Goal: Information Seeking & Learning: Find contact information

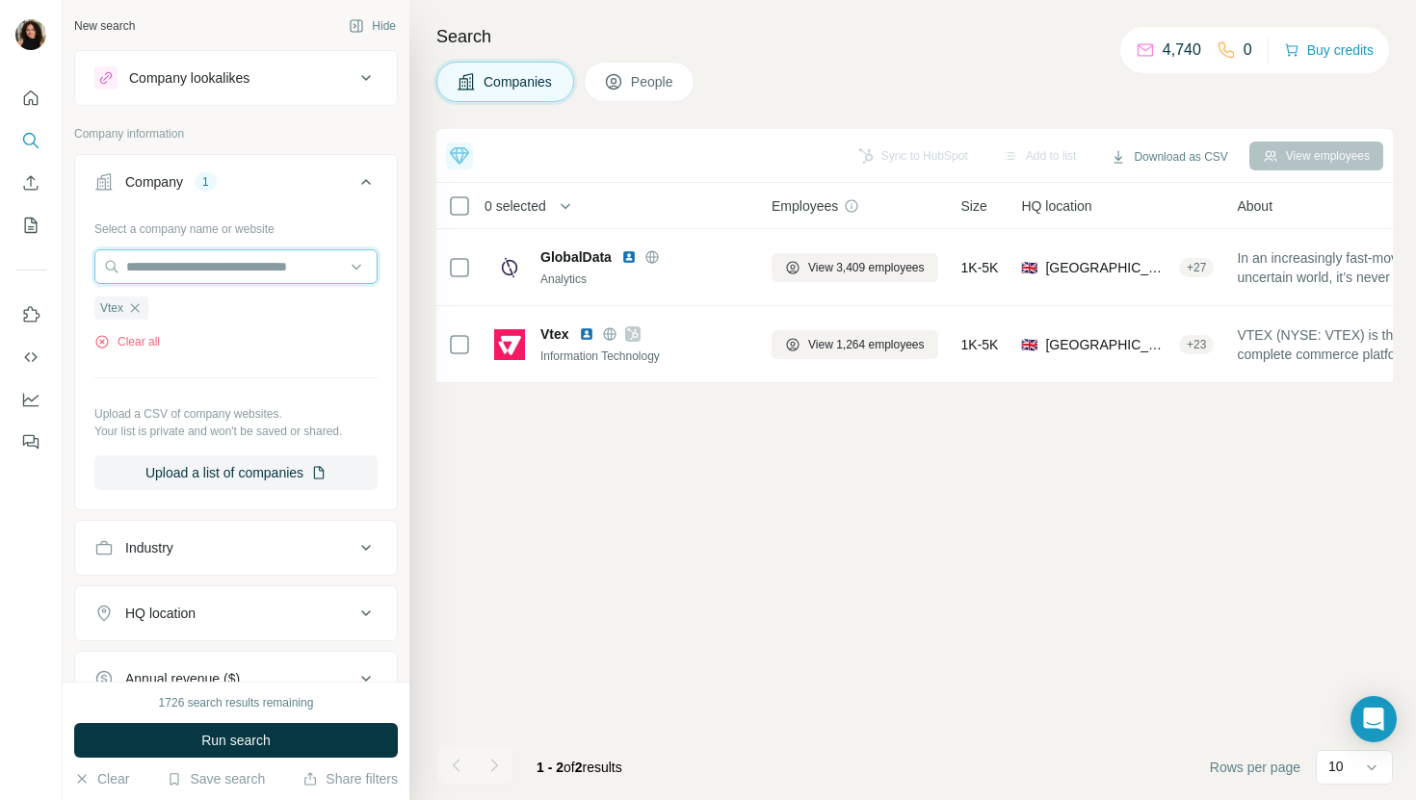
click at [248, 265] on input "text" at bounding box center [235, 266] width 283 height 35
paste input "**********"
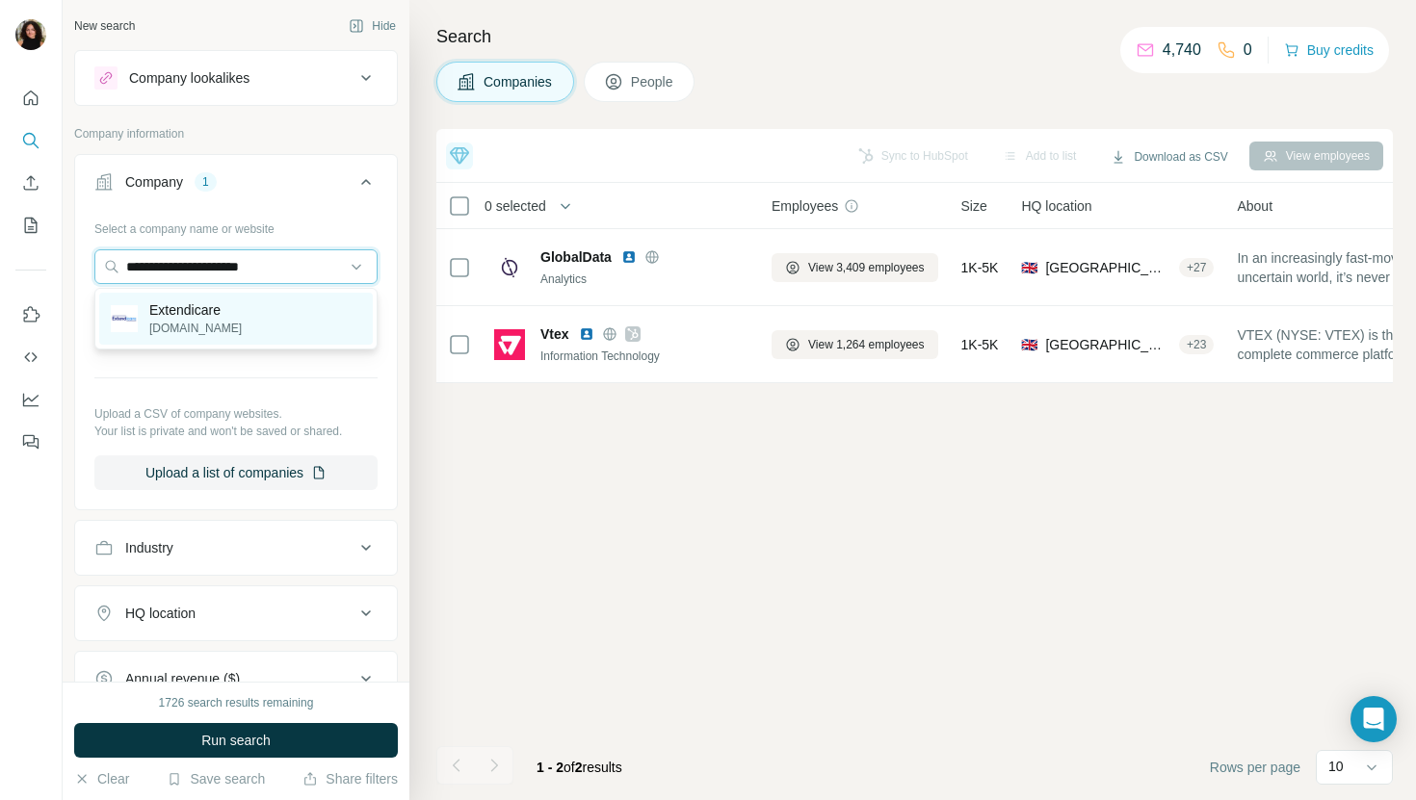
type input "**********"
click at [279, 321] on div "Extendicare [DOMAIN_NAME]" at bounding box center [236, 319] width 274 height 52
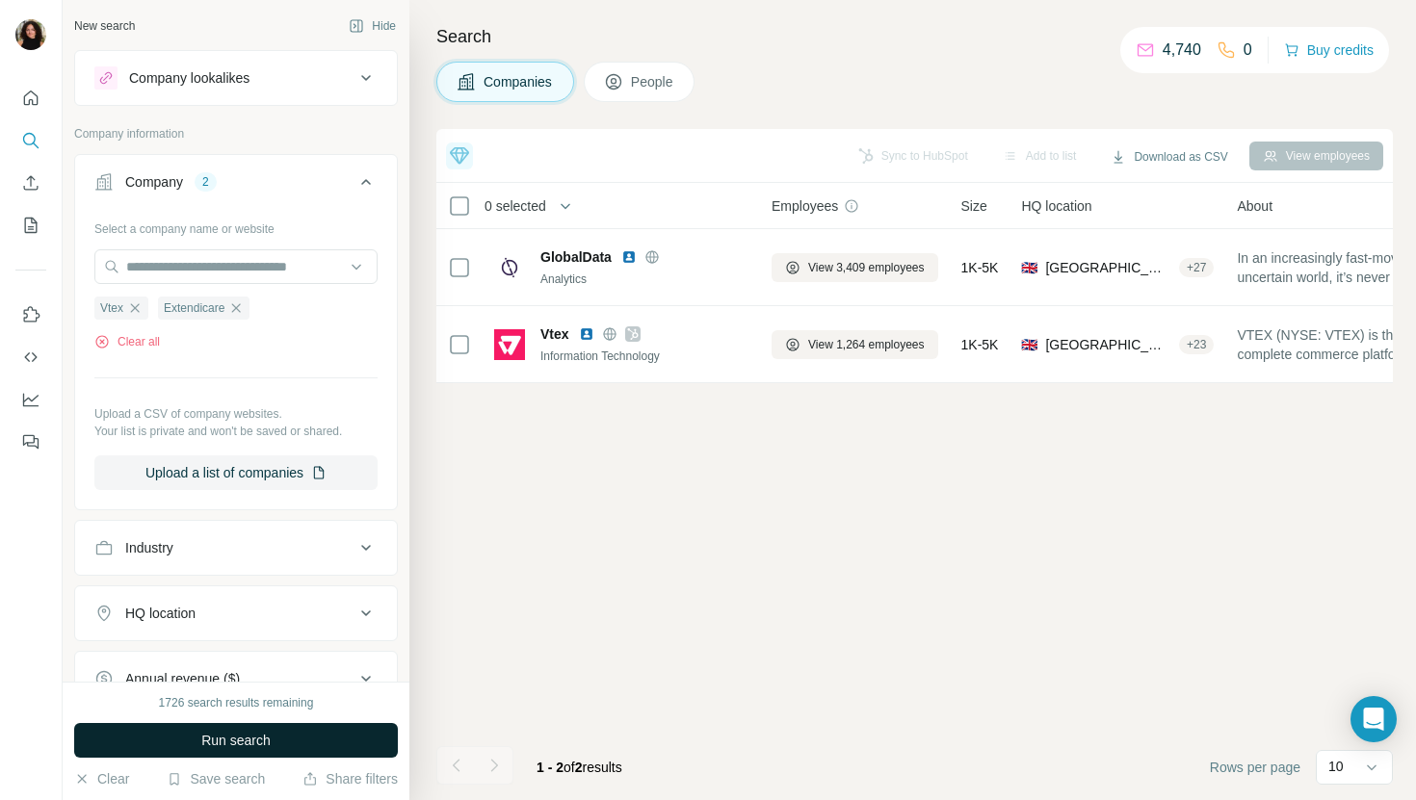
click at [247, 739] on span "Run search" at bounding box center [235, 740] width 69 height 19
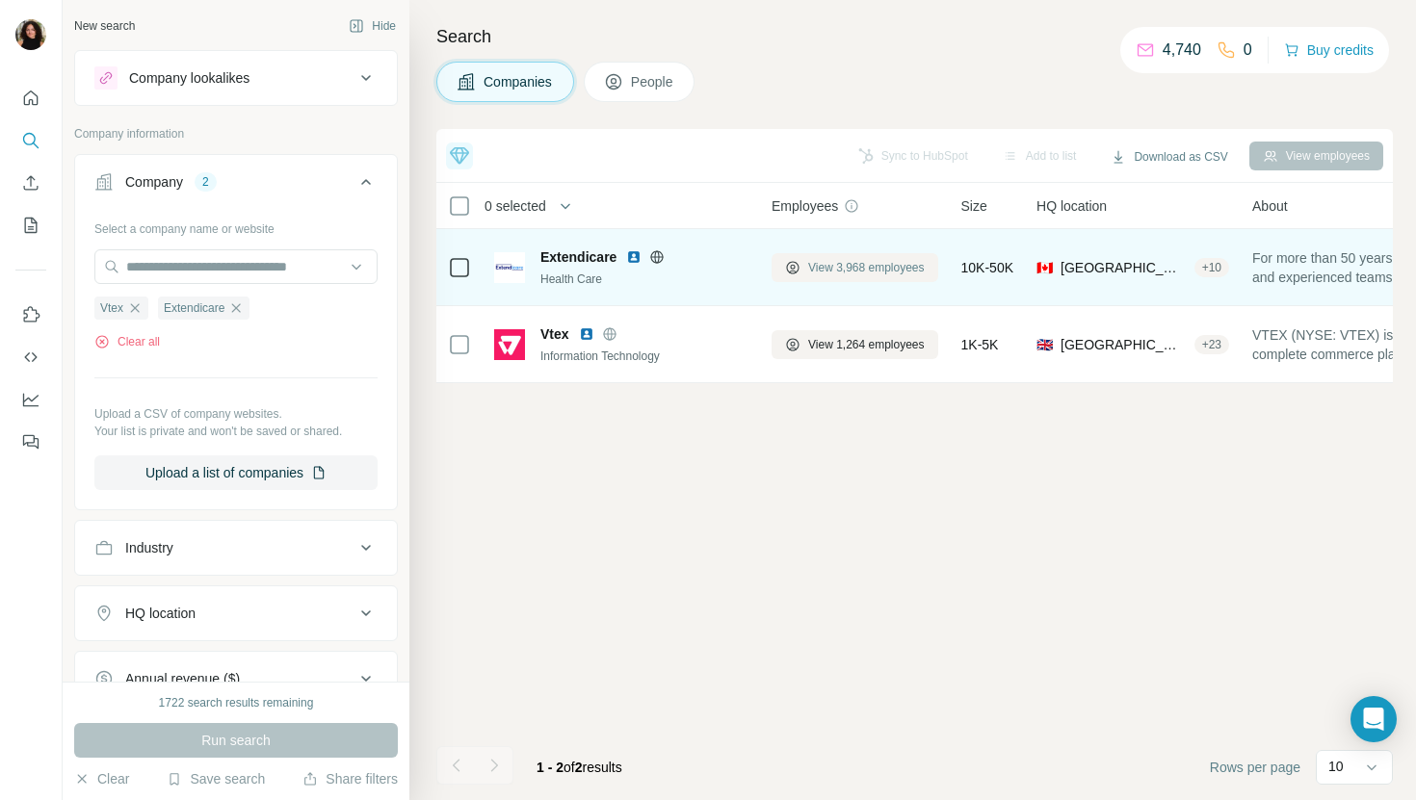
click at [873, 275] on span "View 3,968 employees" at bounding box center [866, 267] width 117 height 17
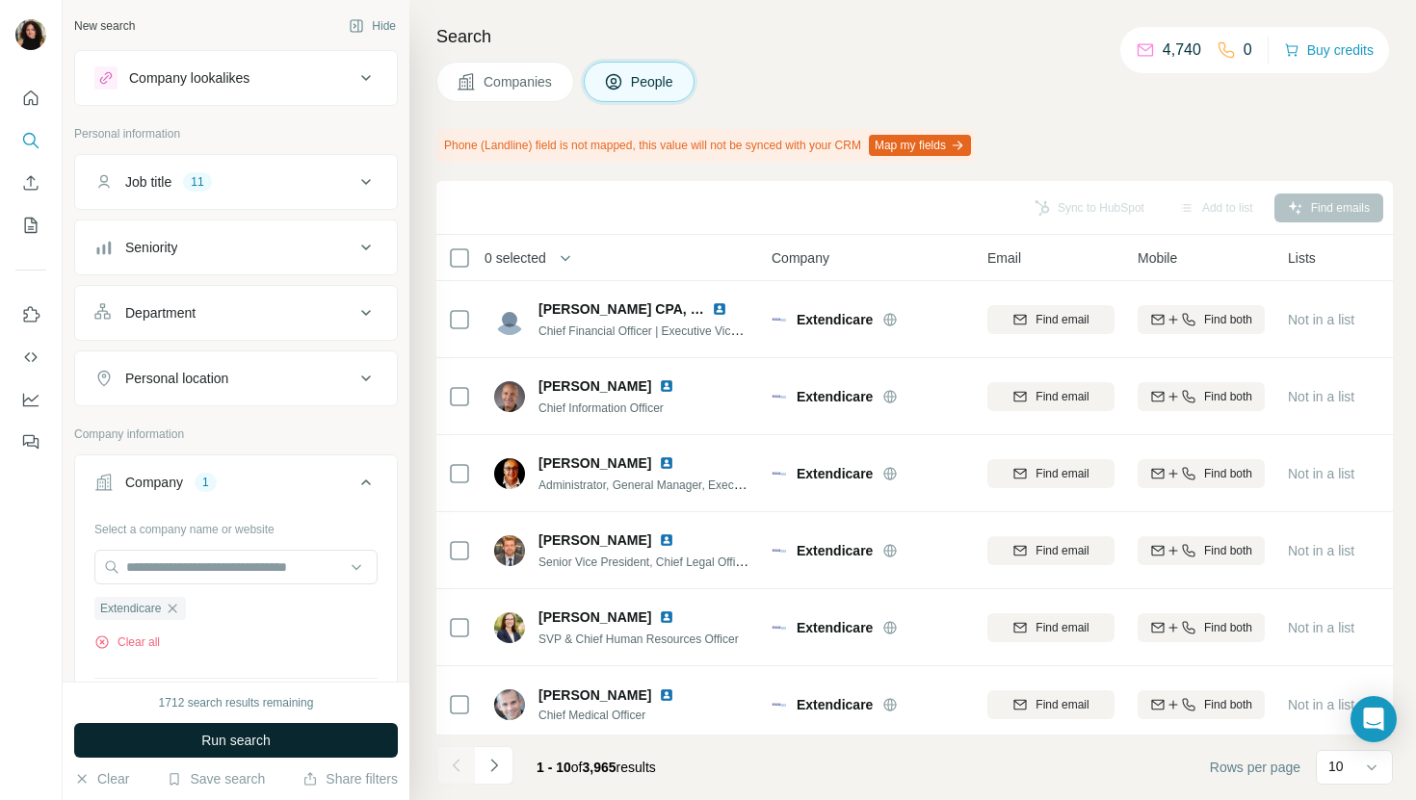
click at [284, 743] on button "Run search" at bounding box center [236, 740] width 324 height 35
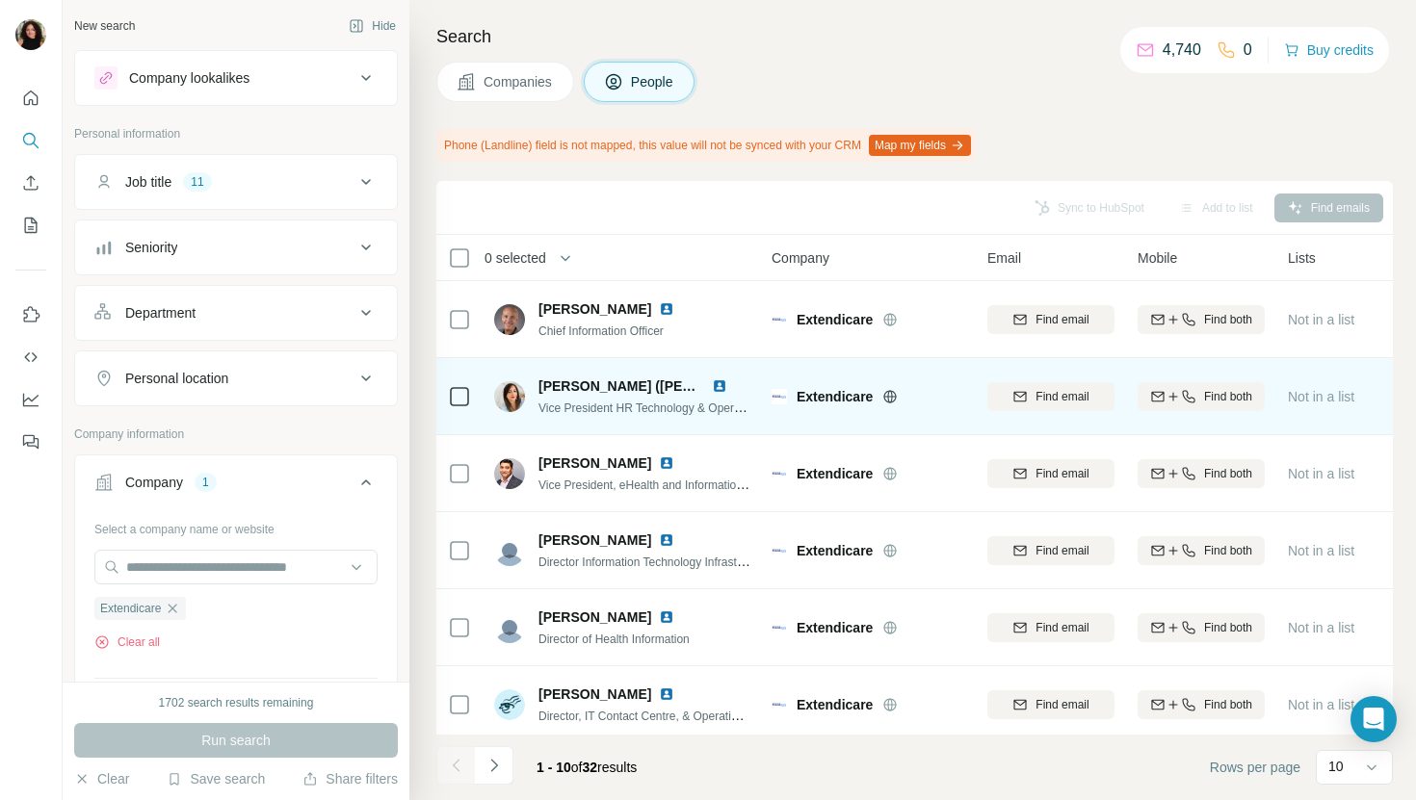
click at [717, 384] on img at bounding box center [719, 386] width 15 height 15
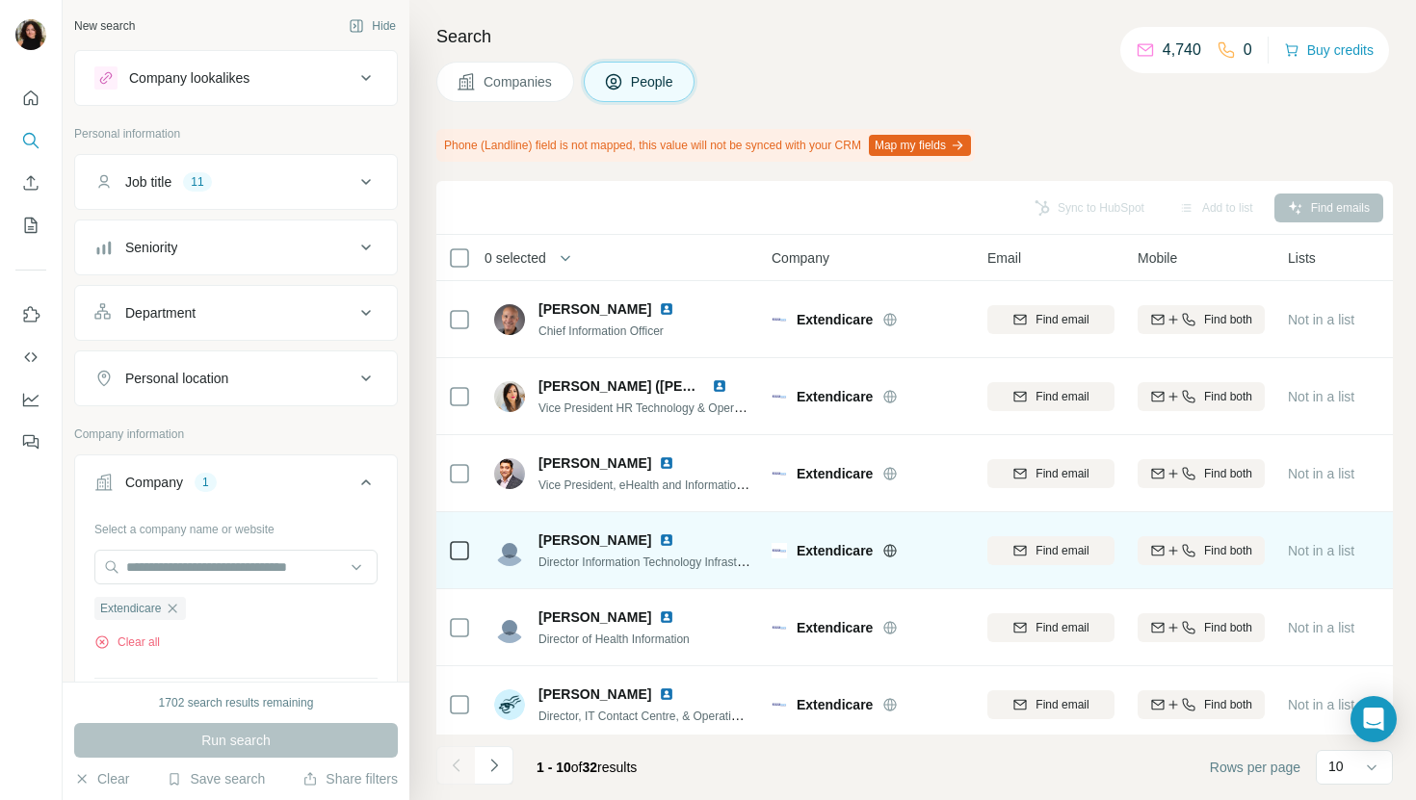
click at [659, 536] on img at bounding box center [666, 540] width 15 height 15
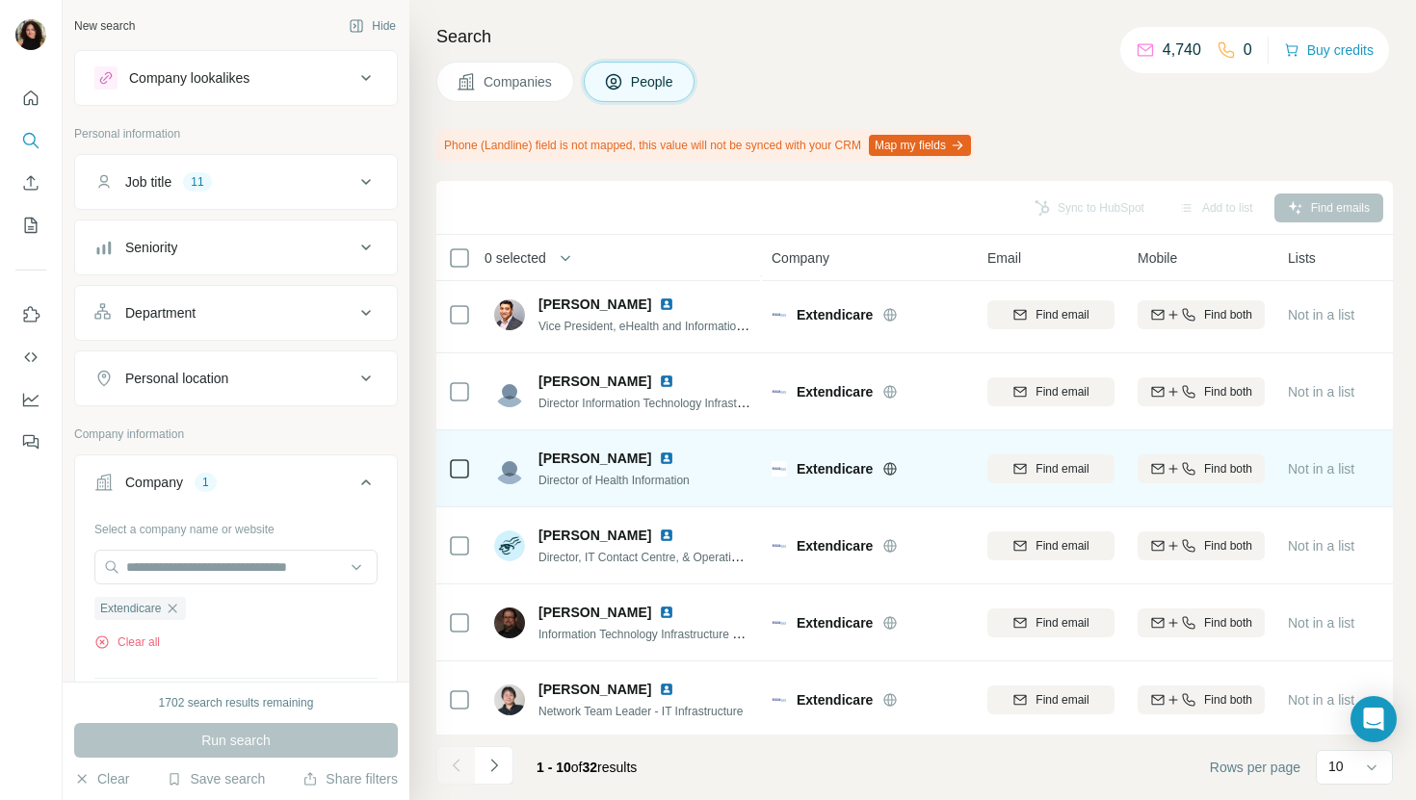
scroll to position [193, 0]
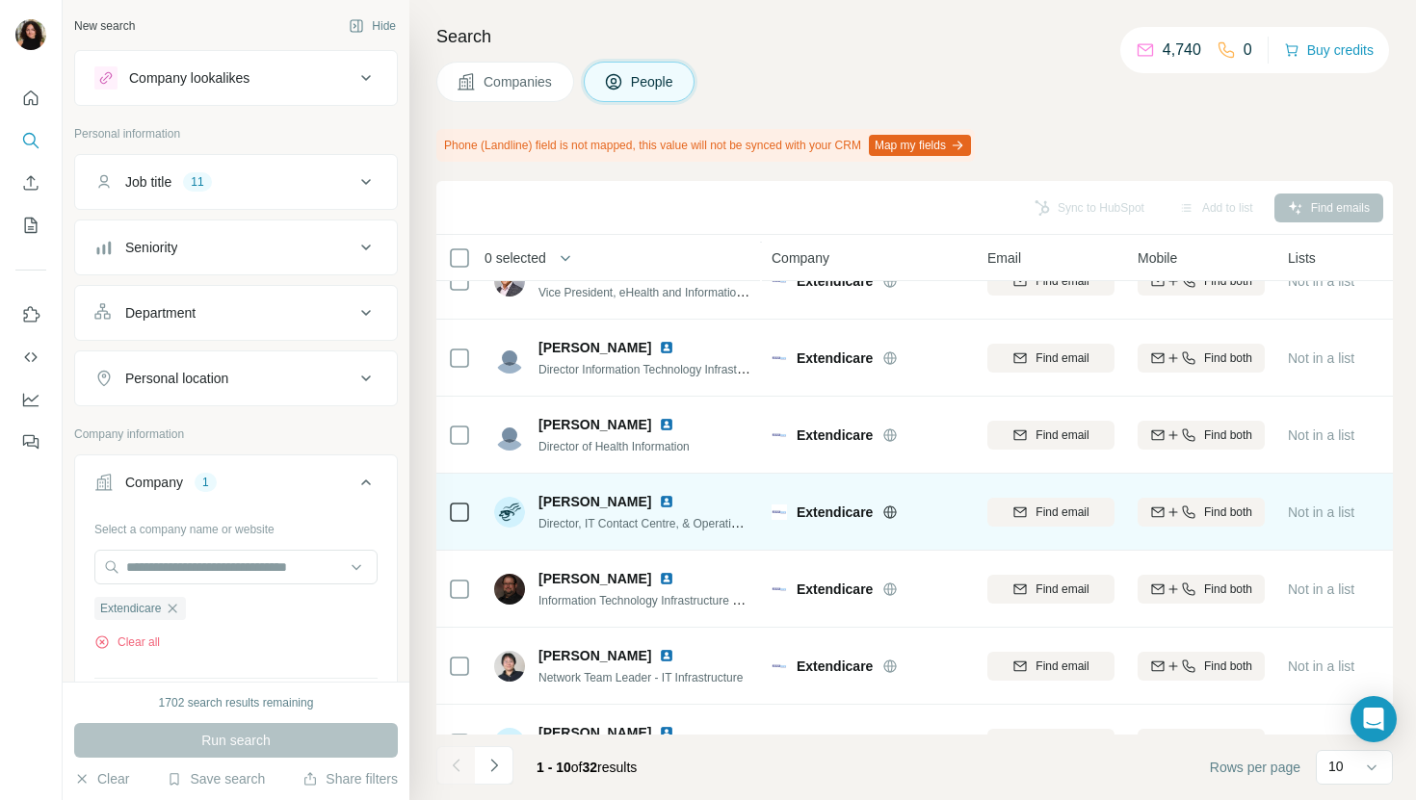
click at [659, 501] on img at bounding box center [666, 501] width 15 height 15
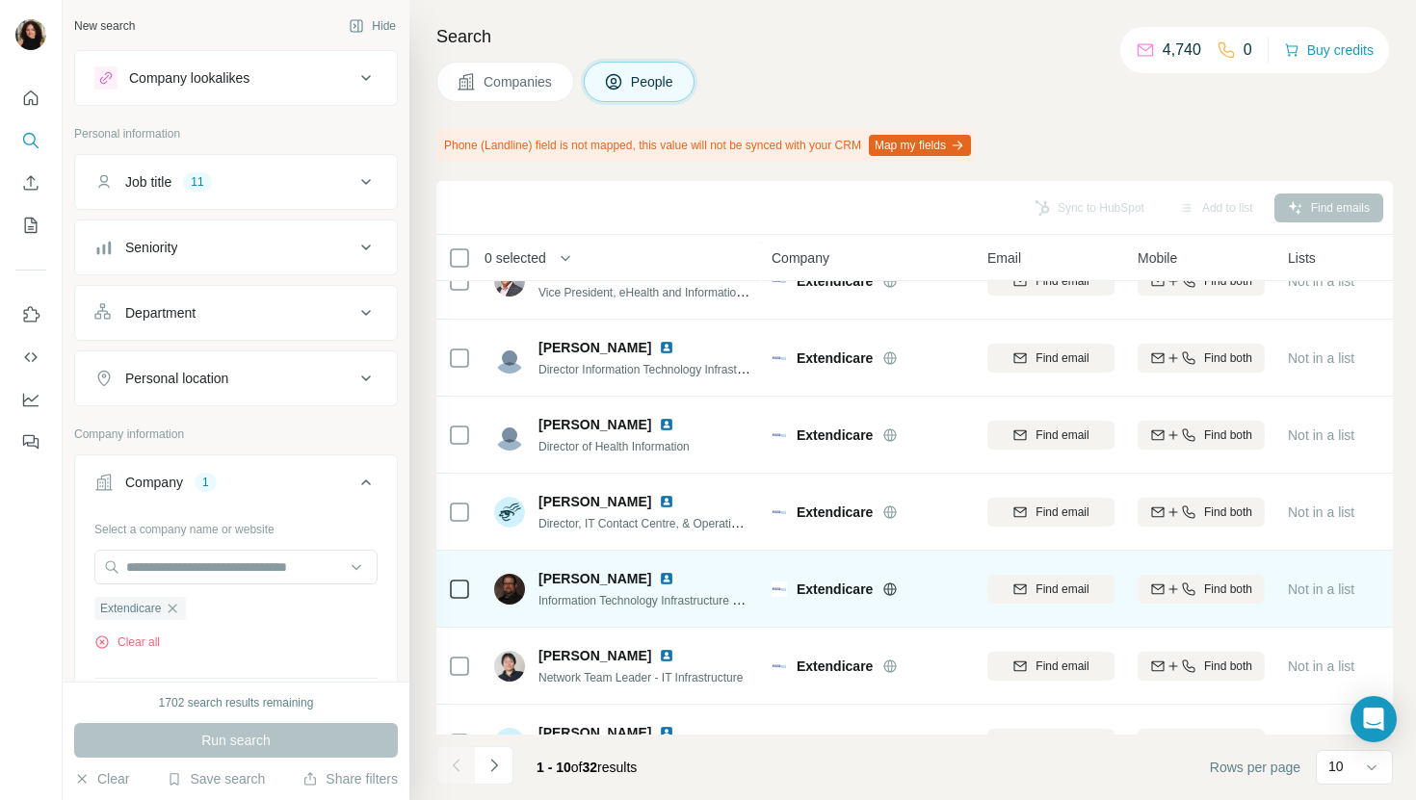
click at [659, 575] on img at bounding box center [666, 578] width 15 height 15
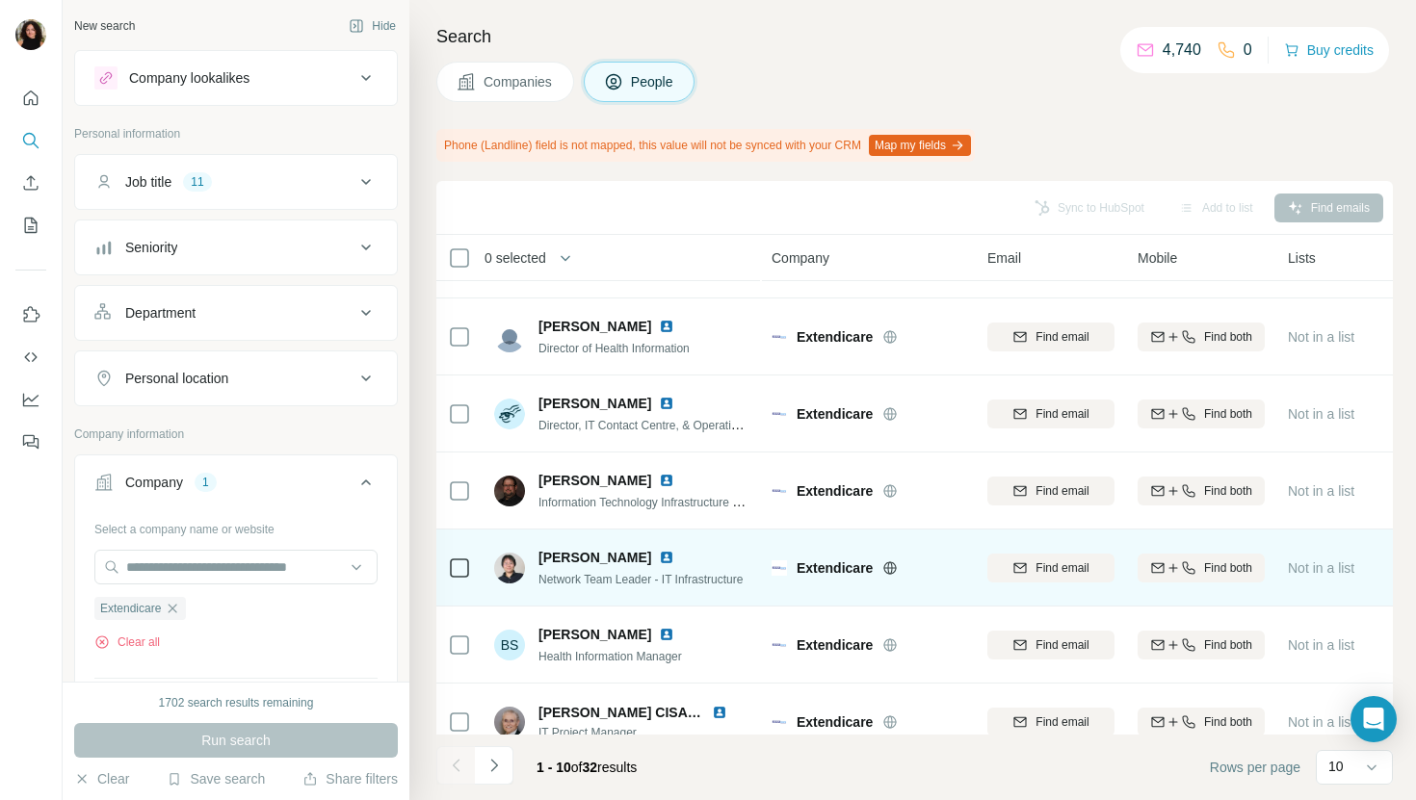
scroll to position [317, 0]
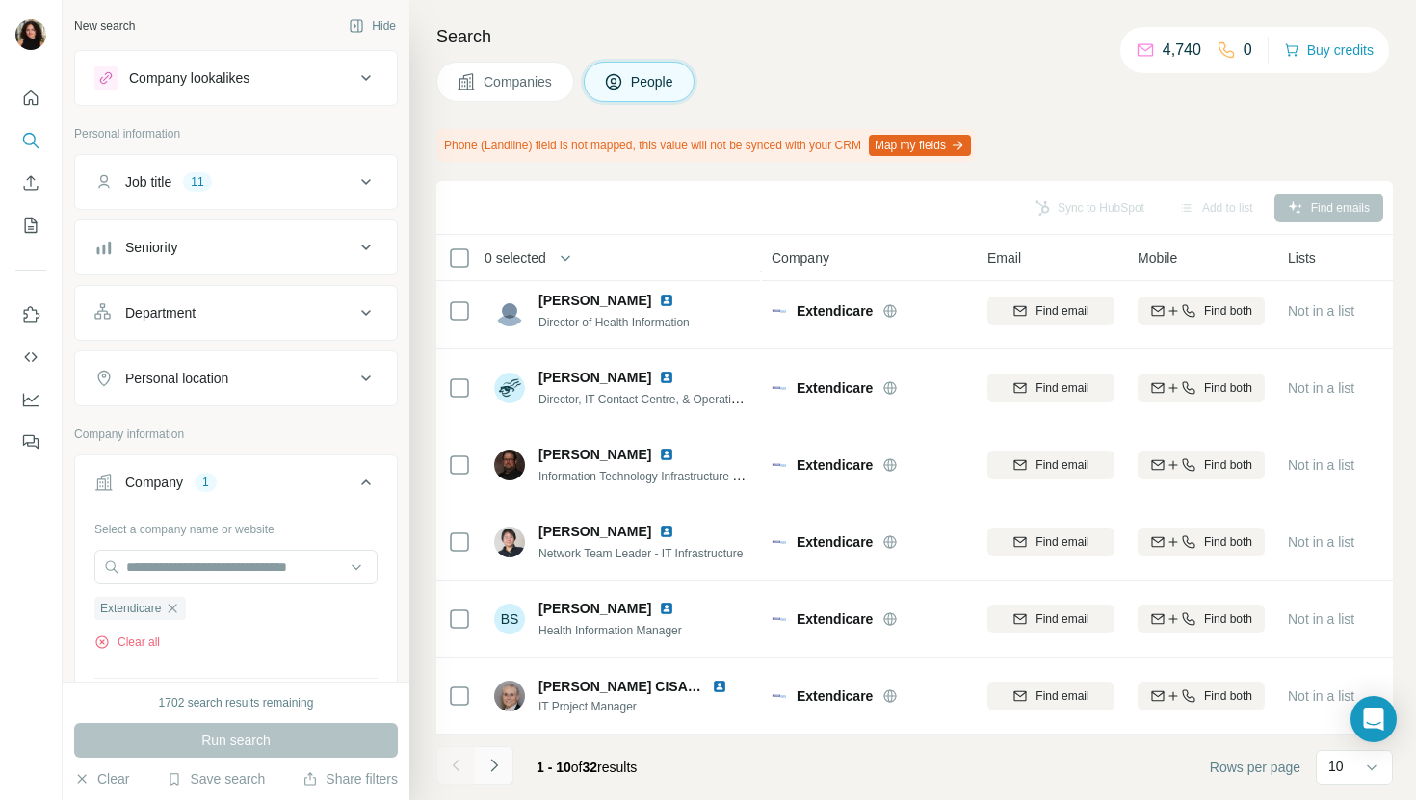
click at [495, 773] on icon "Navigate to next page" at bounding box center [493, 765] width 19 height 19
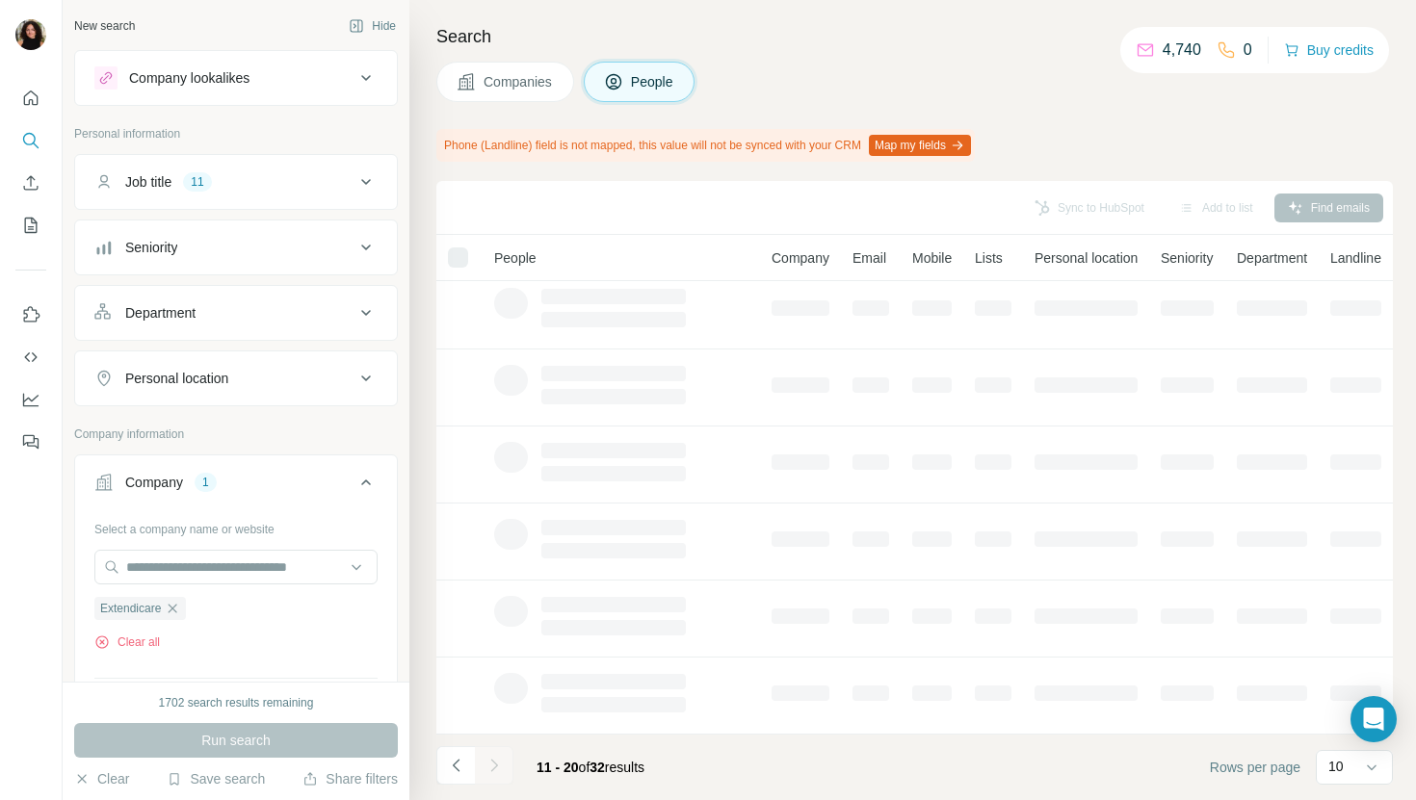
scroll to position [0, 0]
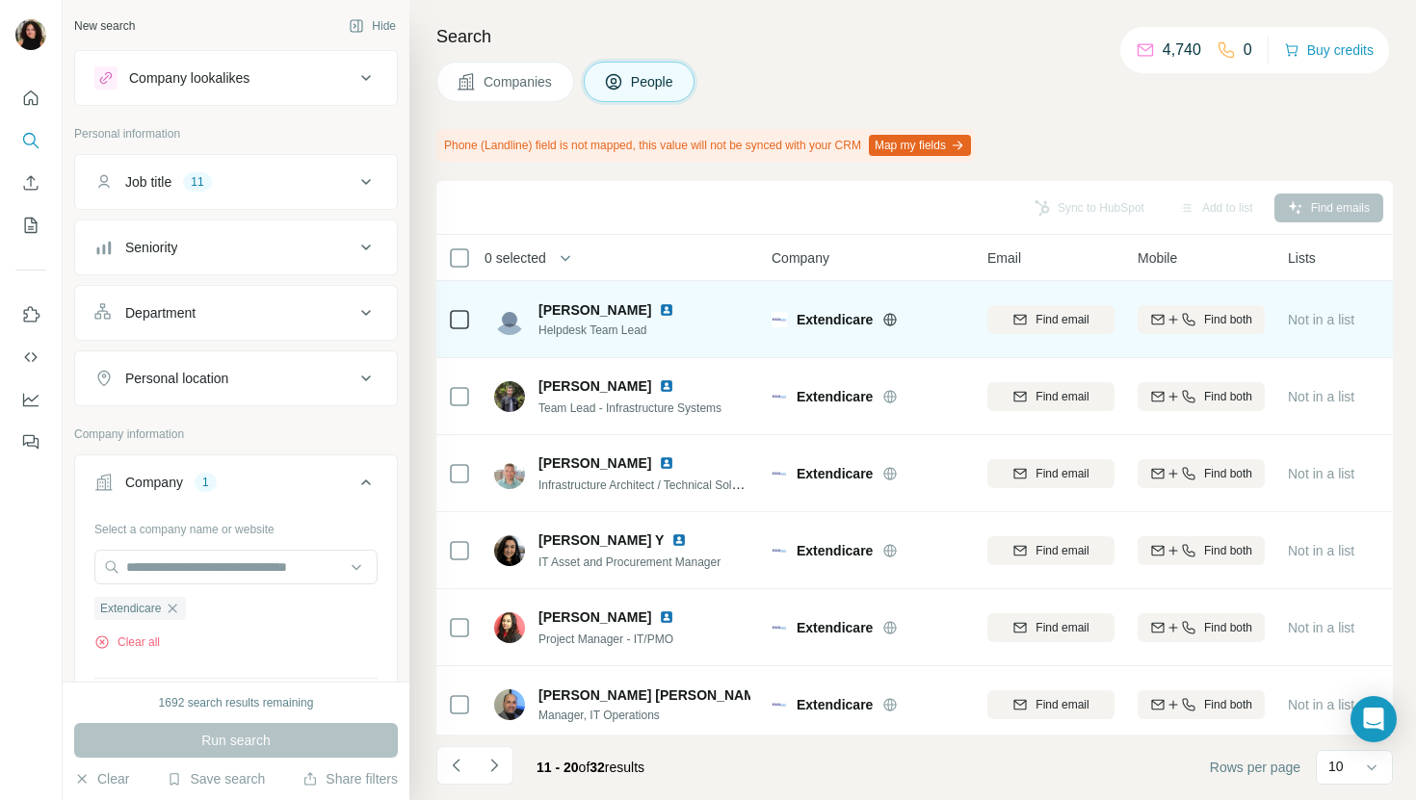
click at [659, 305] on img at bounding box center [666, 309] width 15 height 15
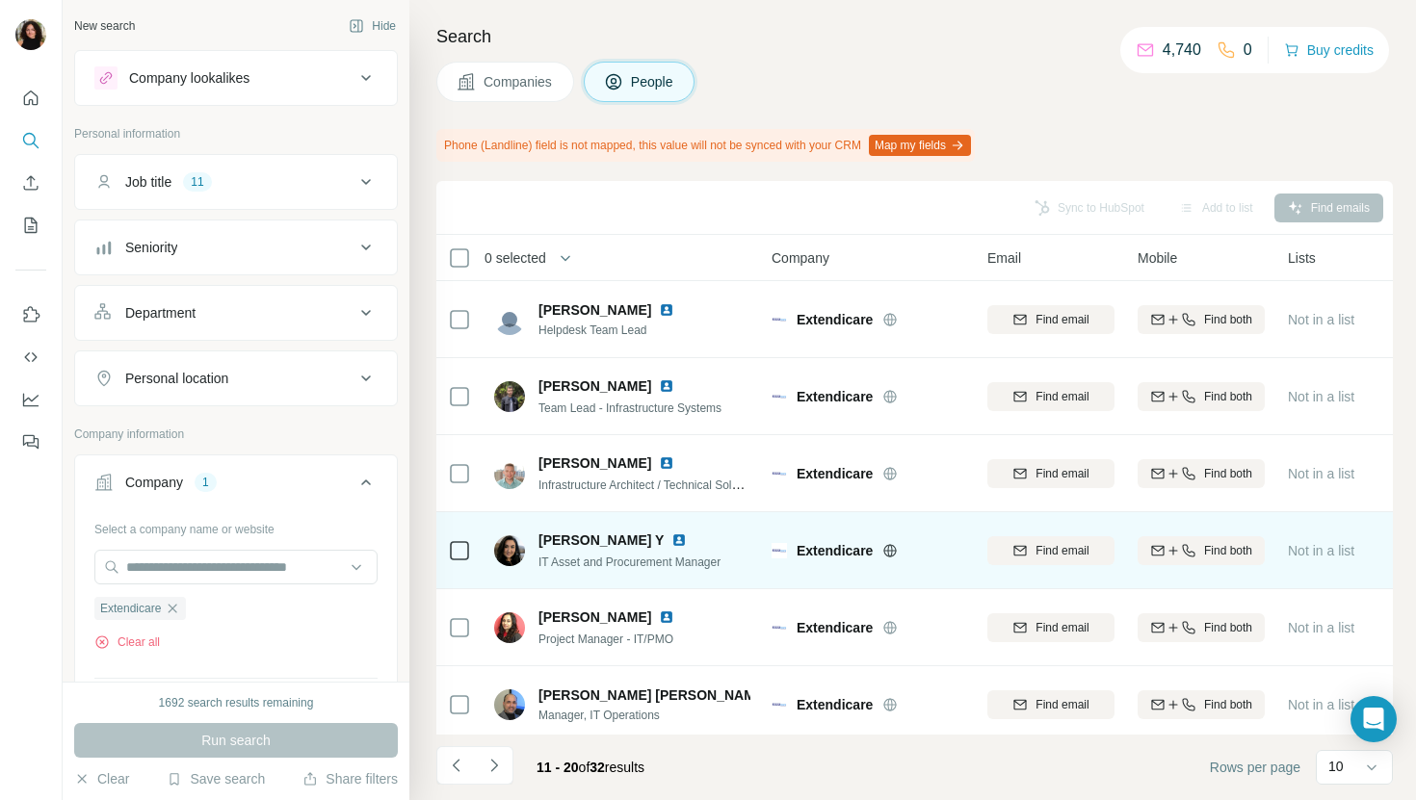
scroll to position [128, 0]
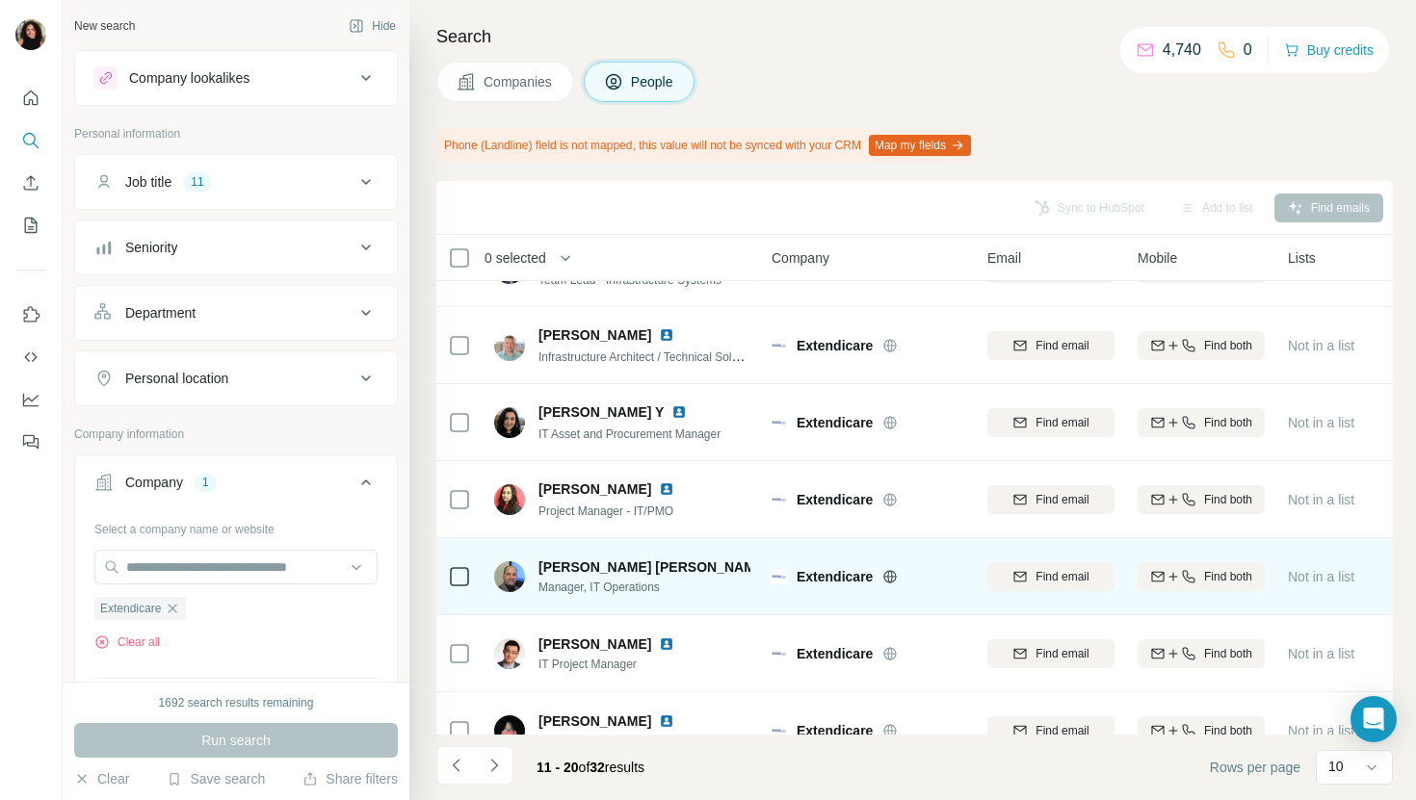
click at [776, 567] on img at bounding box center [783, 567] width 15 height 15
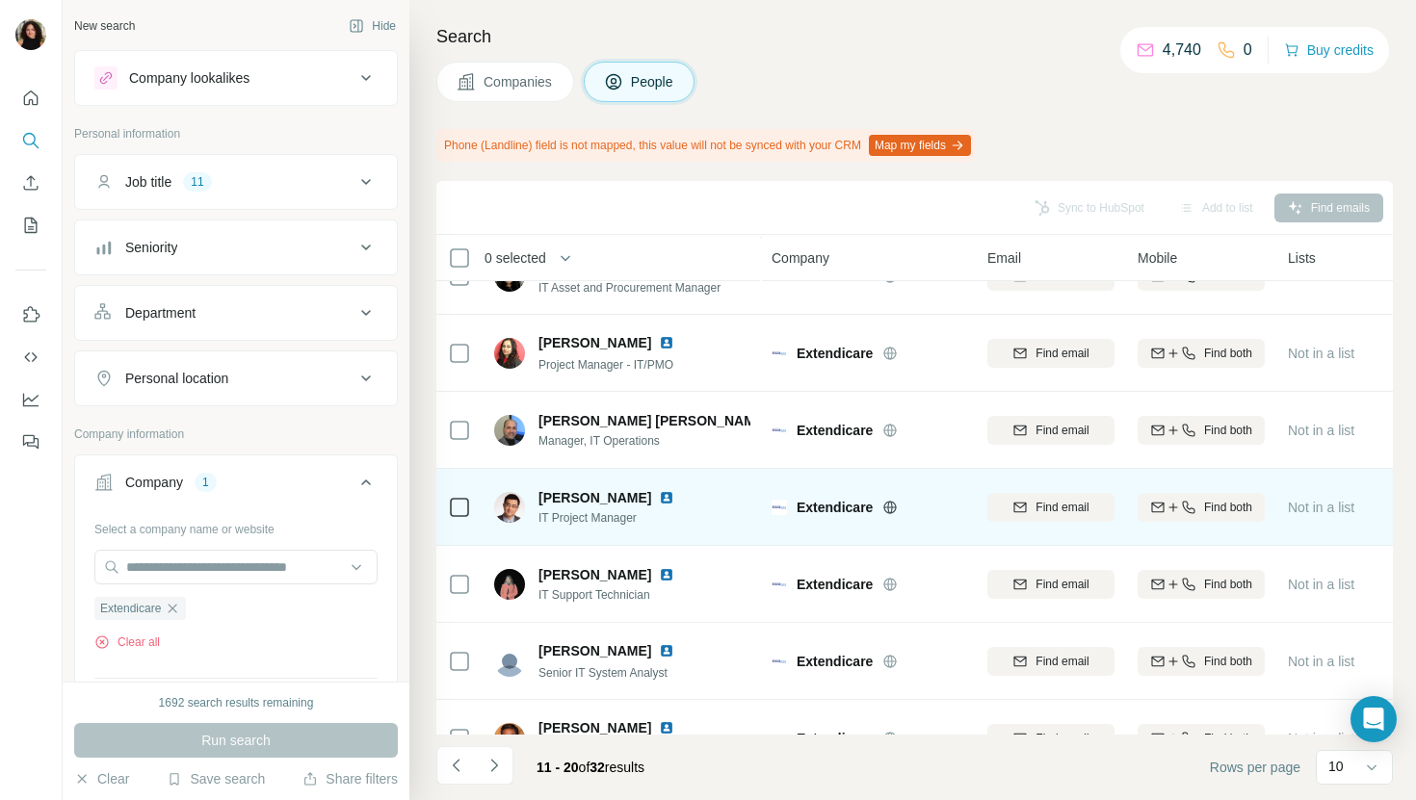
scroll to position [317, 0]
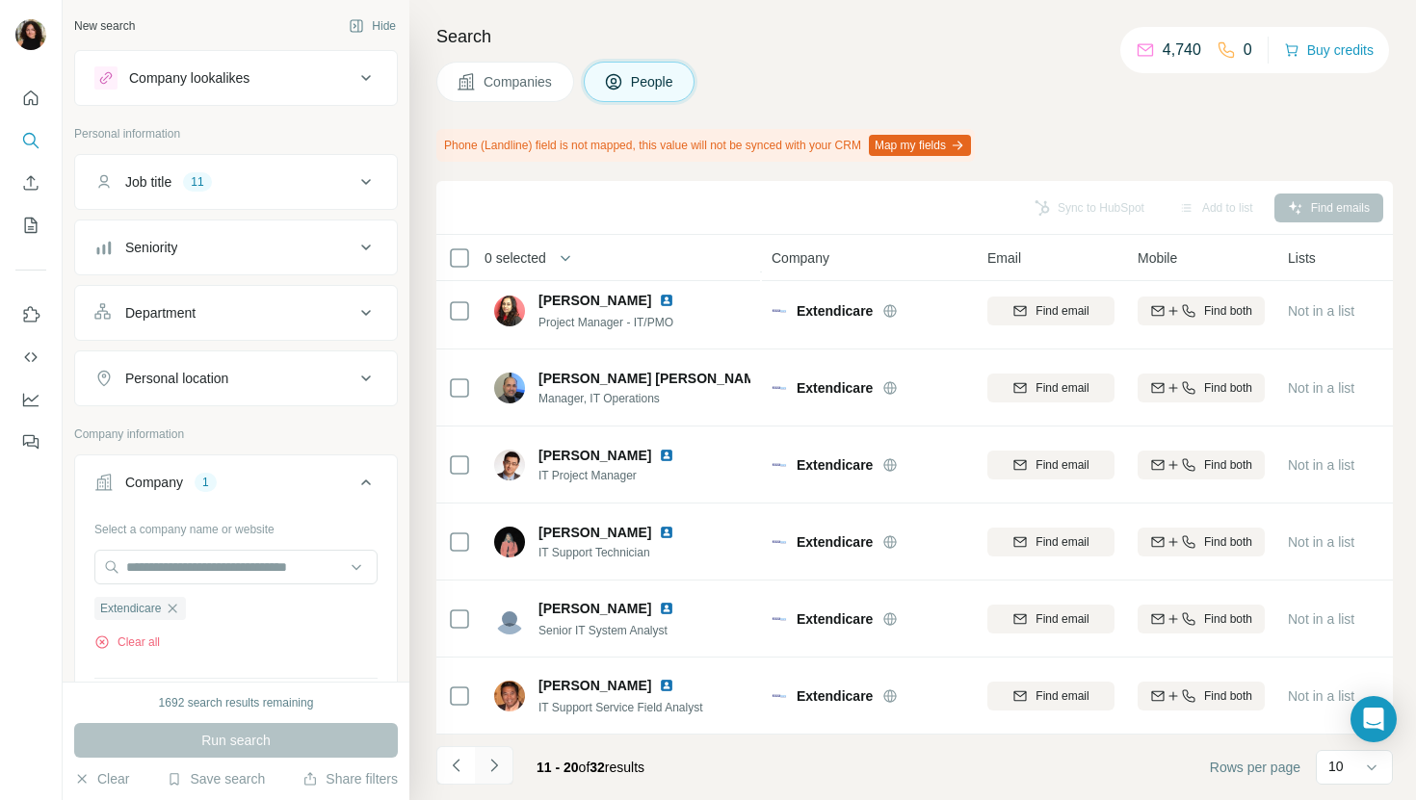
click at [481, 768] on button "Navigate to next page" at bounding box center [494, 765] width 39 height 39
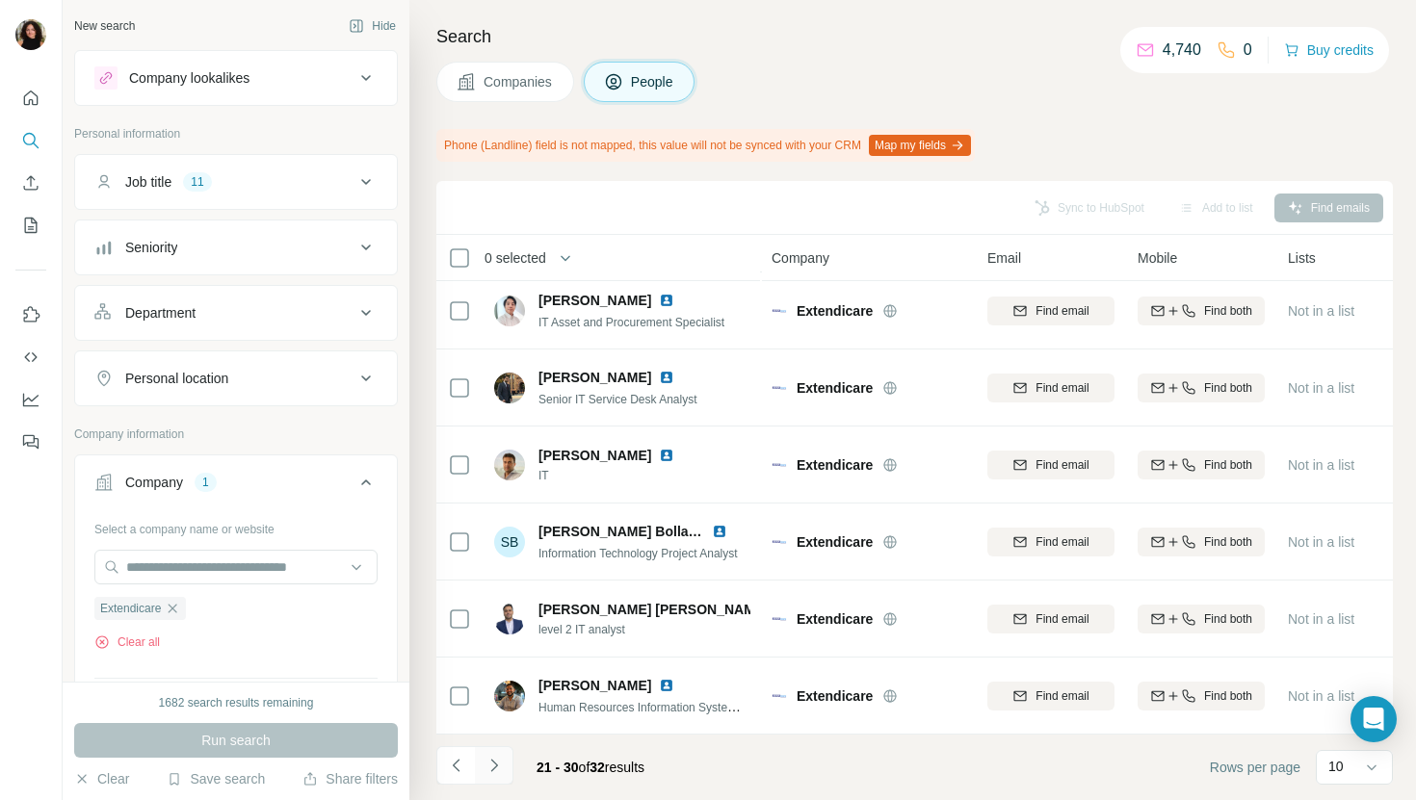
click at [500, 764] on icon "Navigate to next page" at bounding box center [493, 765] width 19 height 19
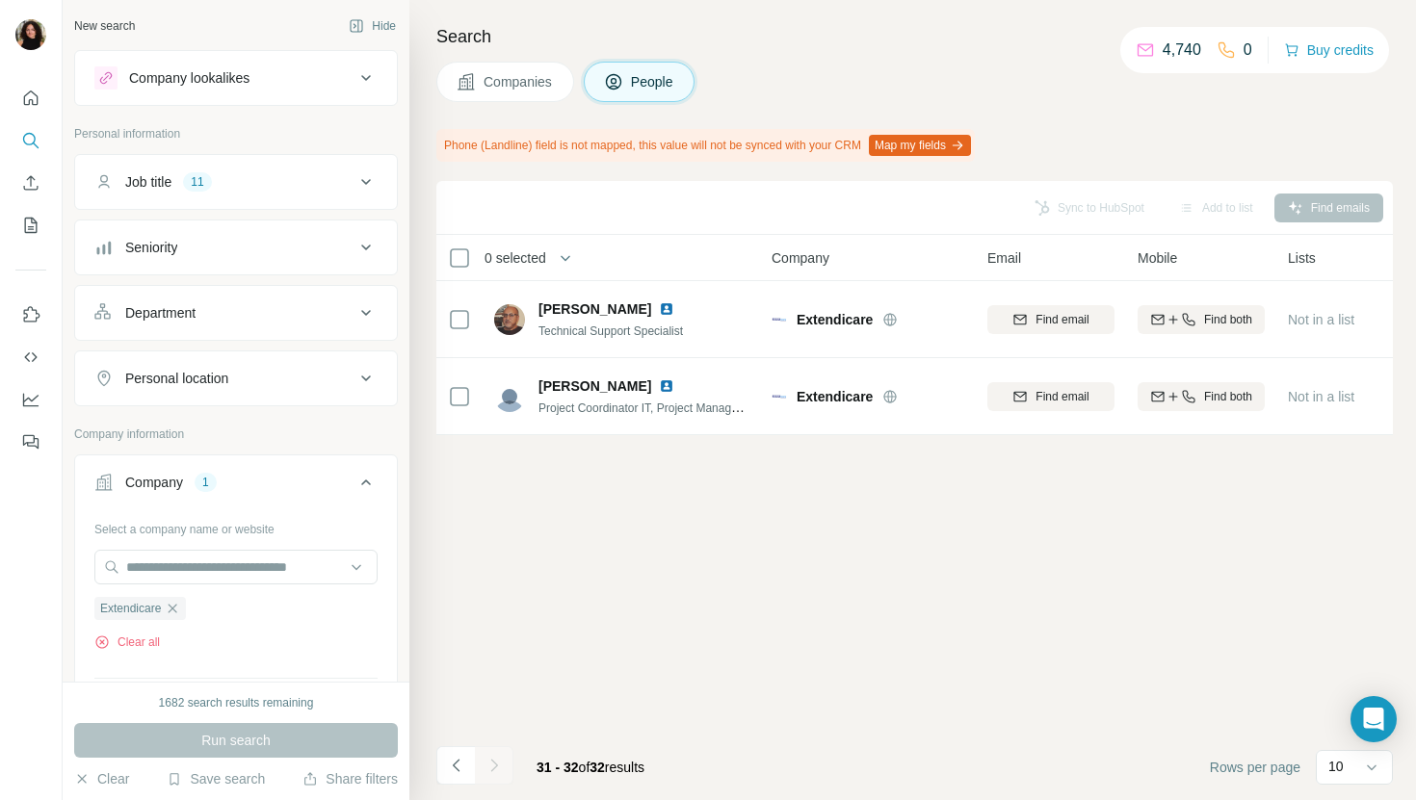
scroll to position [0, 0]
click at [505, 63] on button "Companies" at bounding box center [505, 82] width 138 height 40
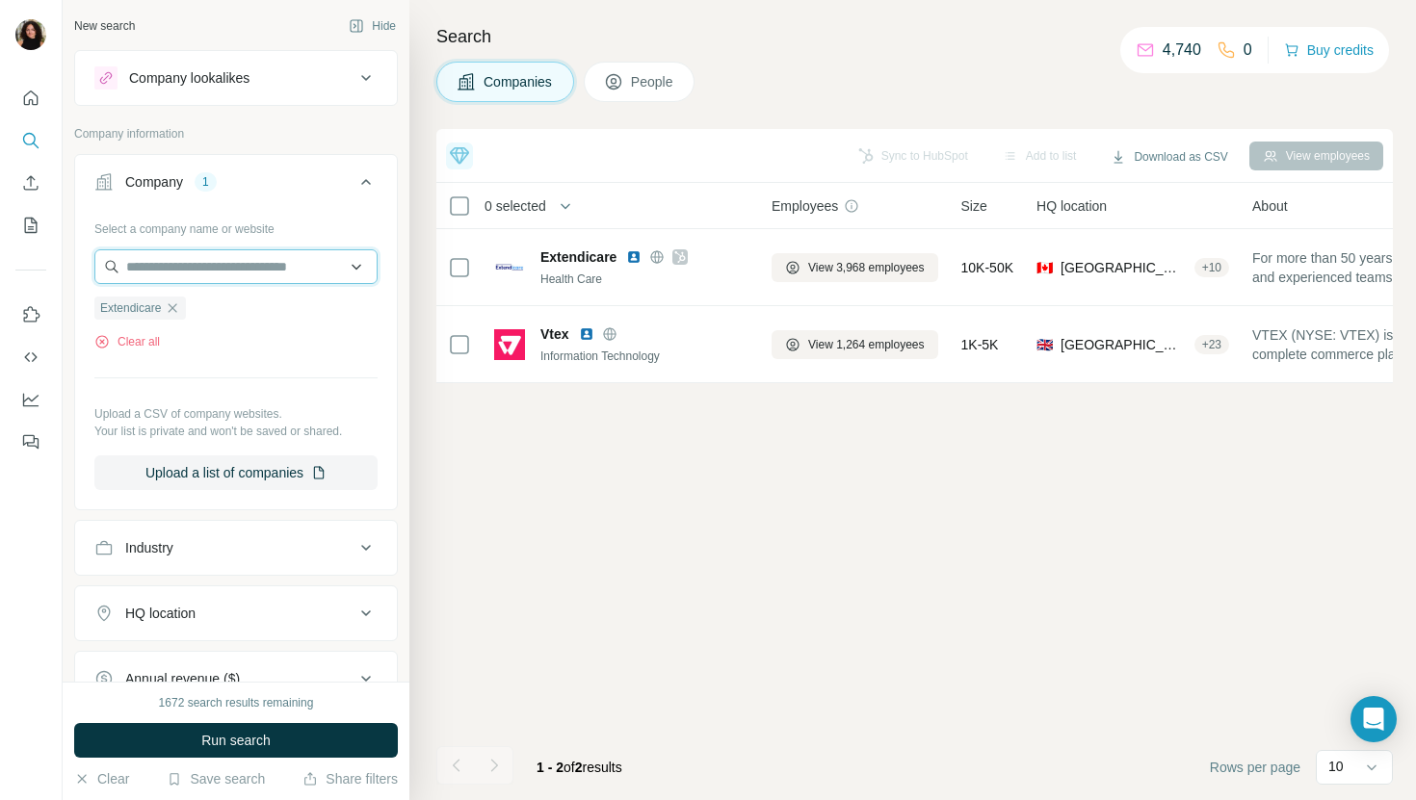
click at [272, 275] on input "text" at bounding box center [235, 266] width 283 height 35
paste input "**********"
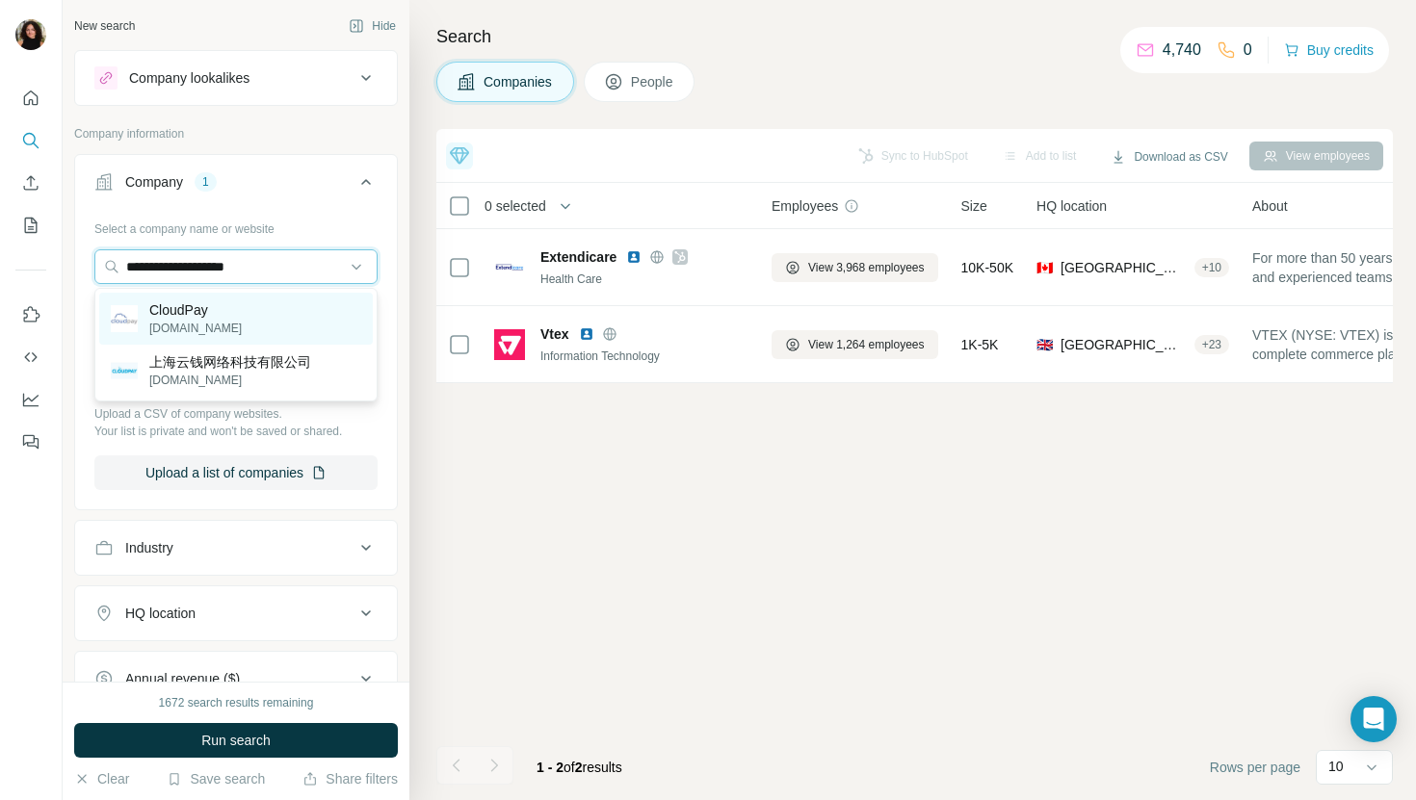
type input "**********"
click at [264, 325] on div "CloudPay [DOMAIN_NAME]" at bounding box center [236, 319] width 274 height 52
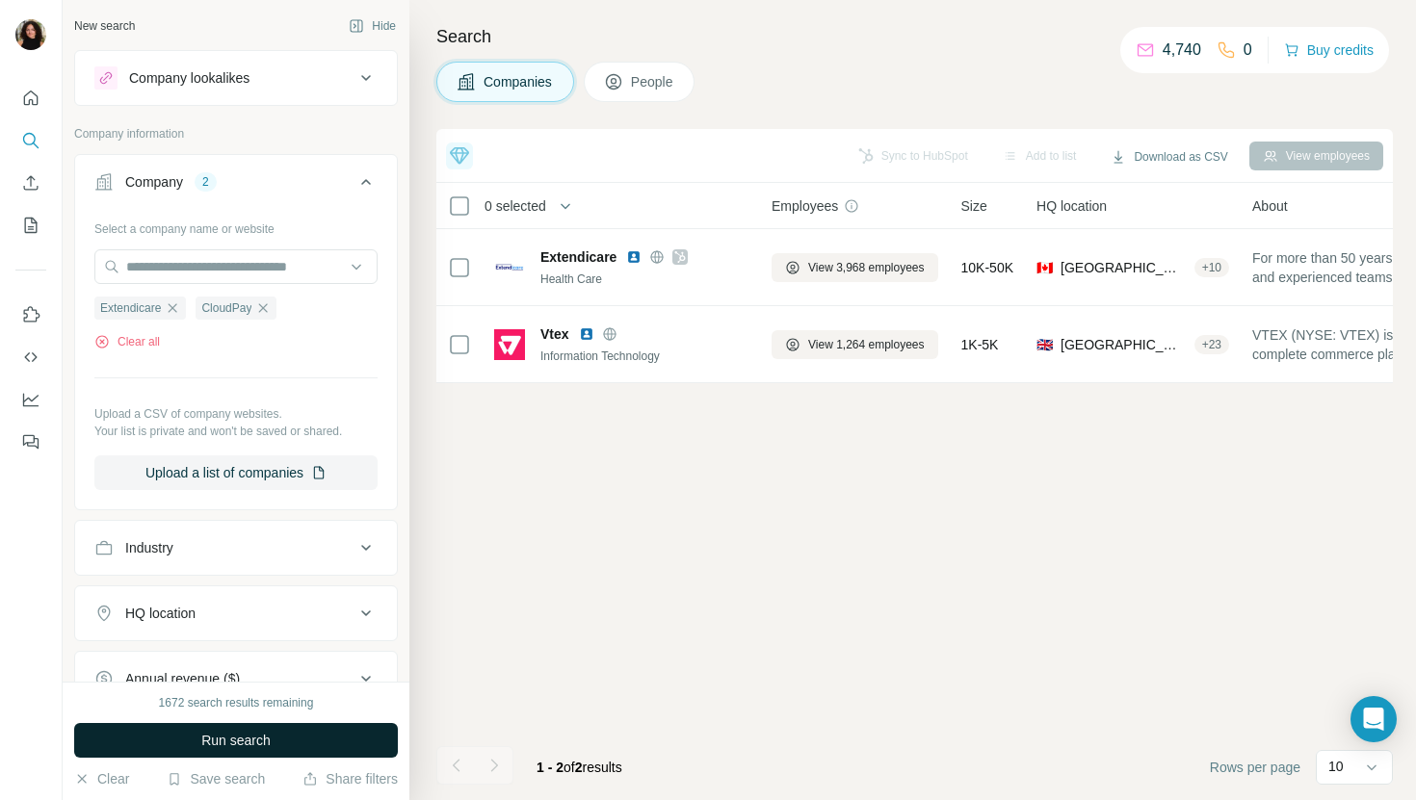
click at [215, 745] on span "Run search" at bounding box center [235, 740] width 69 height 19
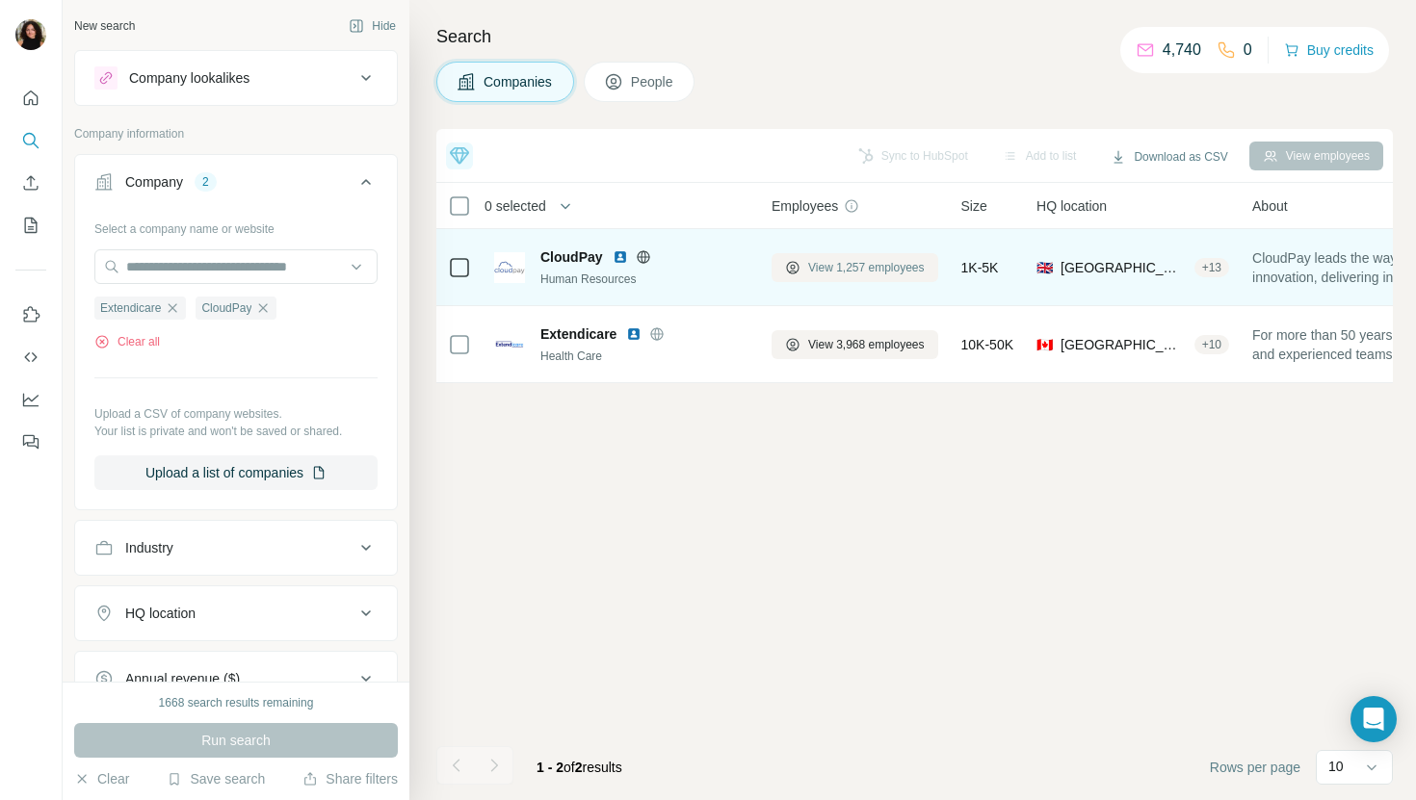
click at [873, 264] on span "View 1,257 employees" at bounding box center [866, 267] width 117 height 17
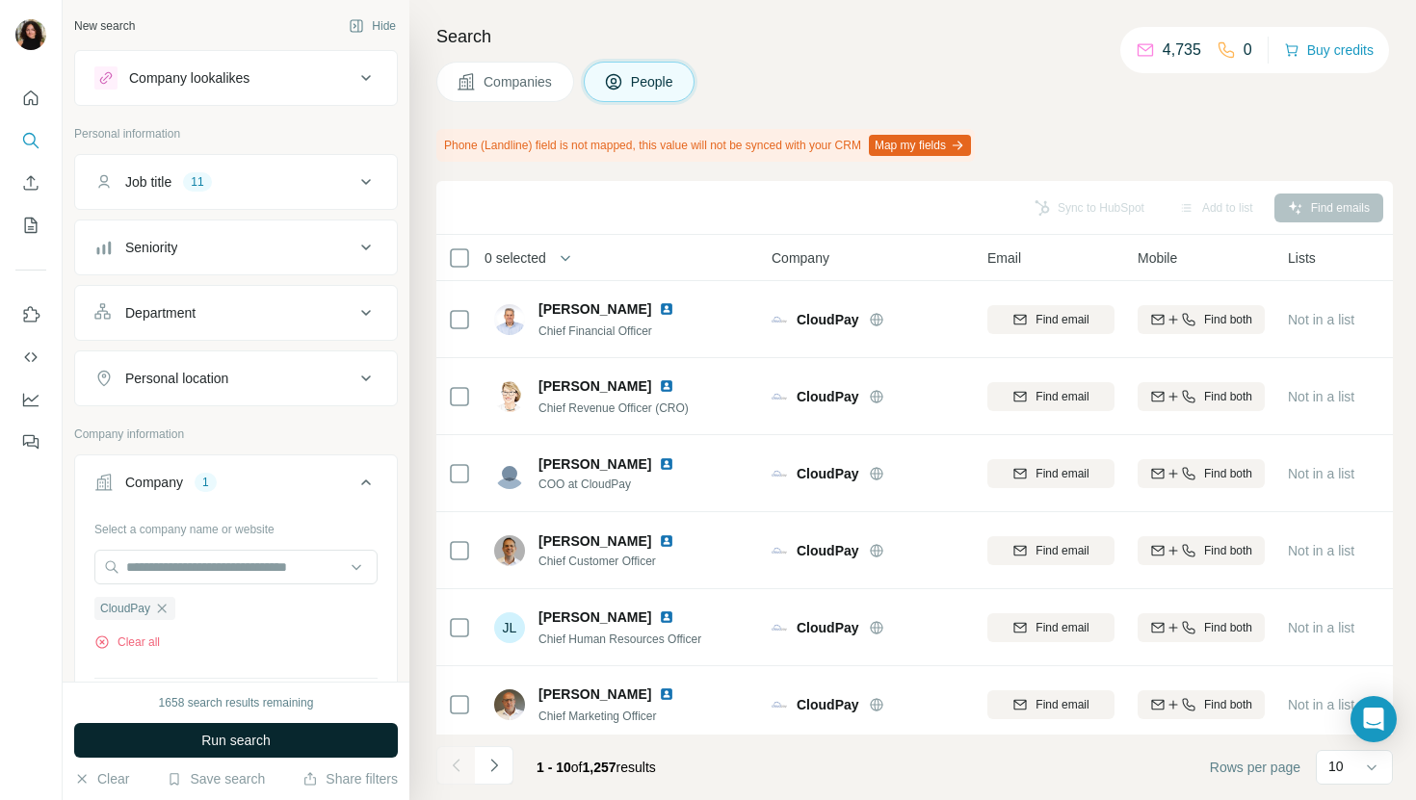
click at [329, 744] on button "Run search" at bounding box center [236, 740] width 324 height 35
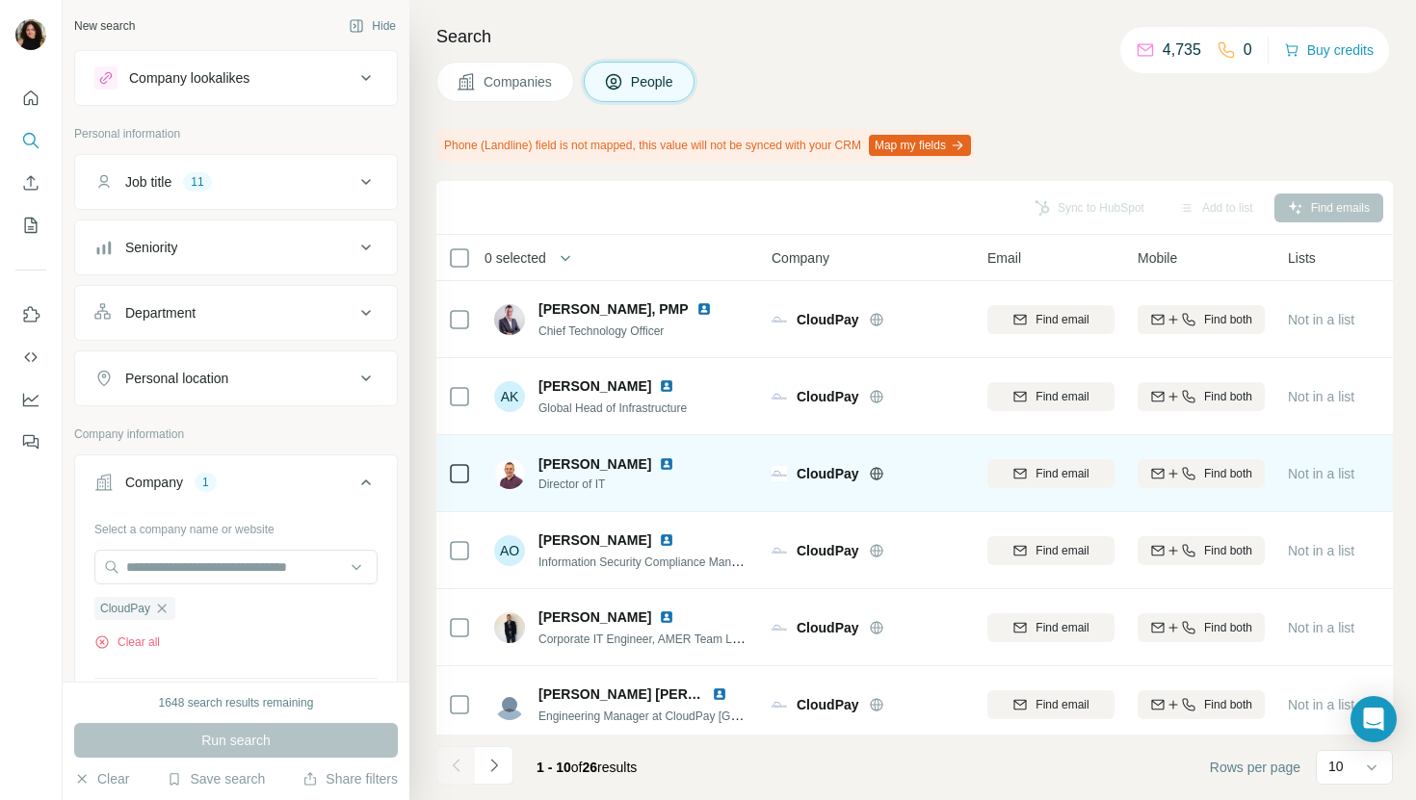
click at [659, 464] on img at bounding box center [666, 464] width 15 height 15
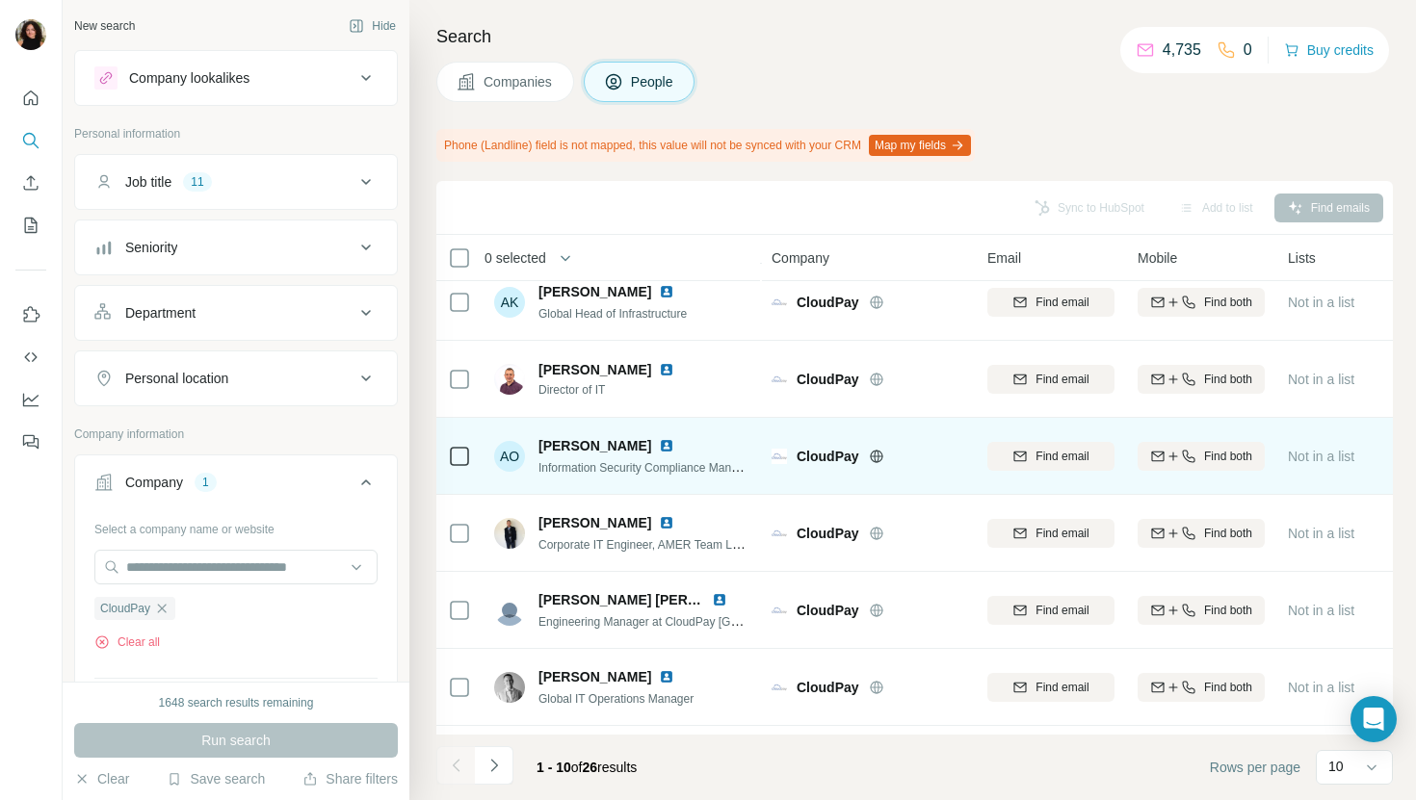
scroll to position [171, 0]
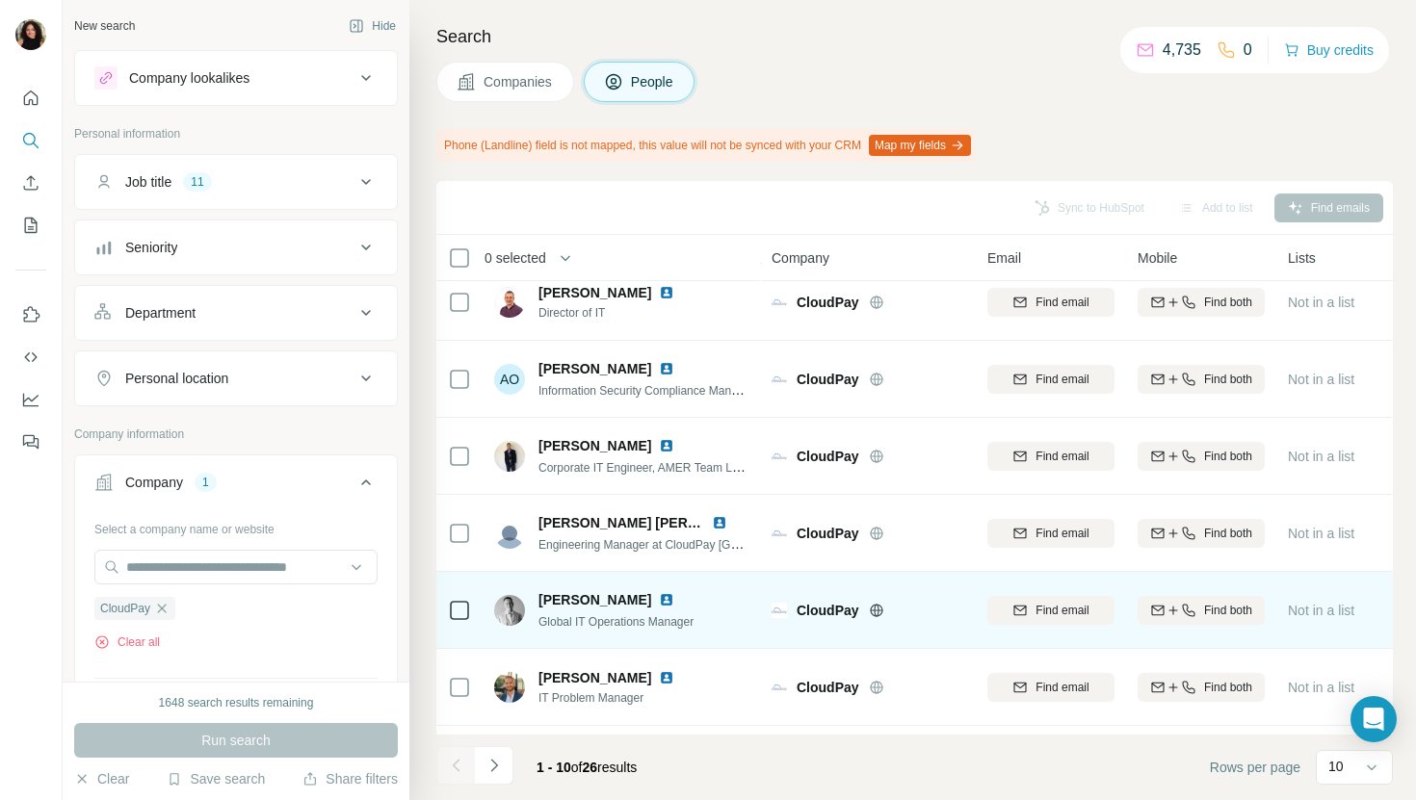
click at [659, 595] on img at bounding box center [666, 599] width 15 height 15
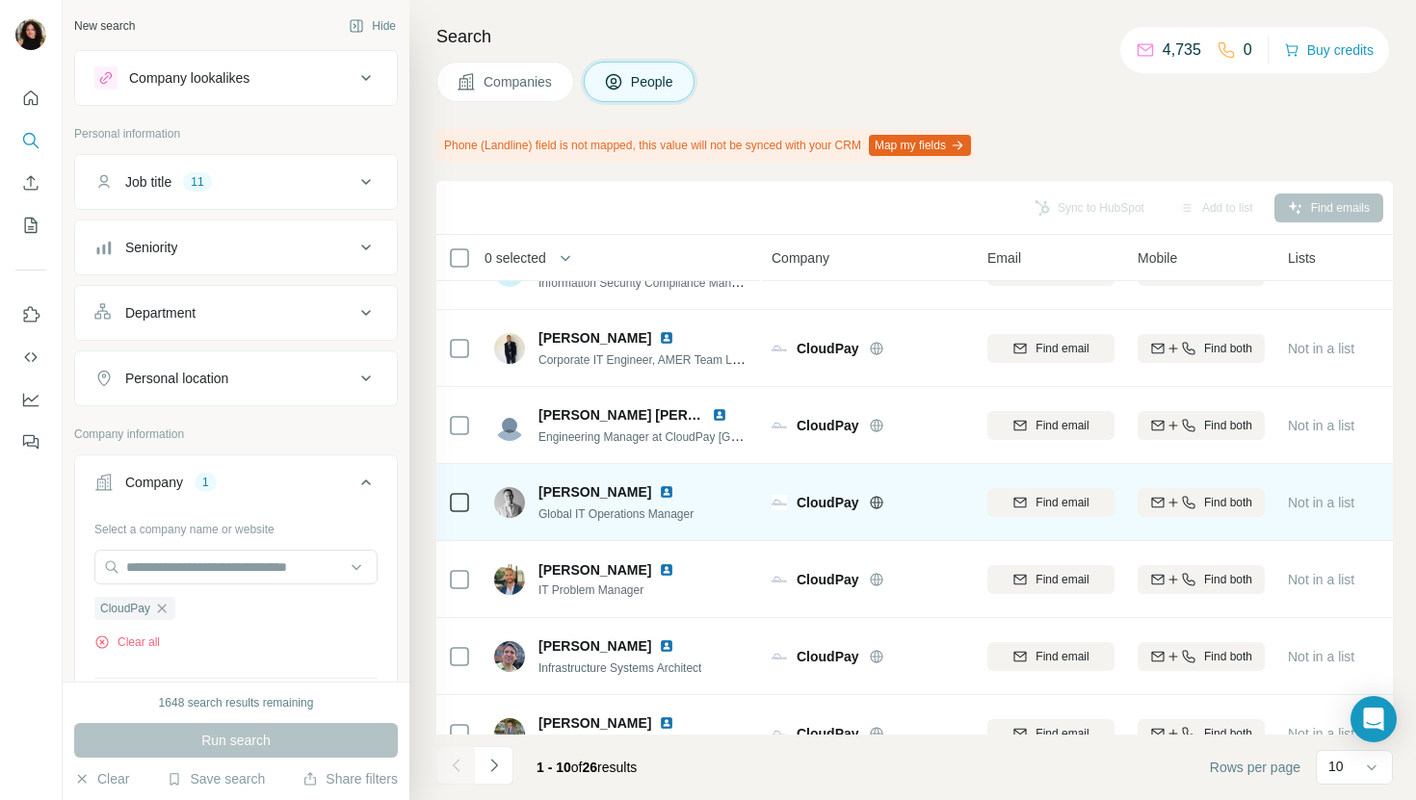
scroll to position [317, 0]
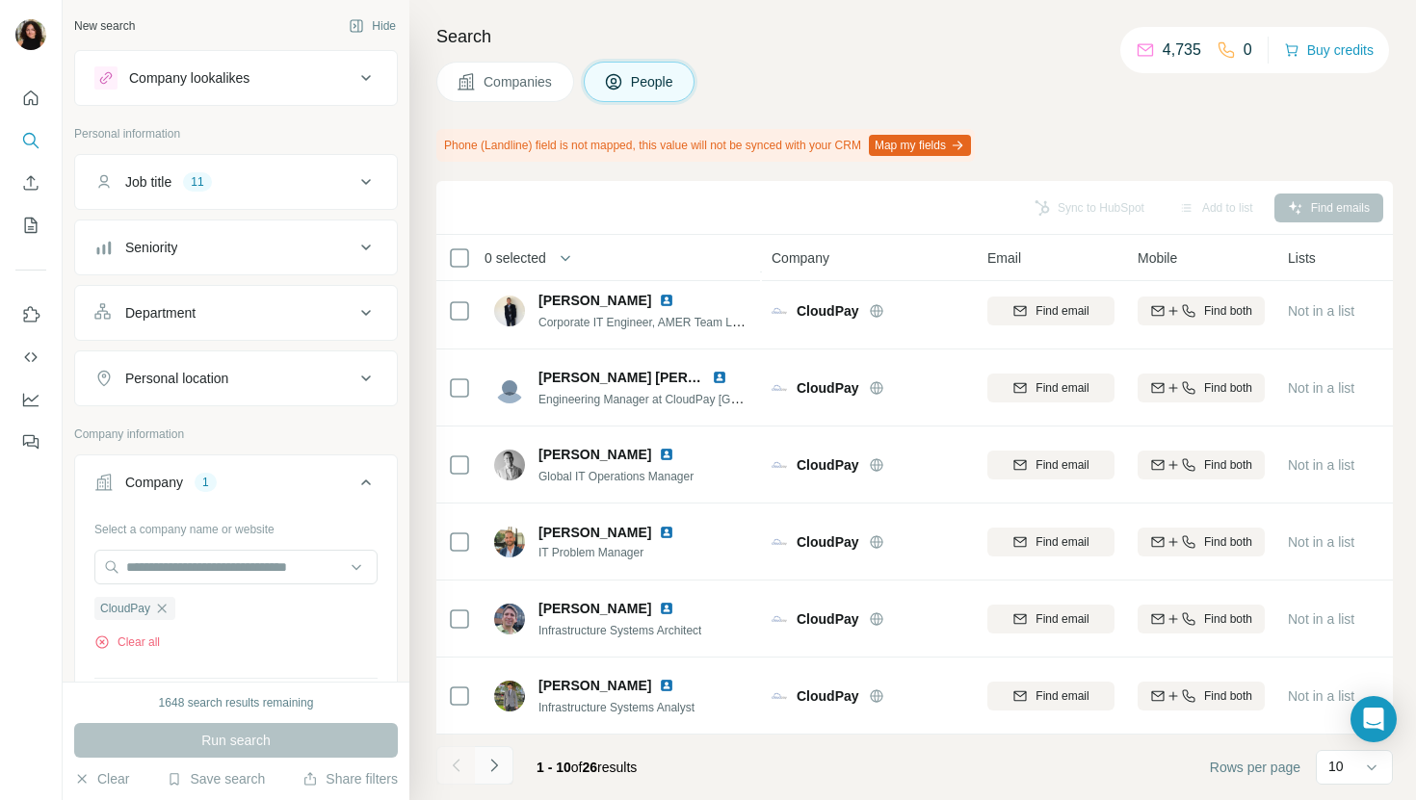
click at [501, 769] on icon "Navigate to next page" at bounding box center [493, 765] width 19 height 19
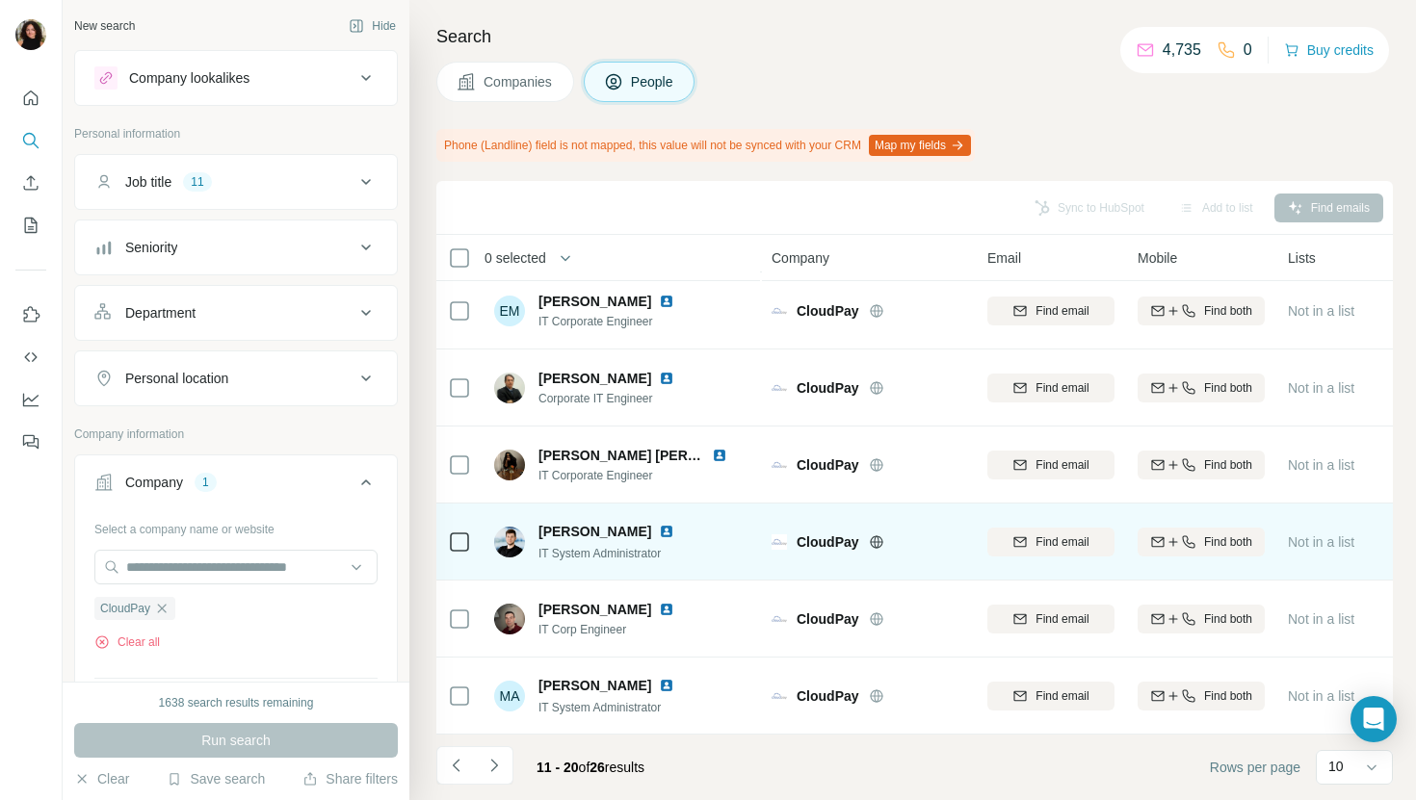
click at [672, 531] on img at bounding box center [666, 531] width 15 height 15
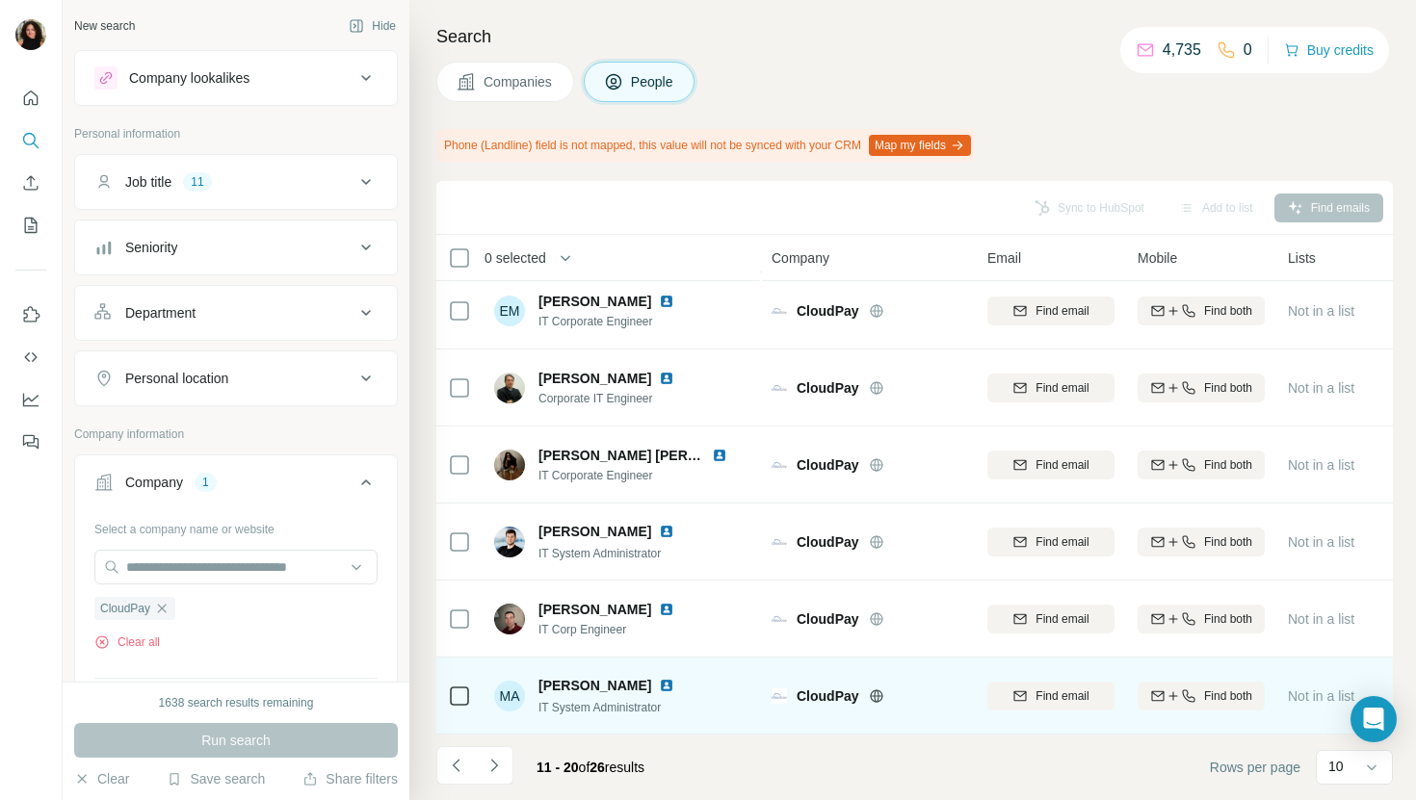
click at [669, 689] on img at bounding box center [666, 685] width 15 height 15
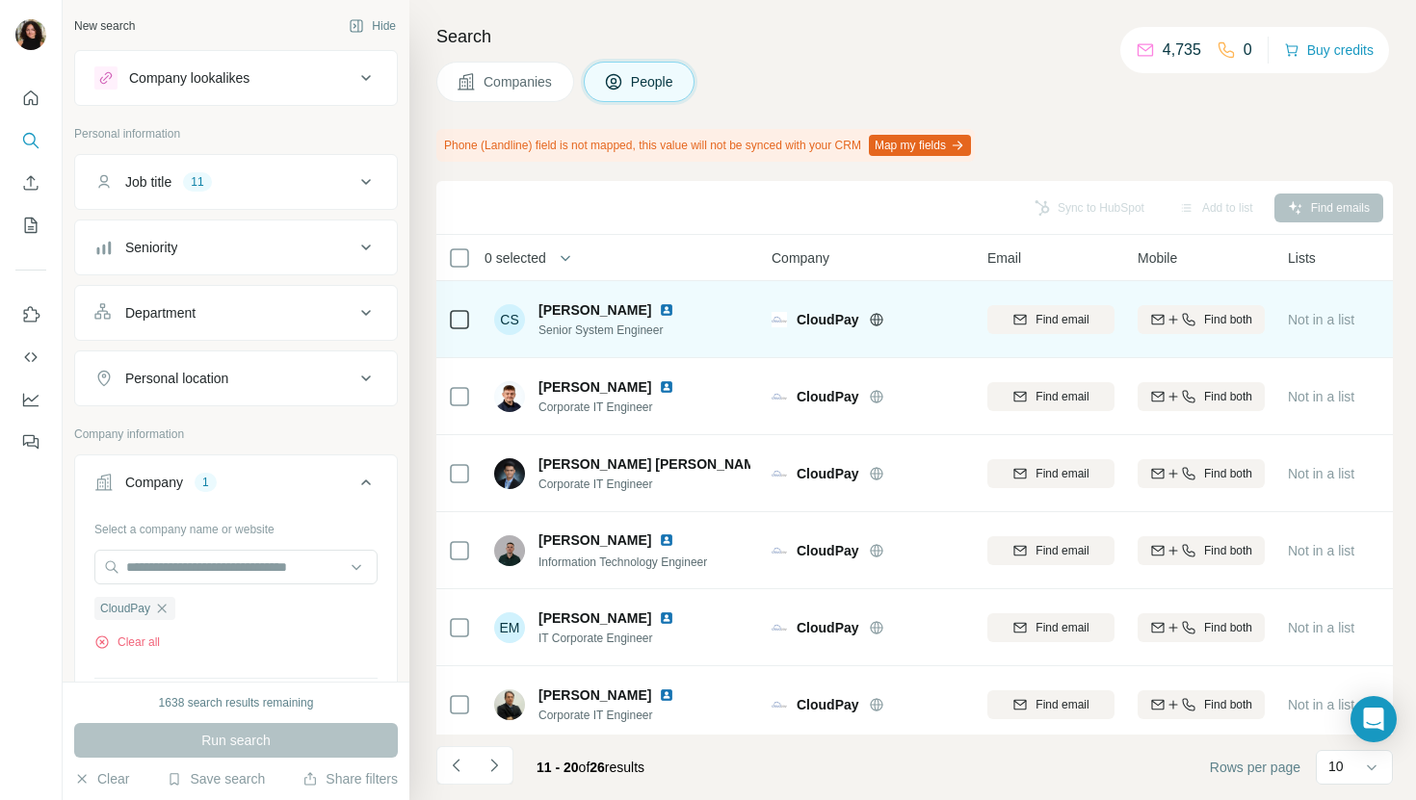
click at [674, 305] on img at bounding box center [666, 309] width 15 height 15
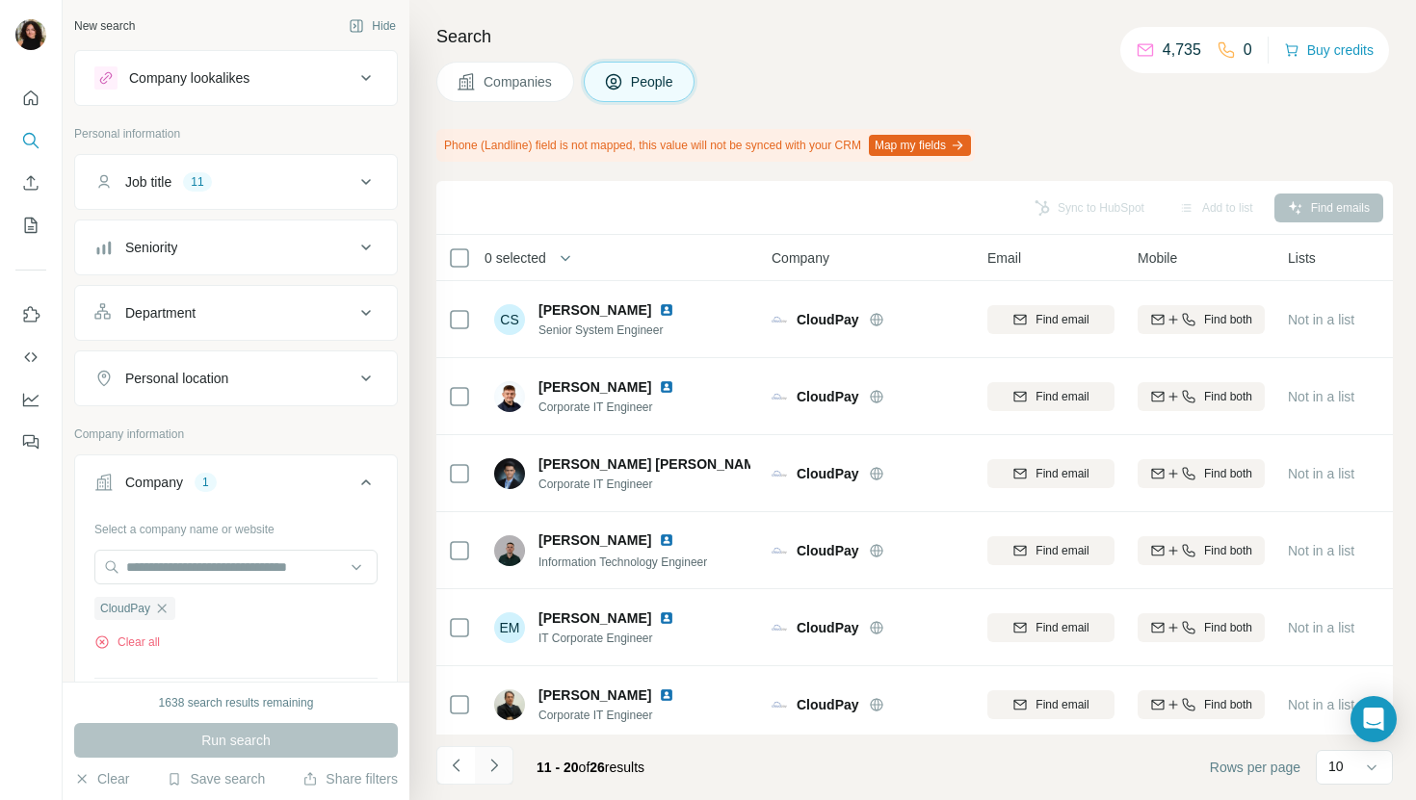
click at [491, 772] on icon "Navigate to next page" at bounding box center [493, 765] width 19 height 19
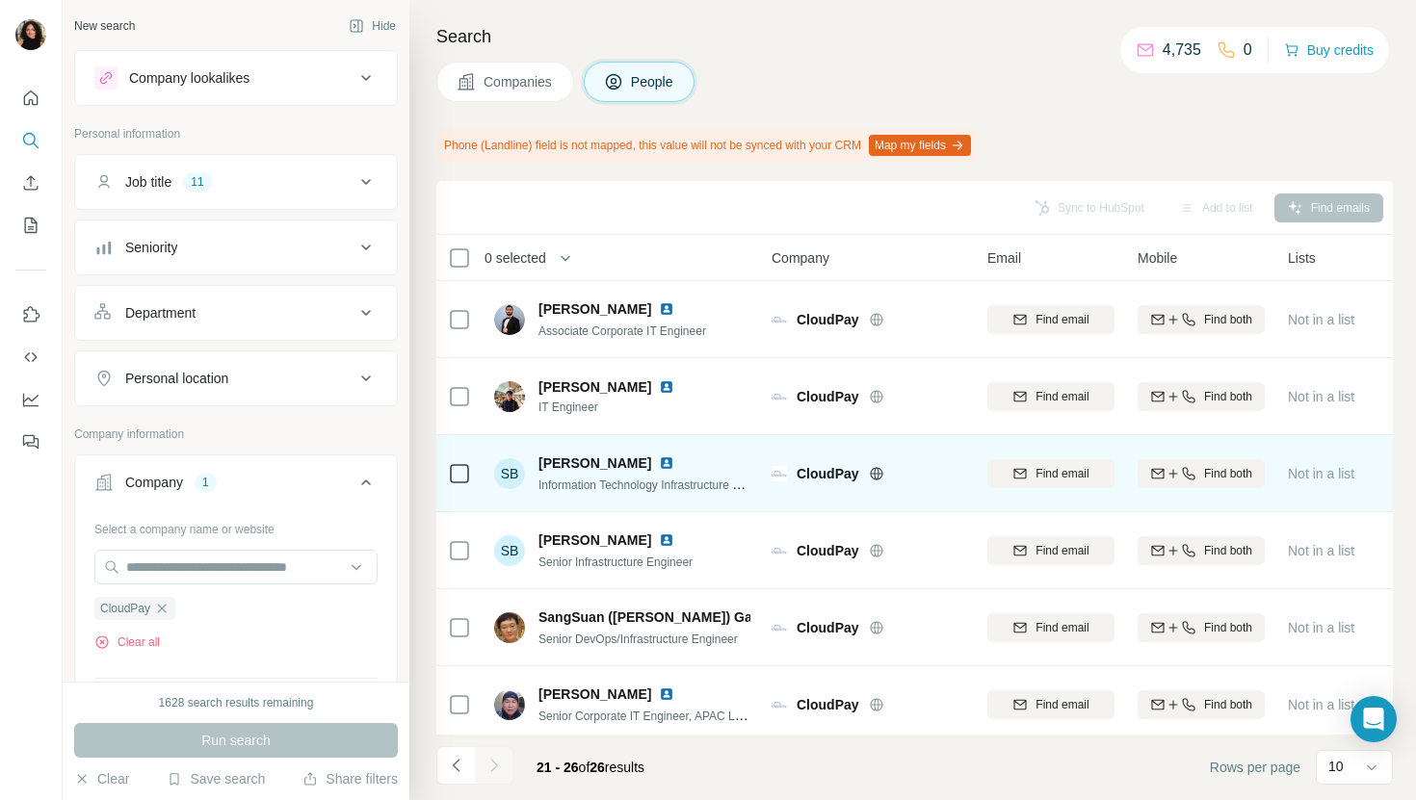
click at [659, 462] on img at bounding box center [666, 463] width 15 height 15
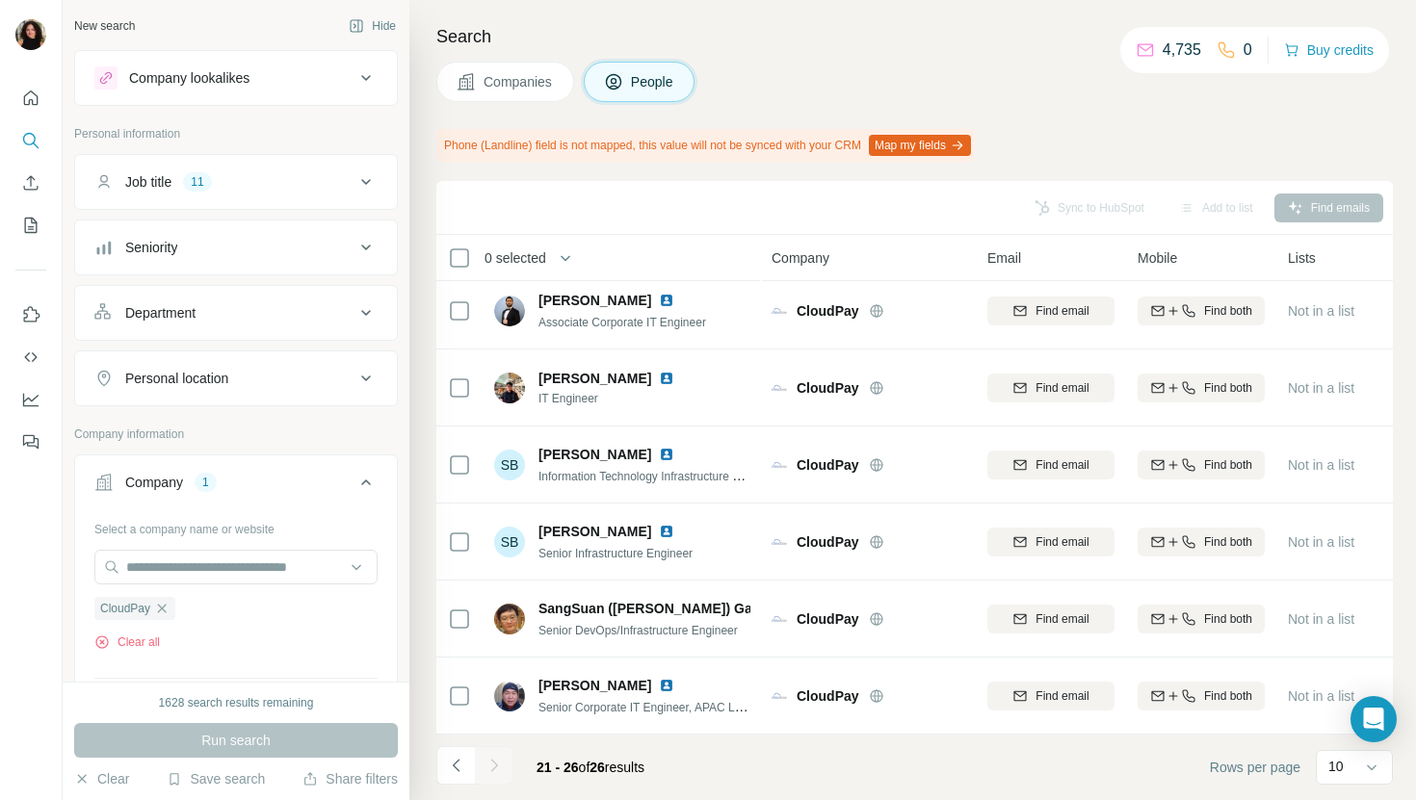
click at [484, 771] on div at bounding box center [494, 765] width 39 height 39
click at [207, 560] on input "text" at bounding box center [235, 567] width 283 height 35
paste input "**********"
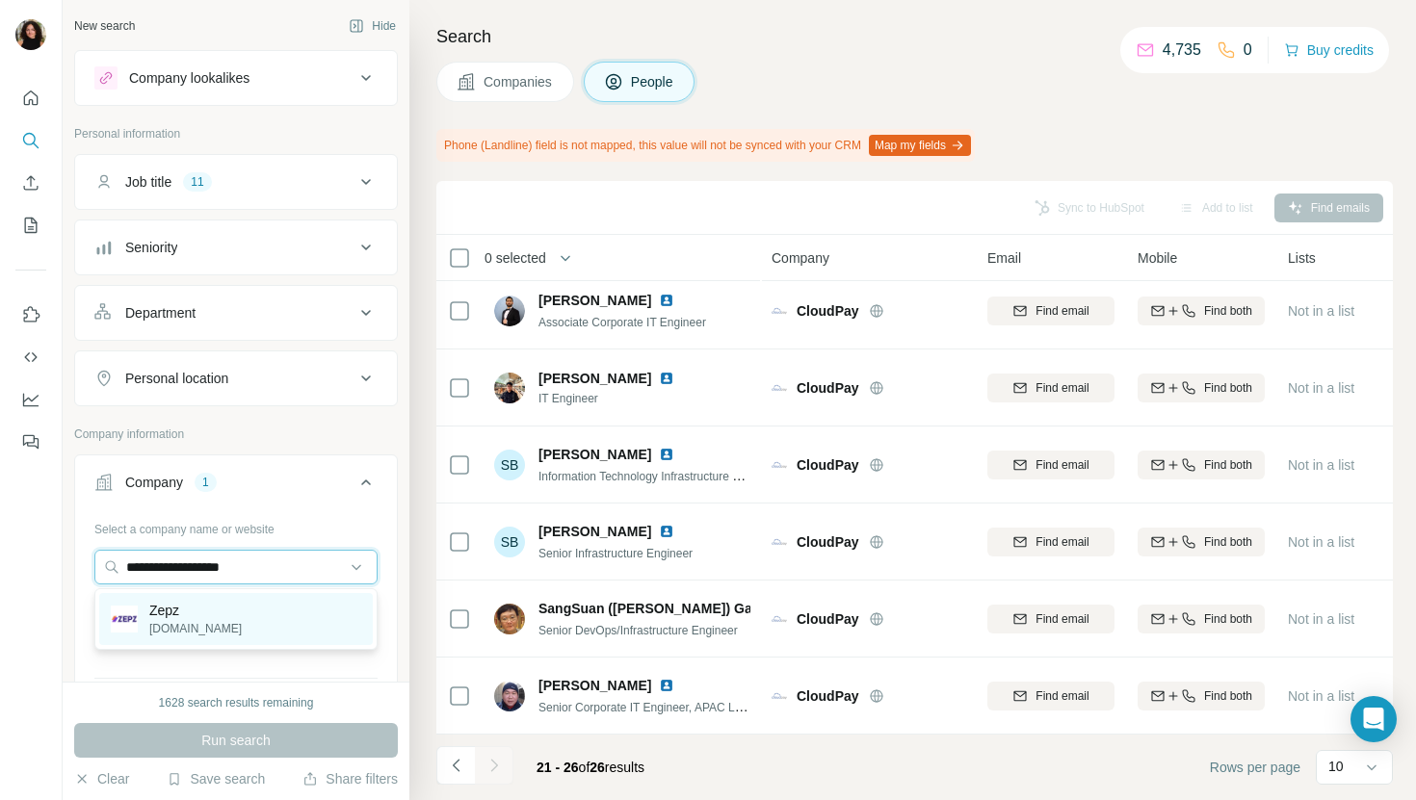
type input "**********"
click at [207, 616] on p "Zepz" at bounding box center [195, 610] width 92 height 19
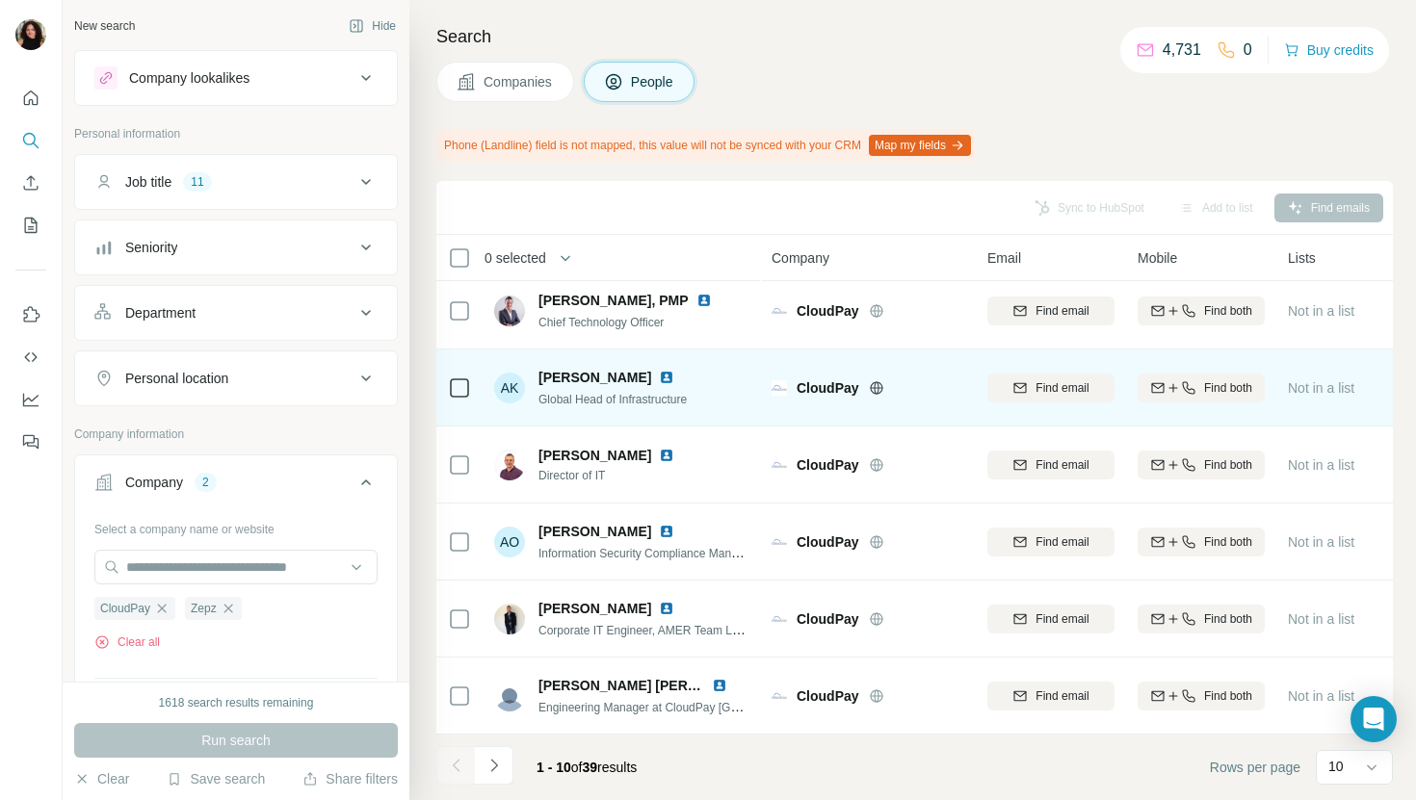
click at [659, 381] on img at bounding box center [666, 377] width 15 height 15
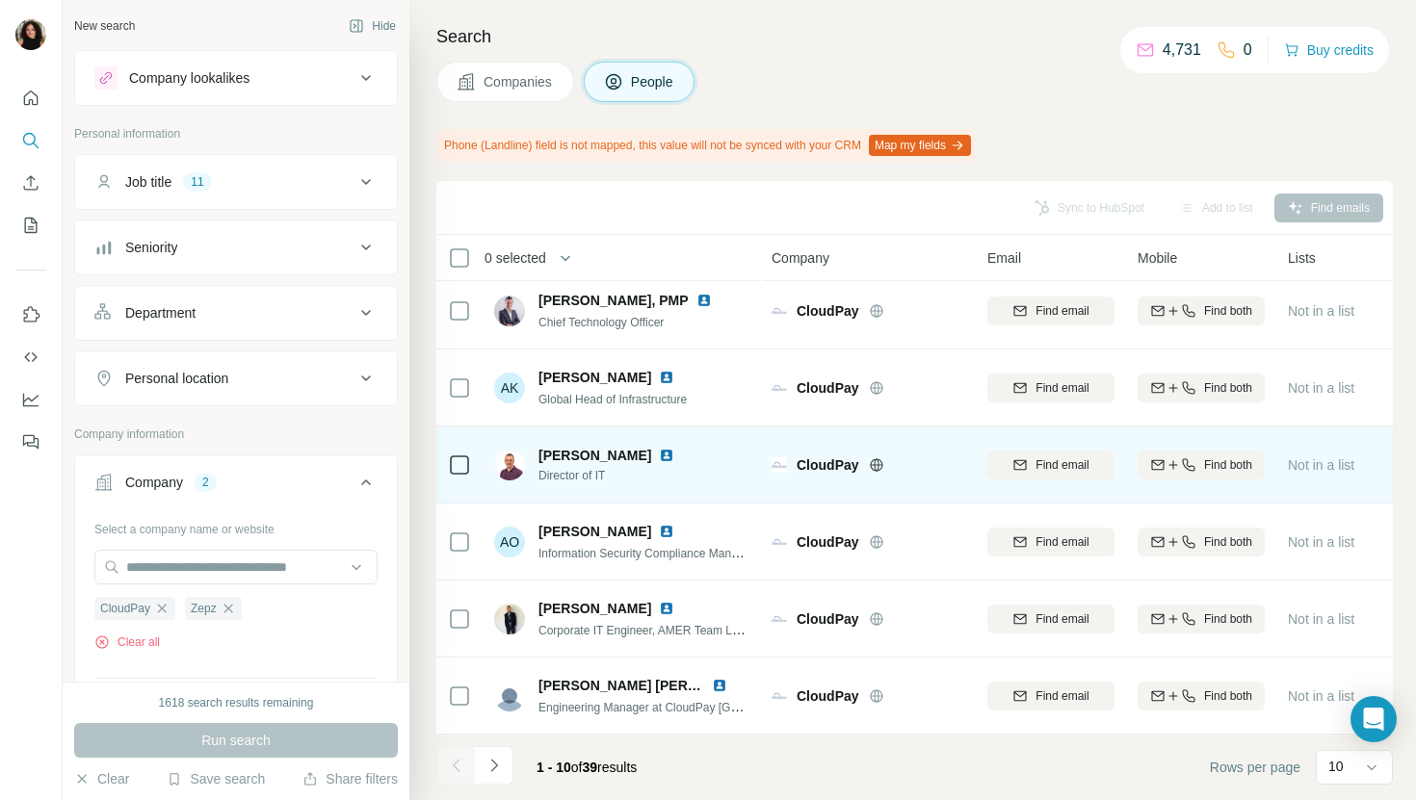
click at [659, 451] on img at bounding box center [666, 455] width 15 height 15
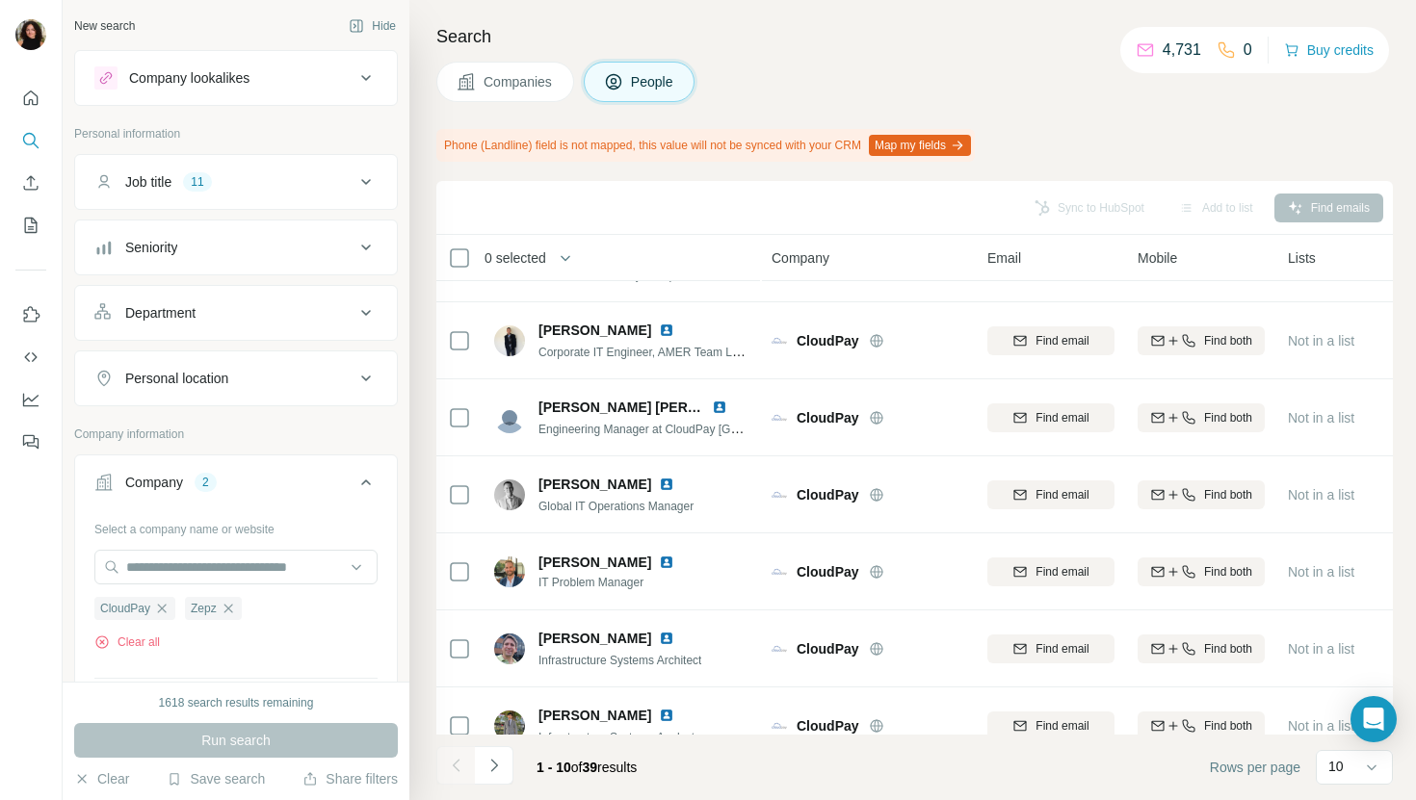
scroll to position [291, 0]
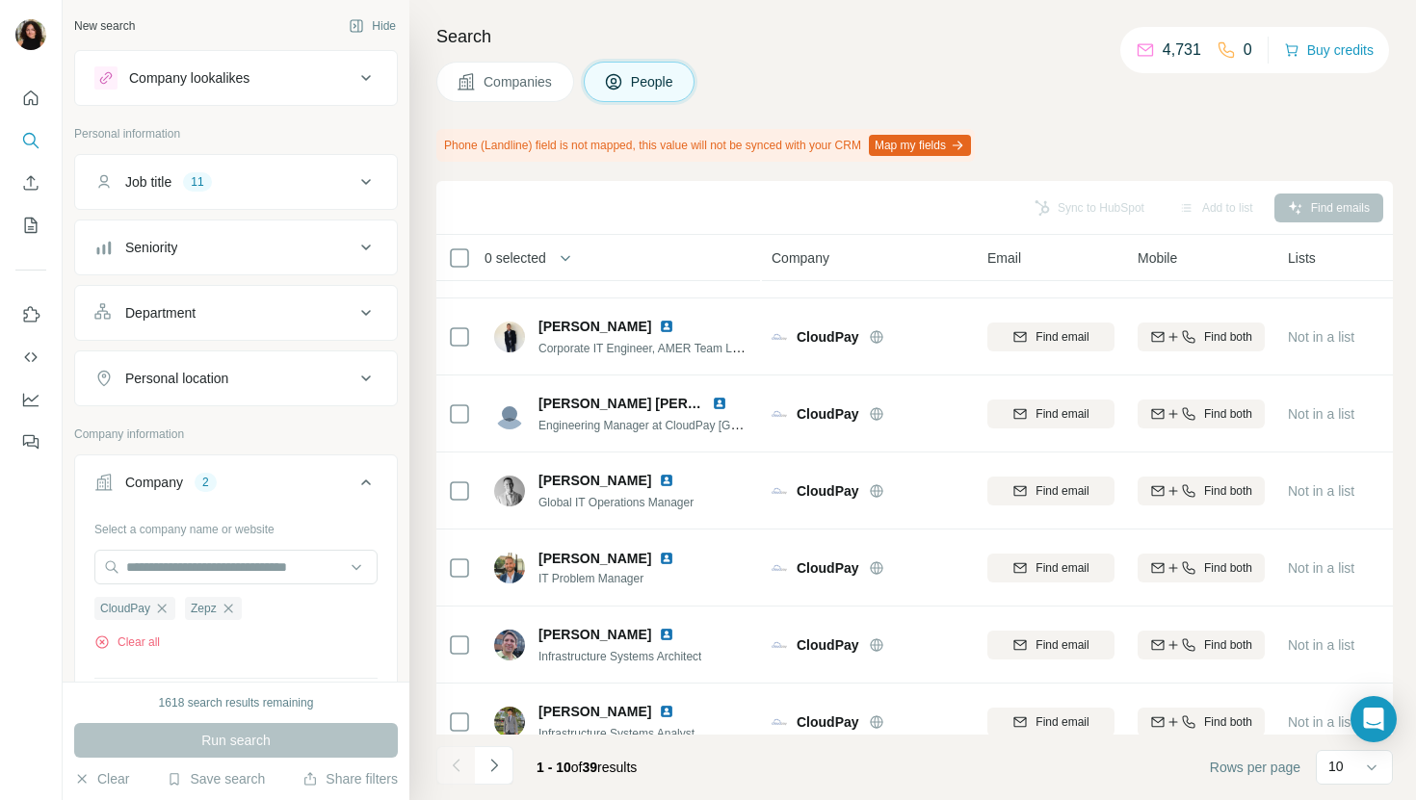
click at [490, 55] on div "Search Companies People Phone (Landline) field is not mapped, this value will n…" at bounding box center [912, 400] width 1007 height 800
click at [538, 63] on button "Companies" at bounding box center [505, 82] width 138 height 40
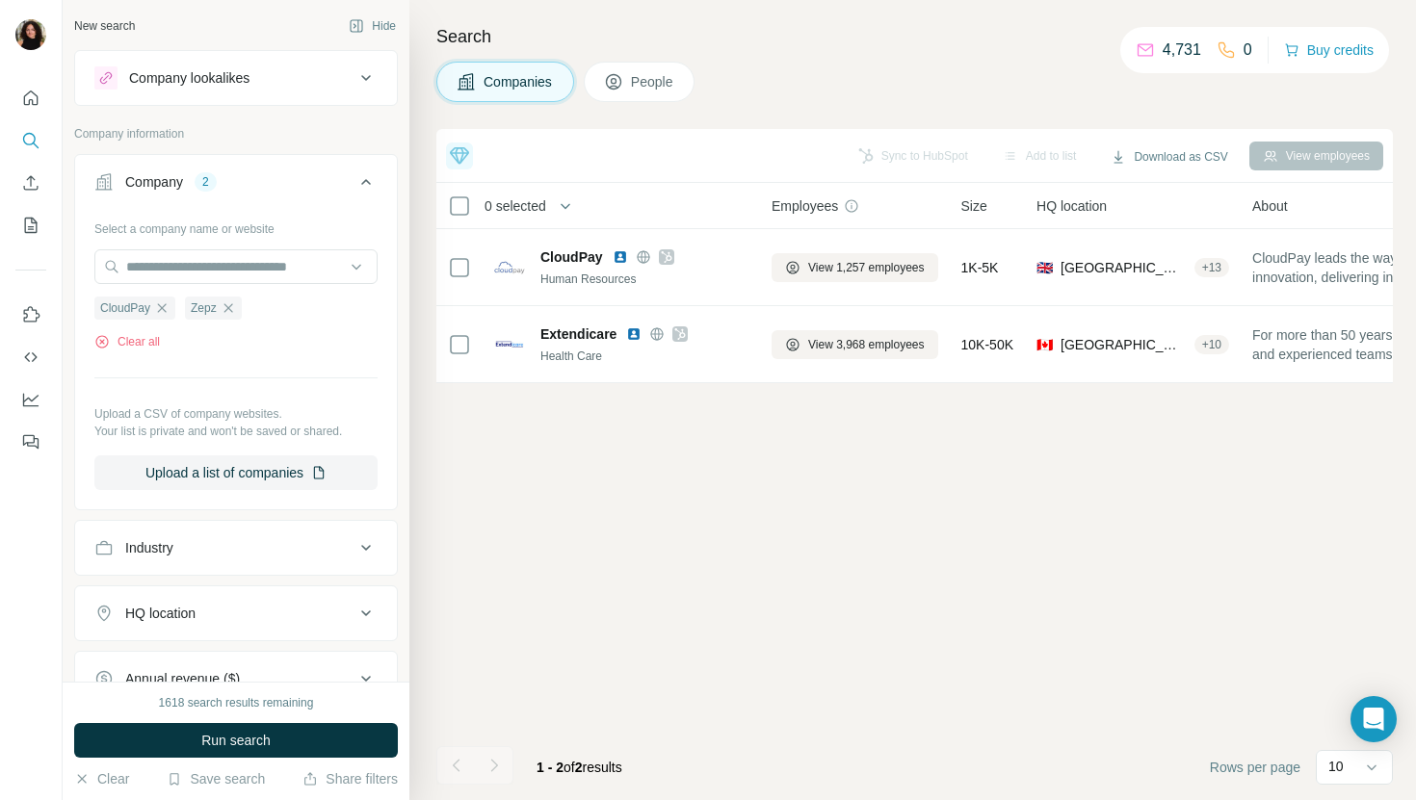
scroll to position [0, 0]
click at [275, 271] on input "text" at bounding box center [235, 266] width 283 height 35
paste input "**********"
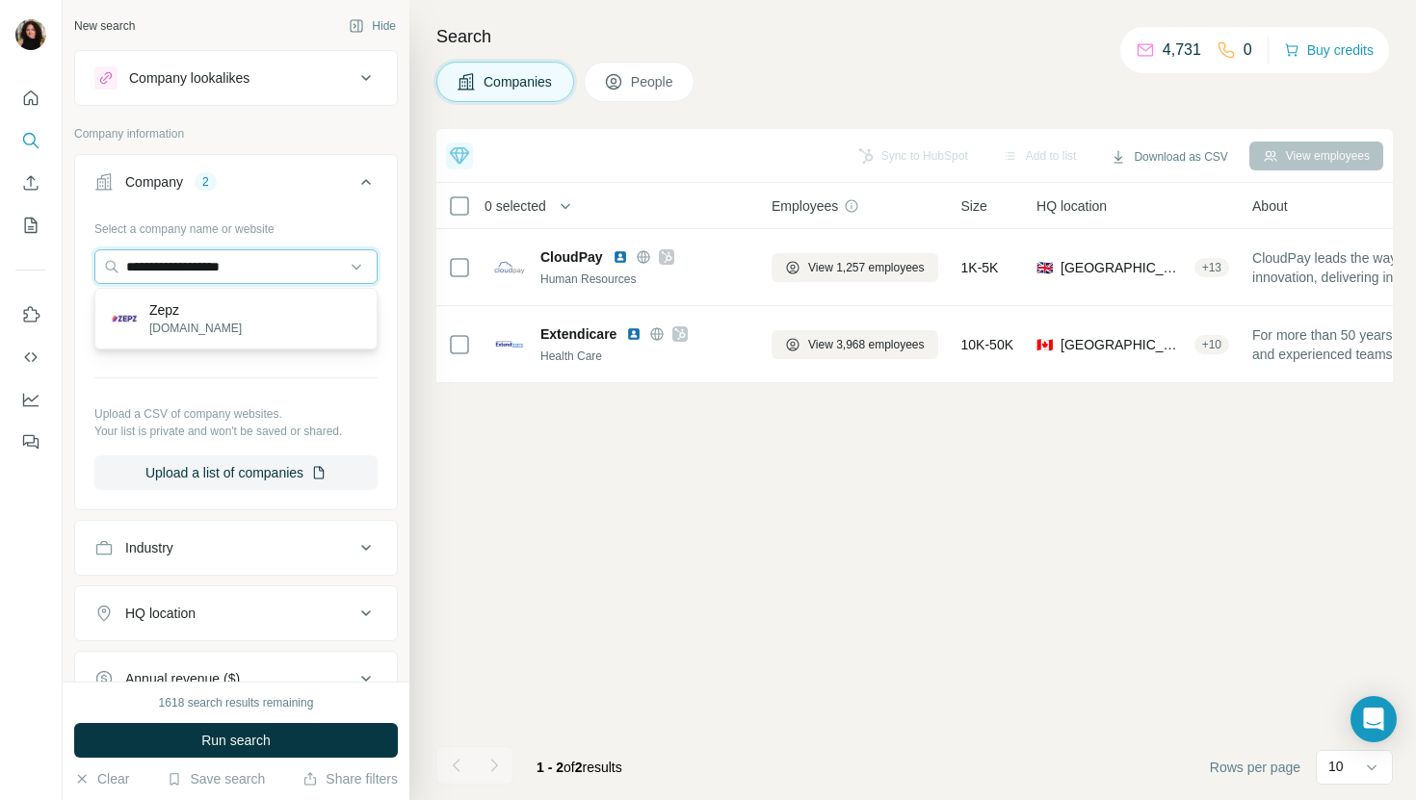
type input "**********"
click at [284, 301] on div "Zepz [DOMAIN_NAME]" at bounding box center [236, 319] width 274 height 52
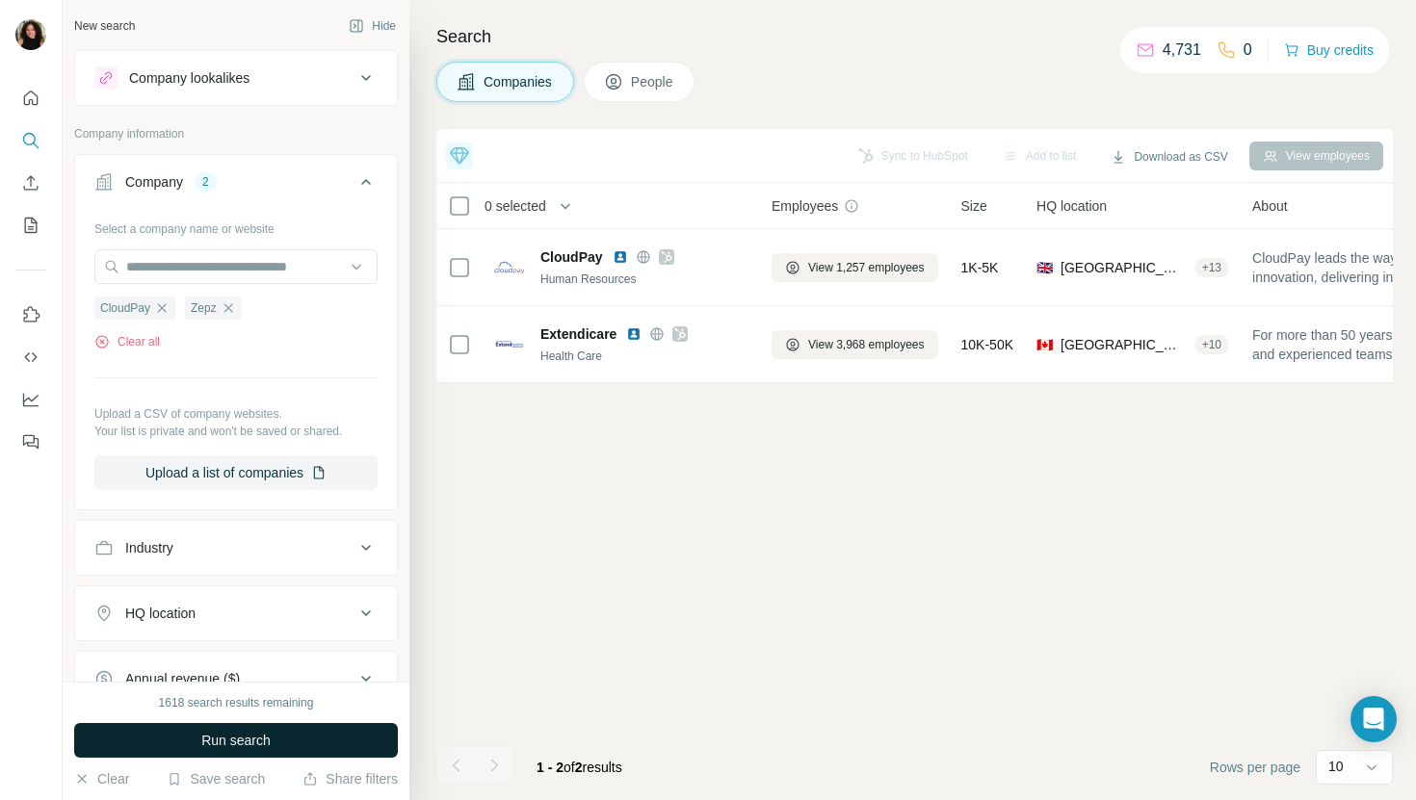
click at [244, 727] on button "Run search" at bounding box center [236, 740] width 324 height 35
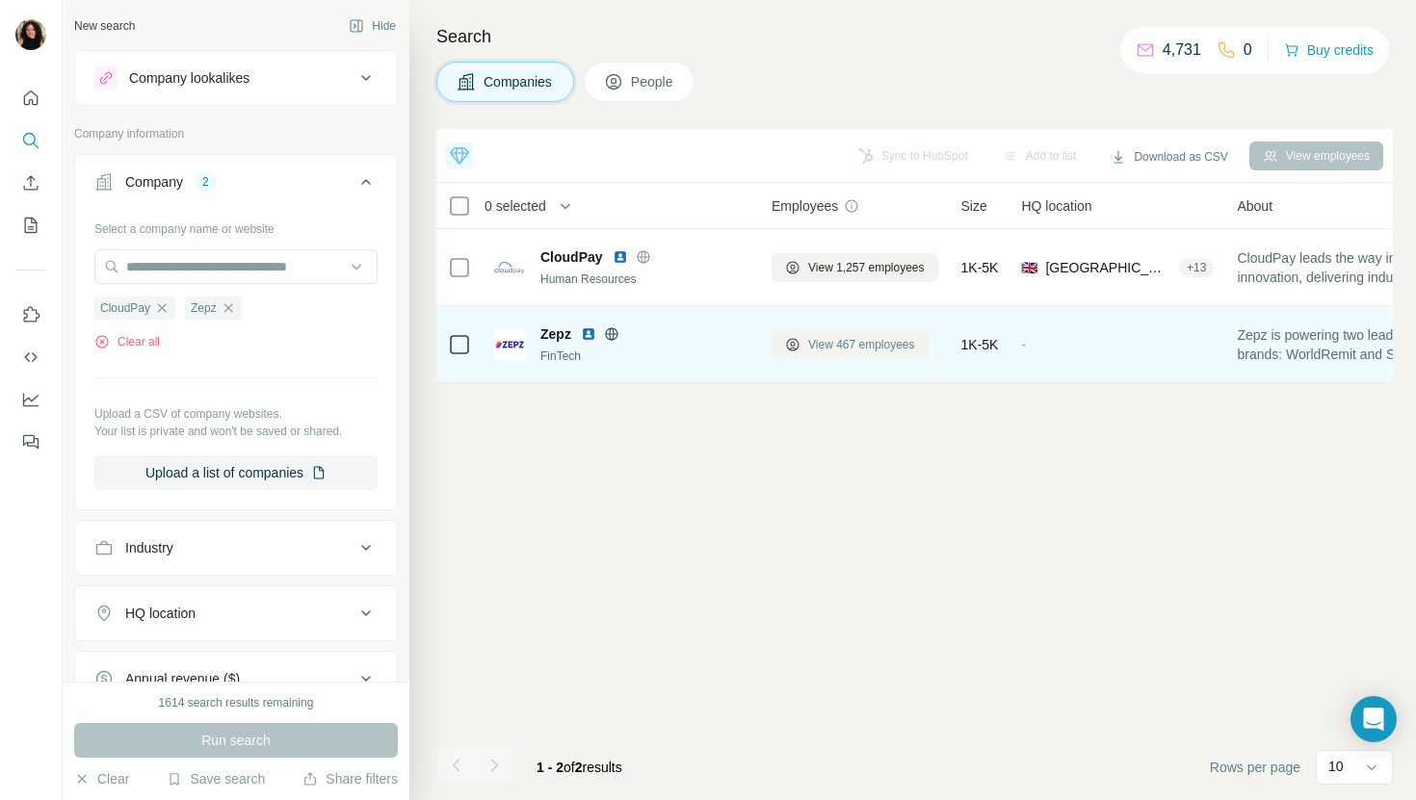
click at [839, 338] on span "View 467 employees" at bounding box center [861, 344] width 107 height 17
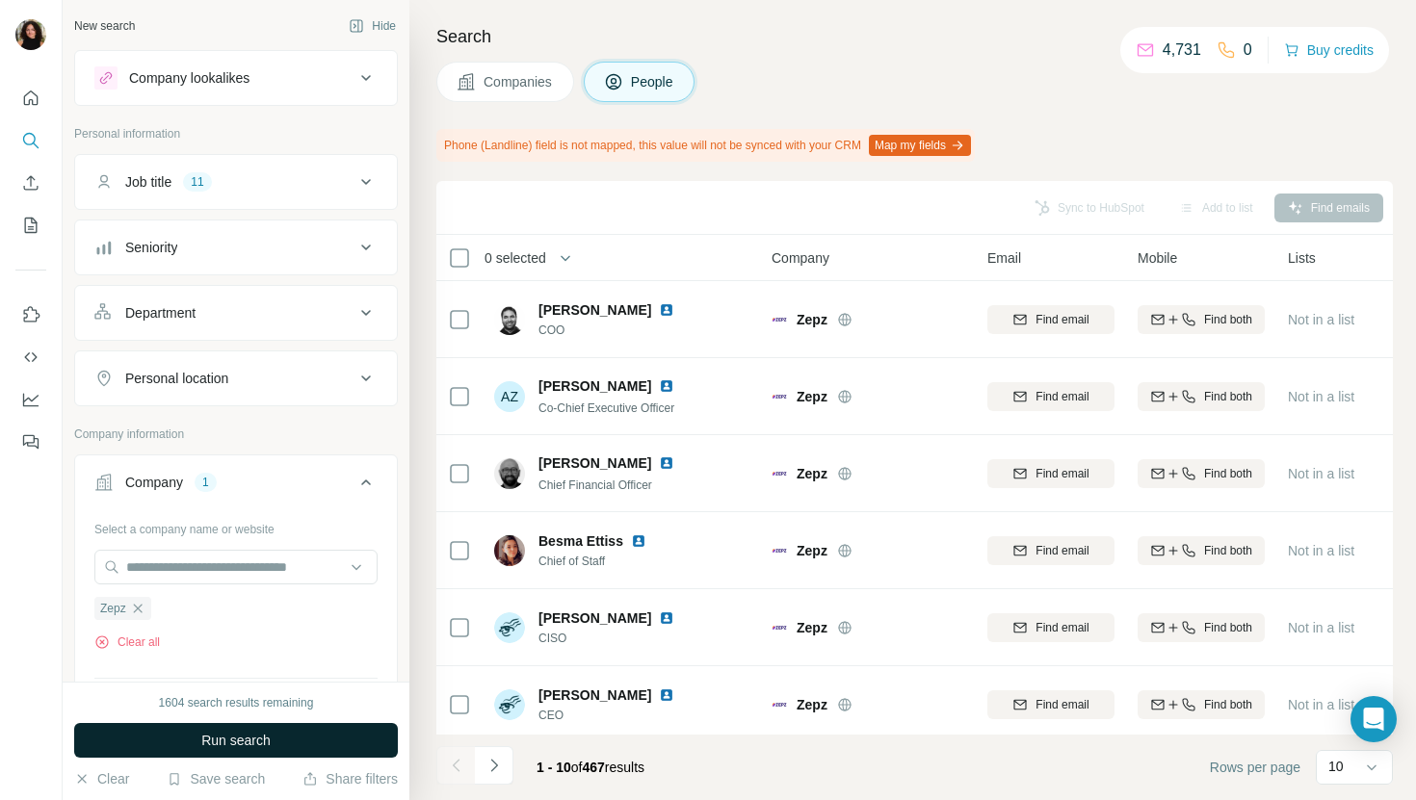
click at [320, 736] on button "Run search" at bounding box center [236, 740] width 324 height 35
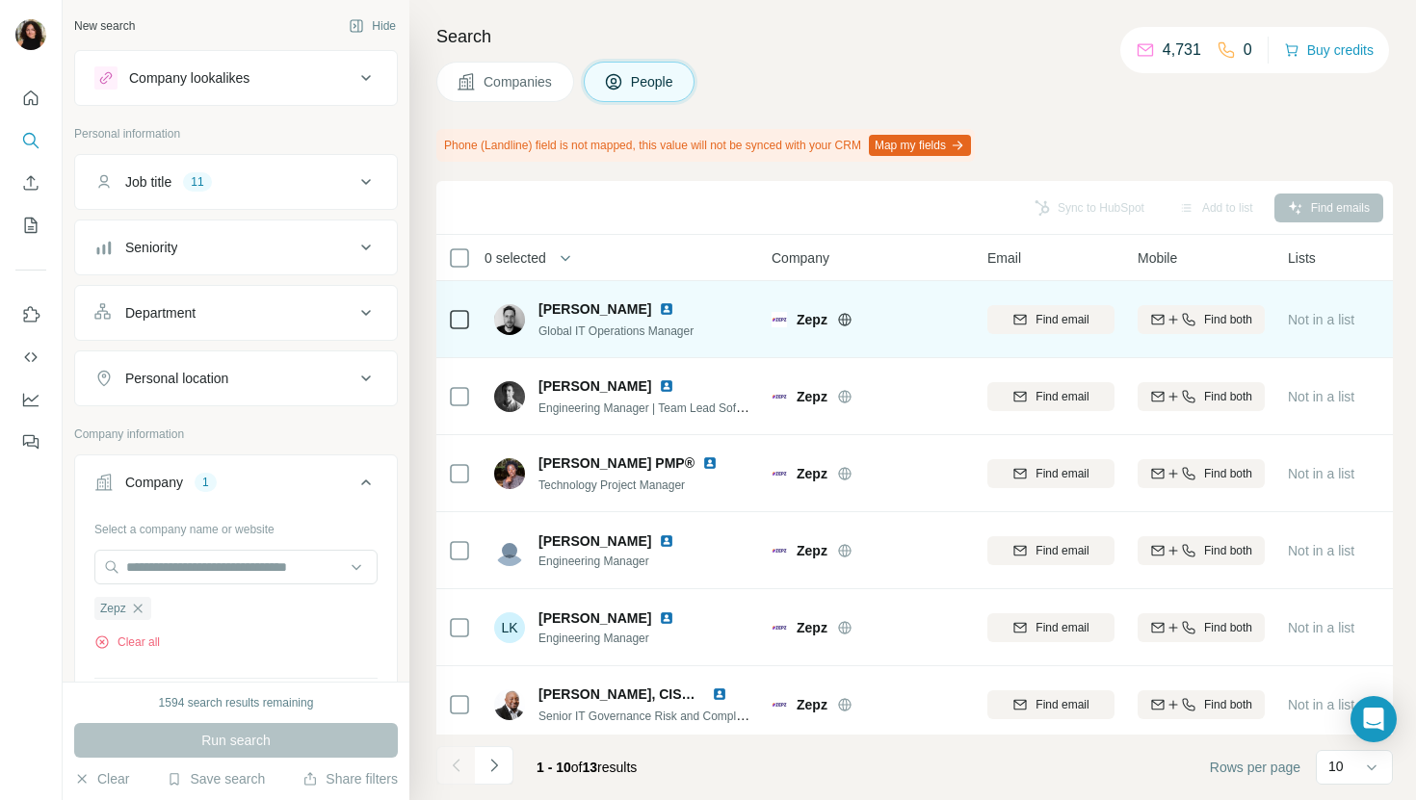
click at [659, 307] on img at bounding box center [666, 308] width 15 height 15
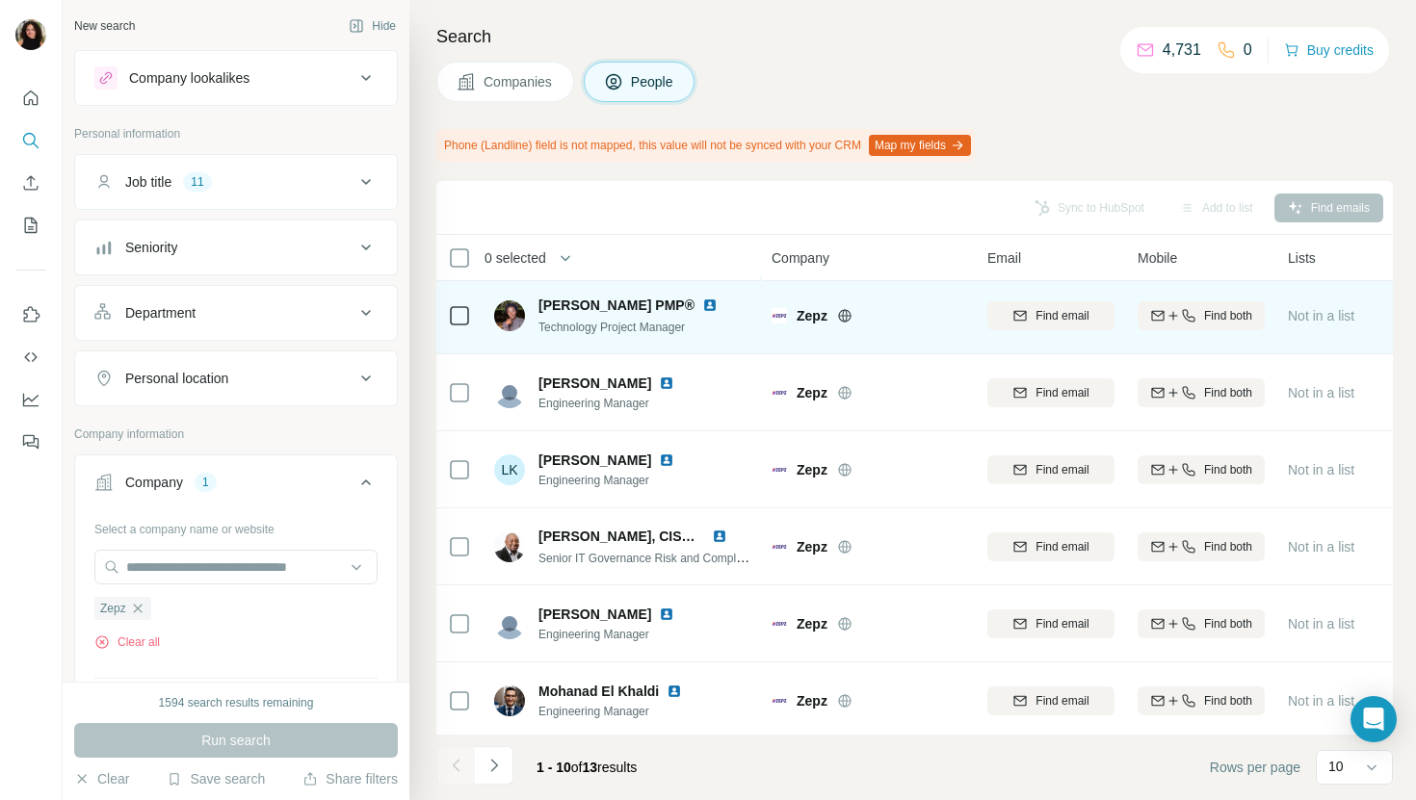
scroll to position [317, 0]
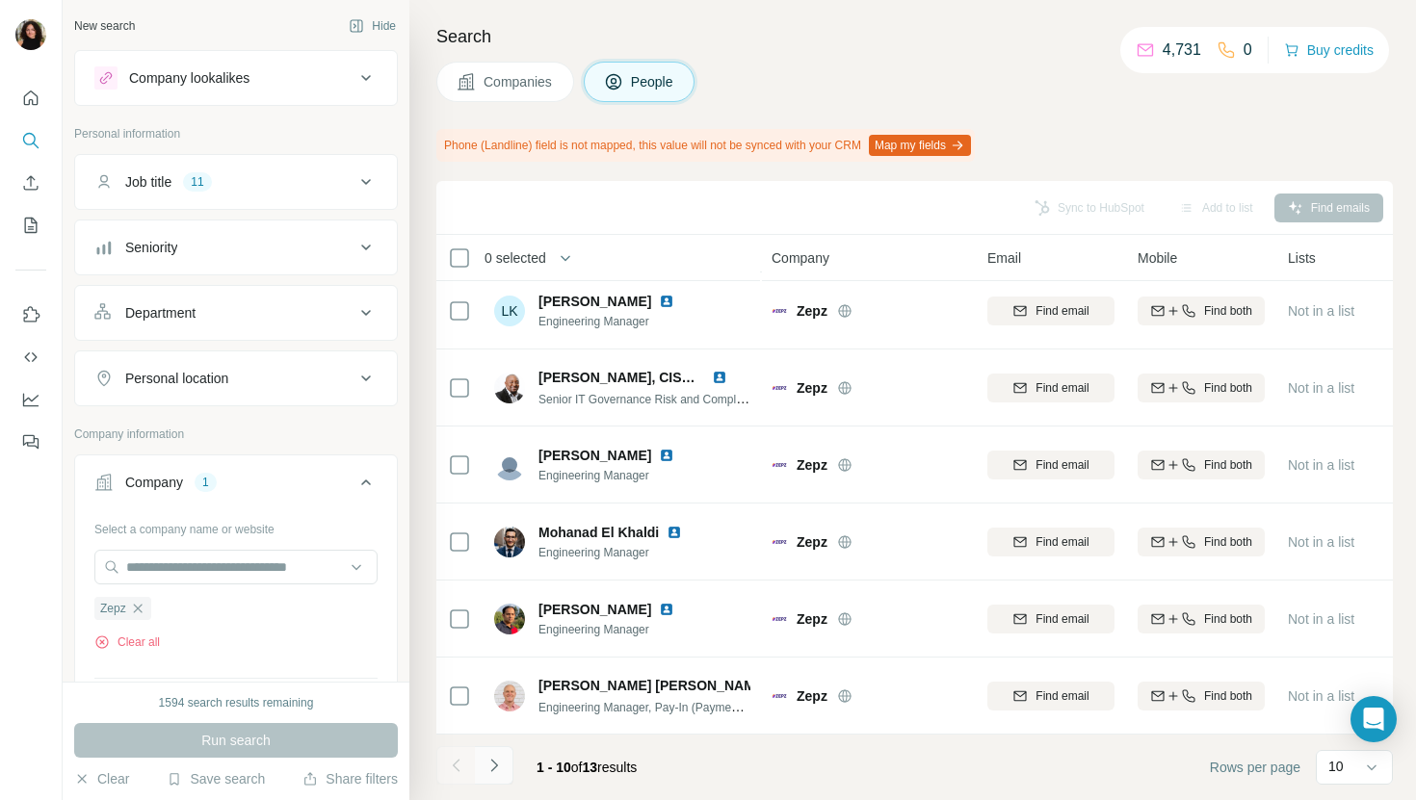
click at [491, 772] on icon "Navigate to next page" at bounding box center [493, 765] width 19 height 19
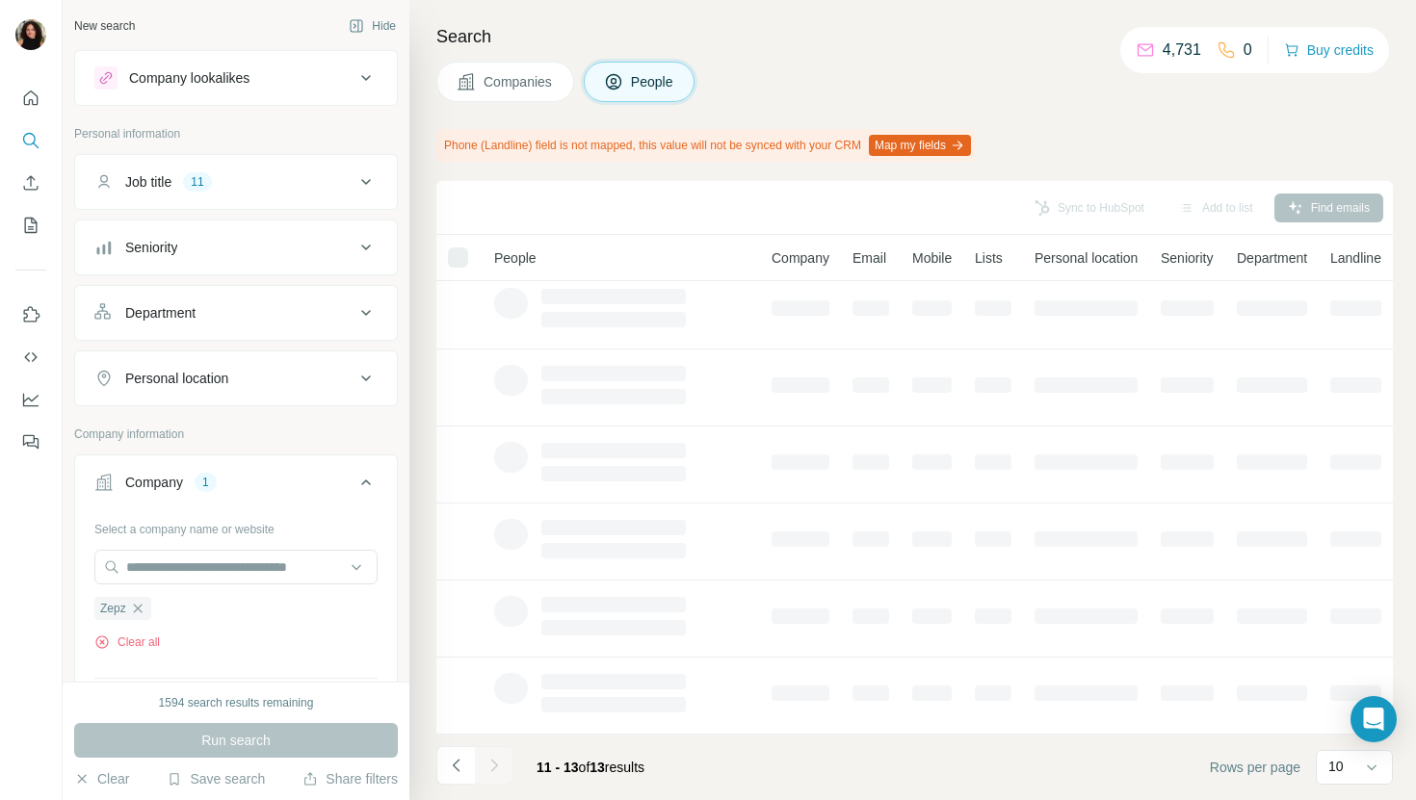
scroll to position [0, 0]
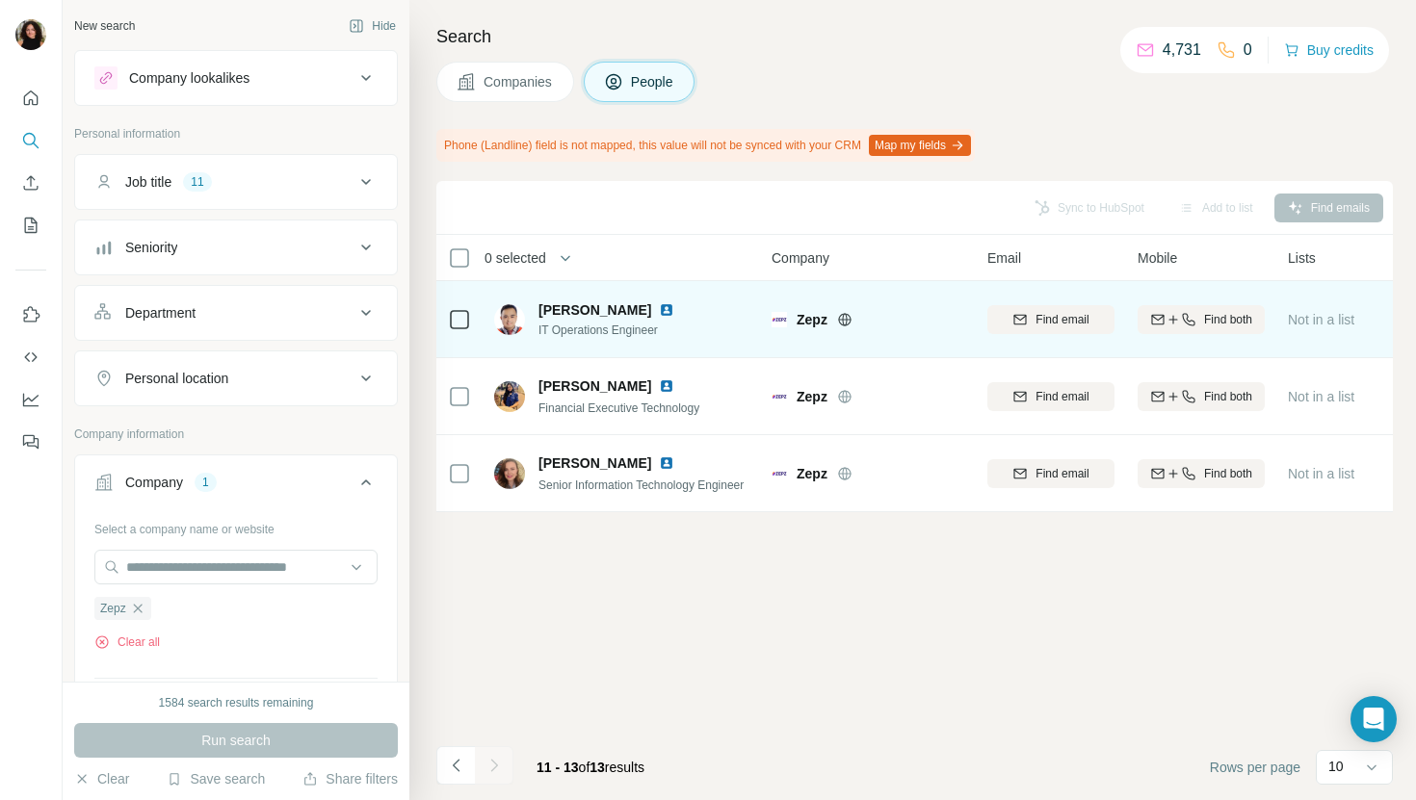
click at [659, 314] on img at bounding box center [666, 309] width 15 height 15
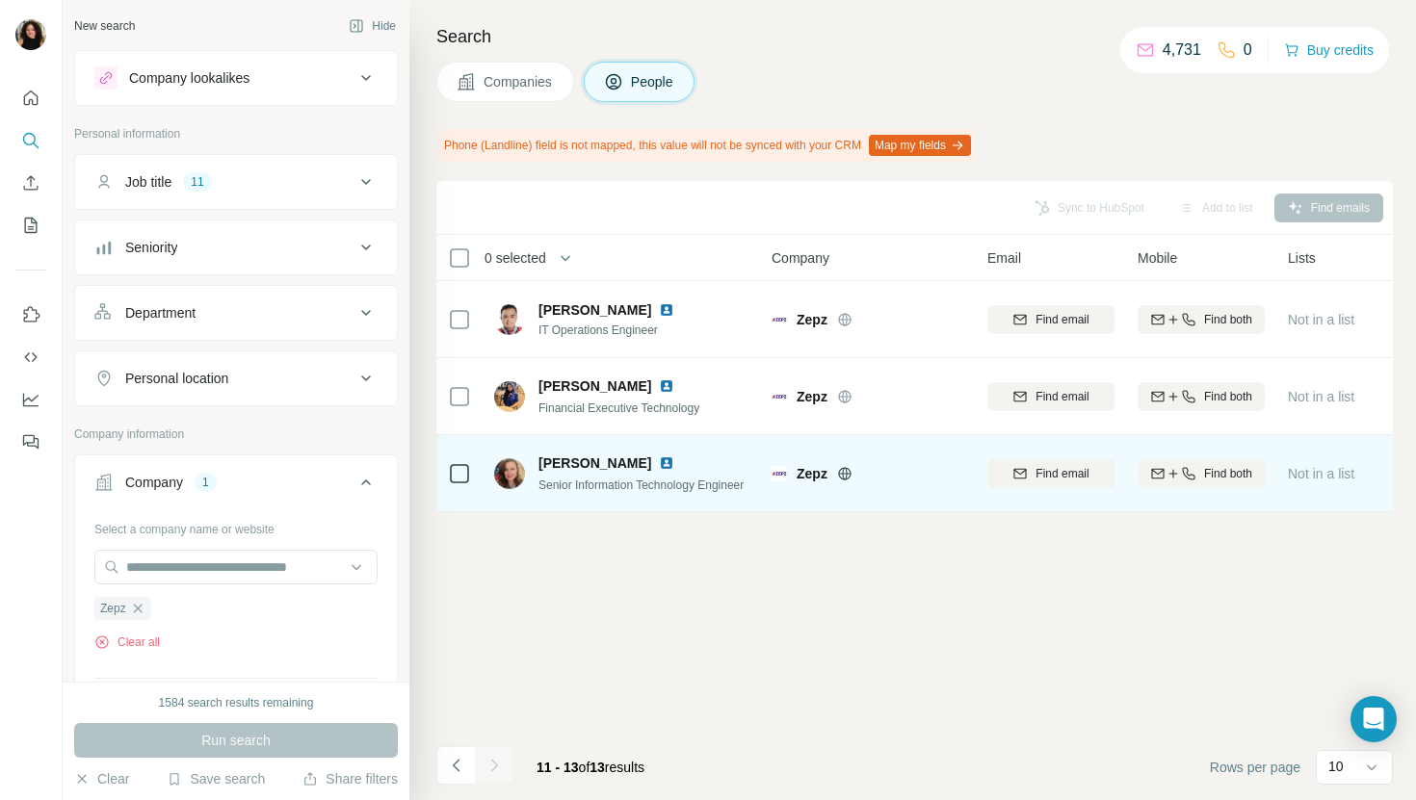
click at [674, 458] on img at bounding box center [666, 463] width 15 height 15
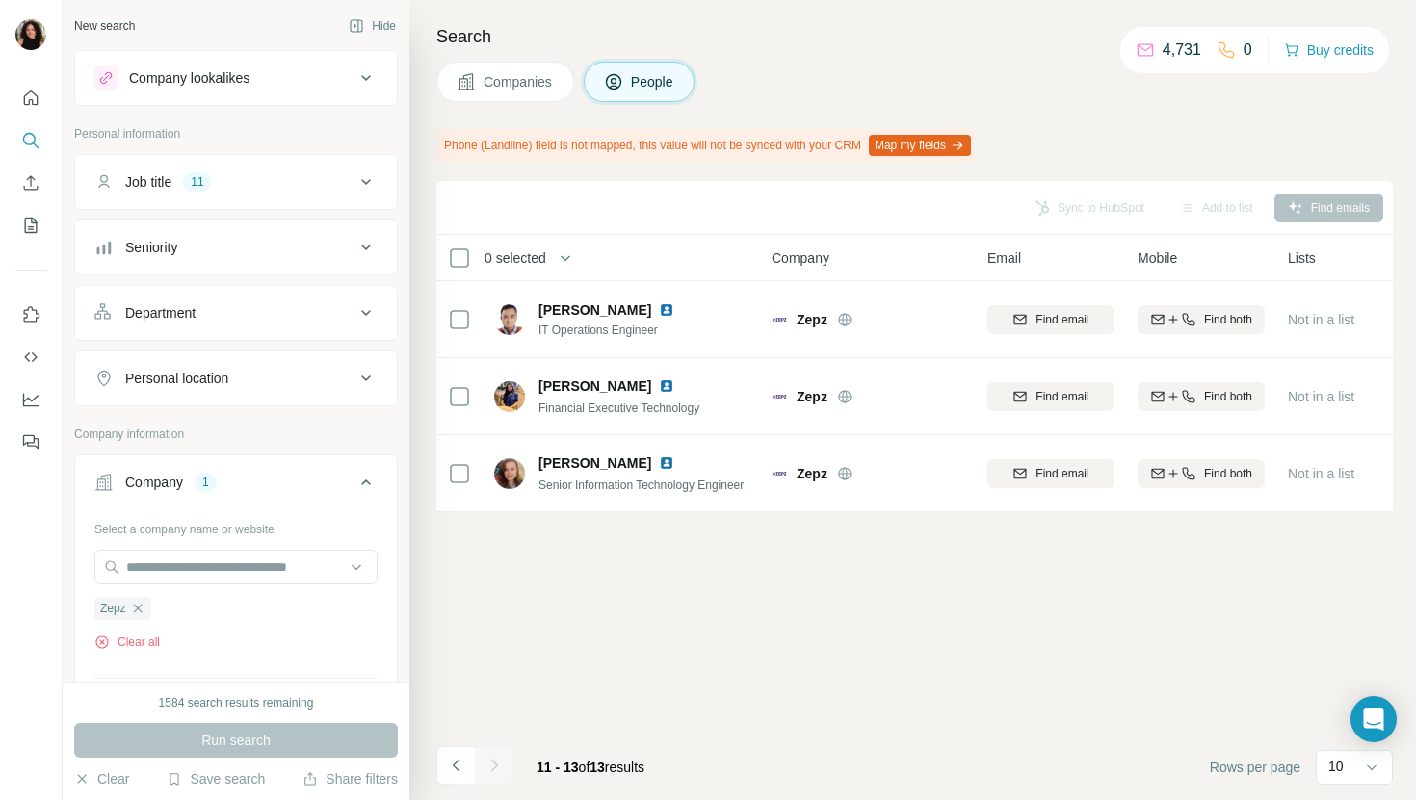
click at [527, 82] on span "Companies" at bounding box center [519, 81] width 70 height 19
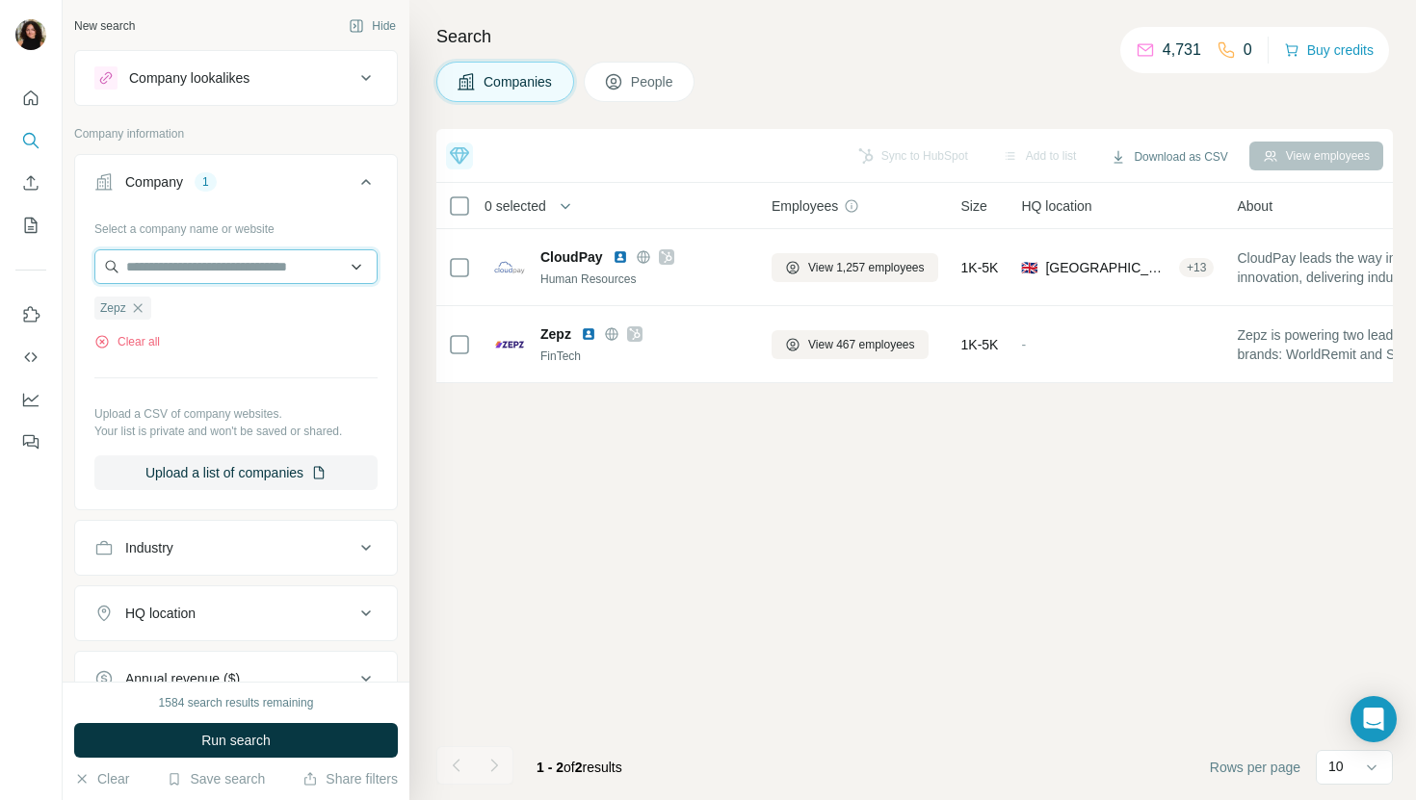
click at [234, 283] on input "text" at bounding box center [235, 266] width 283 height 35
paste input "**********"
type input "**********"
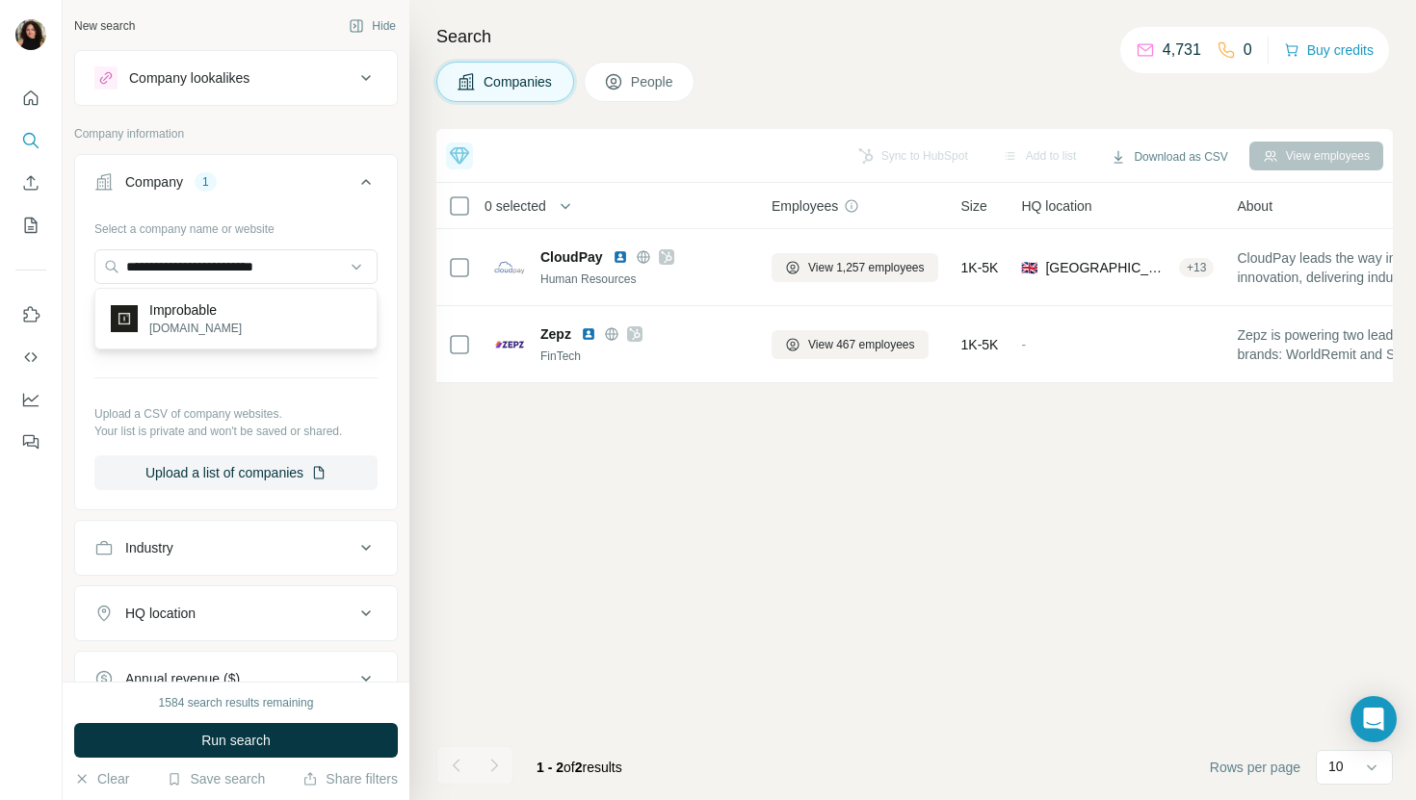
click at [285, 309] on div "Improbable [DOMAIN_NAME]" at bounding box center [236, 319] width 274 height 52
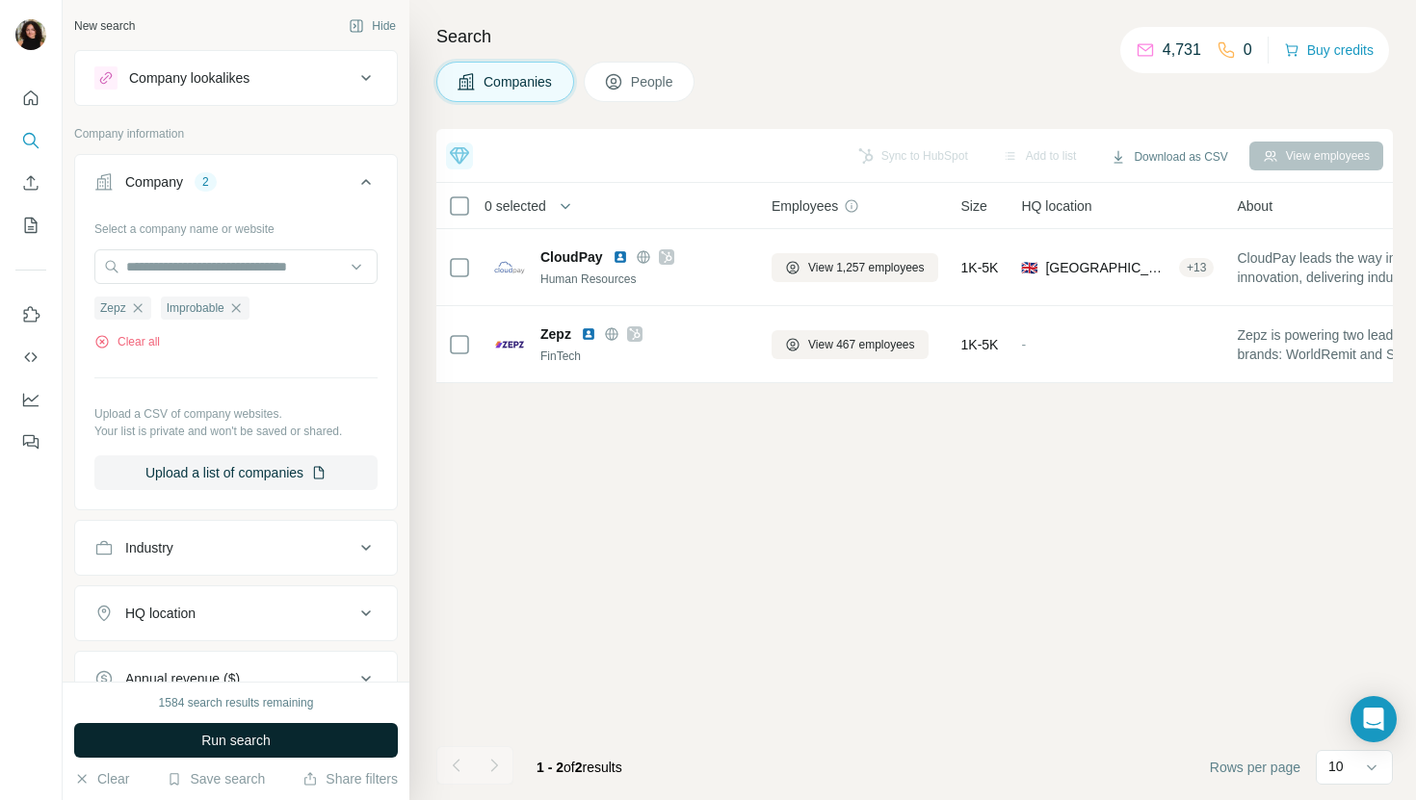
click at [339, 742] on button "Run search" at bounding box center [236, 740] width 324 height 35
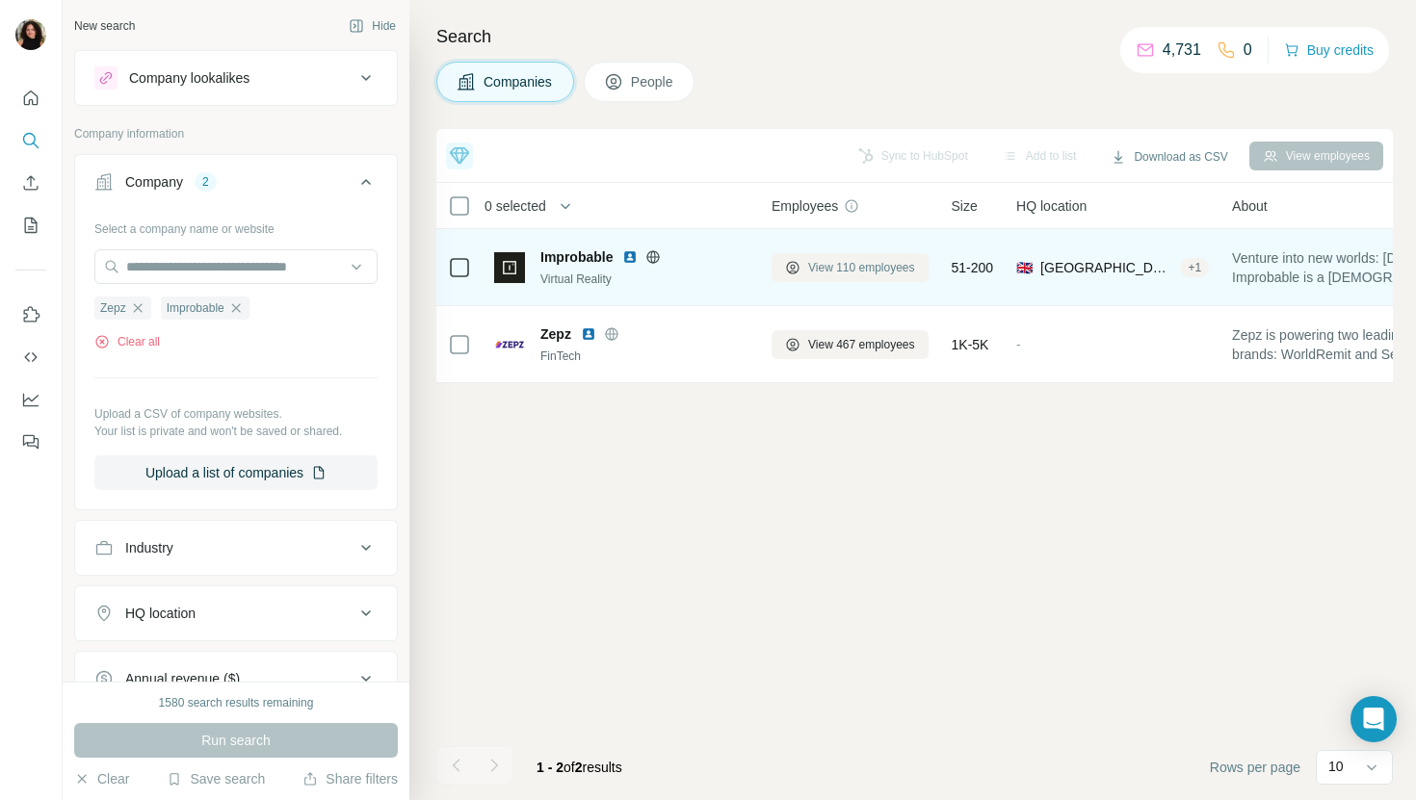
click at [828, 259] on span "View 110 employees" at bounding box center [861, 267] width 107 height 17
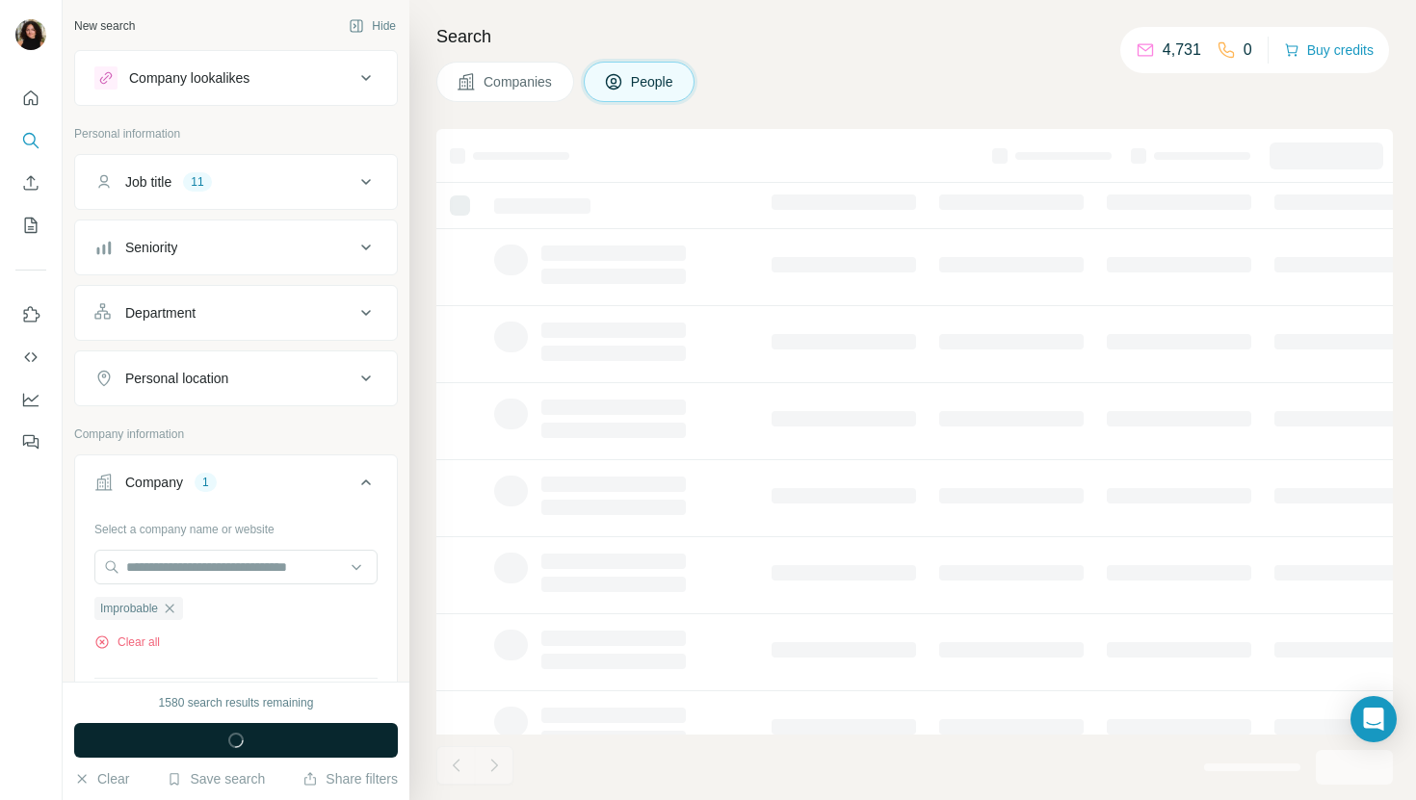
click at [309, 746] on button "Run search" at bounding box center [236, 740] width 324 height 35
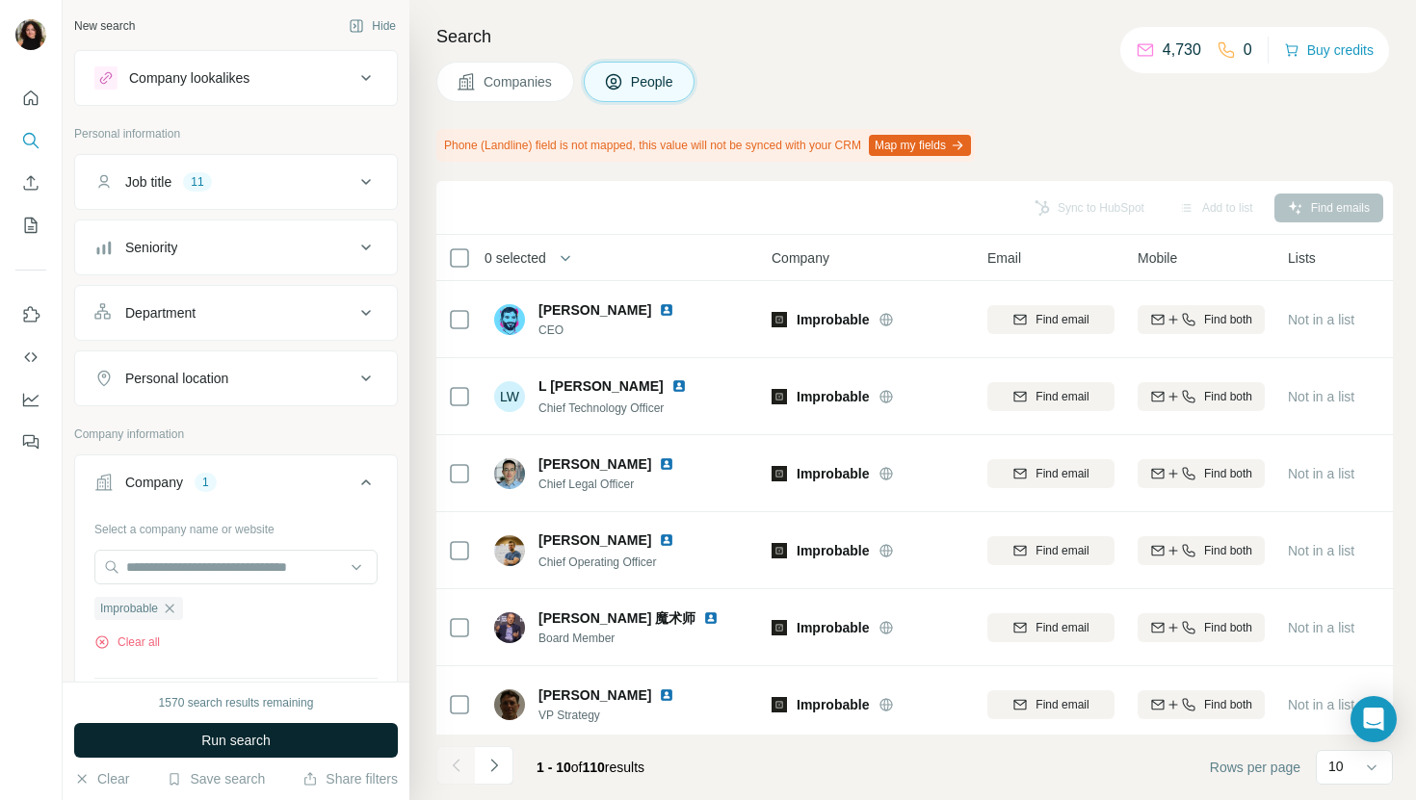
click at [313, 742] on button "Run search" at bounding box center [236, 740] width 324 height 35
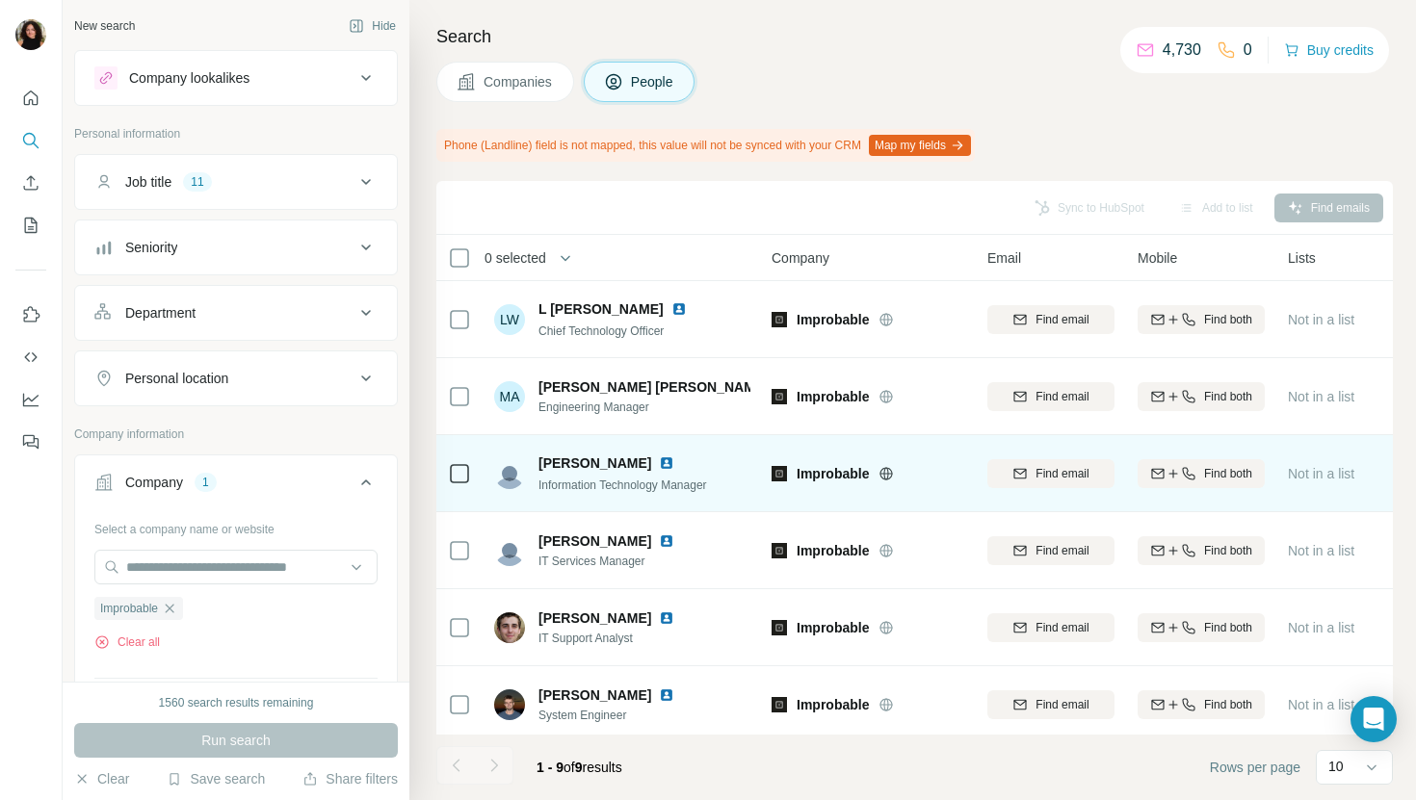
click at [659, 463] on img at bounding box center [666, 463] width 15 height 15
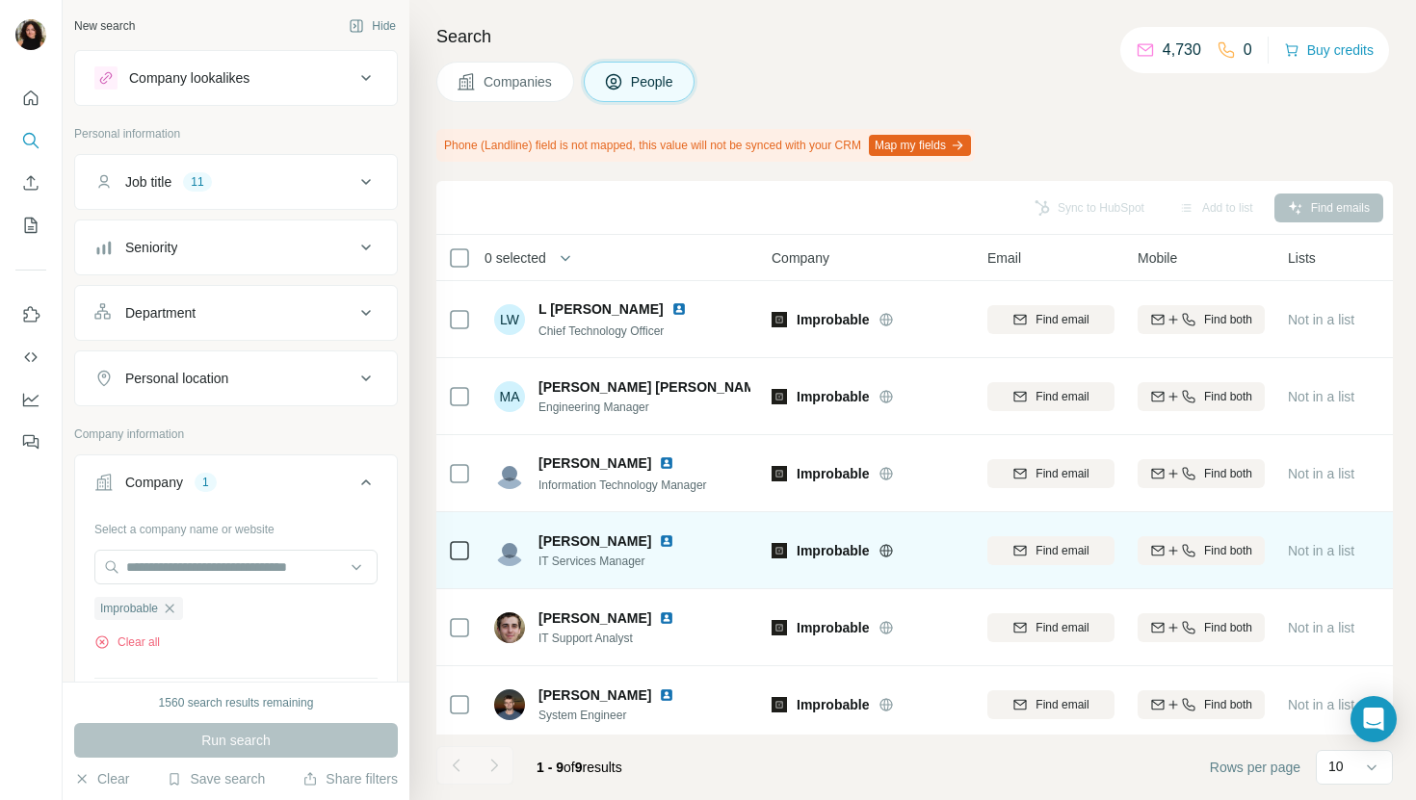
click at [659, 542] on img at bounding box center [666, 541] width 15 height 15
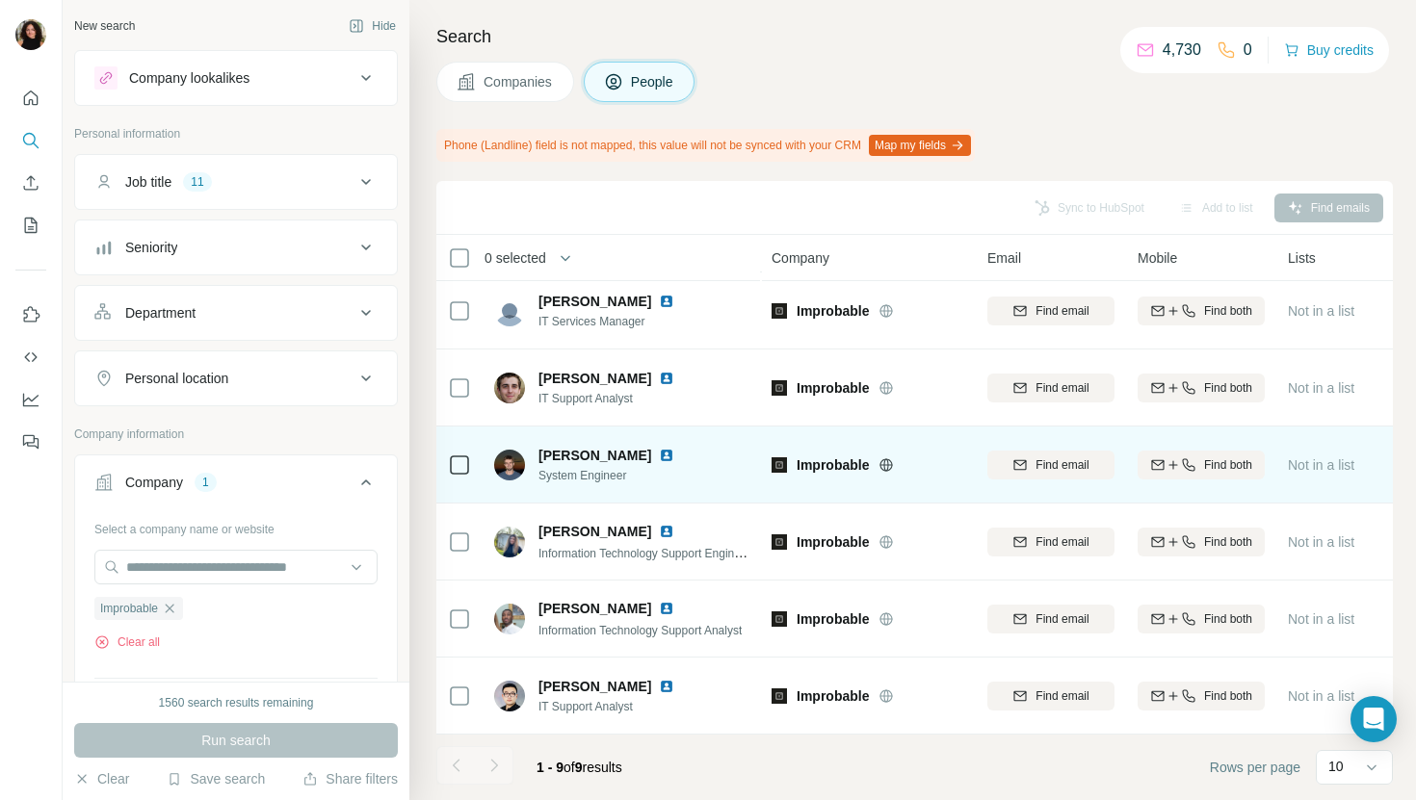
click at [671, 455] on img at bounding box center [666, 455] width 15 height 15
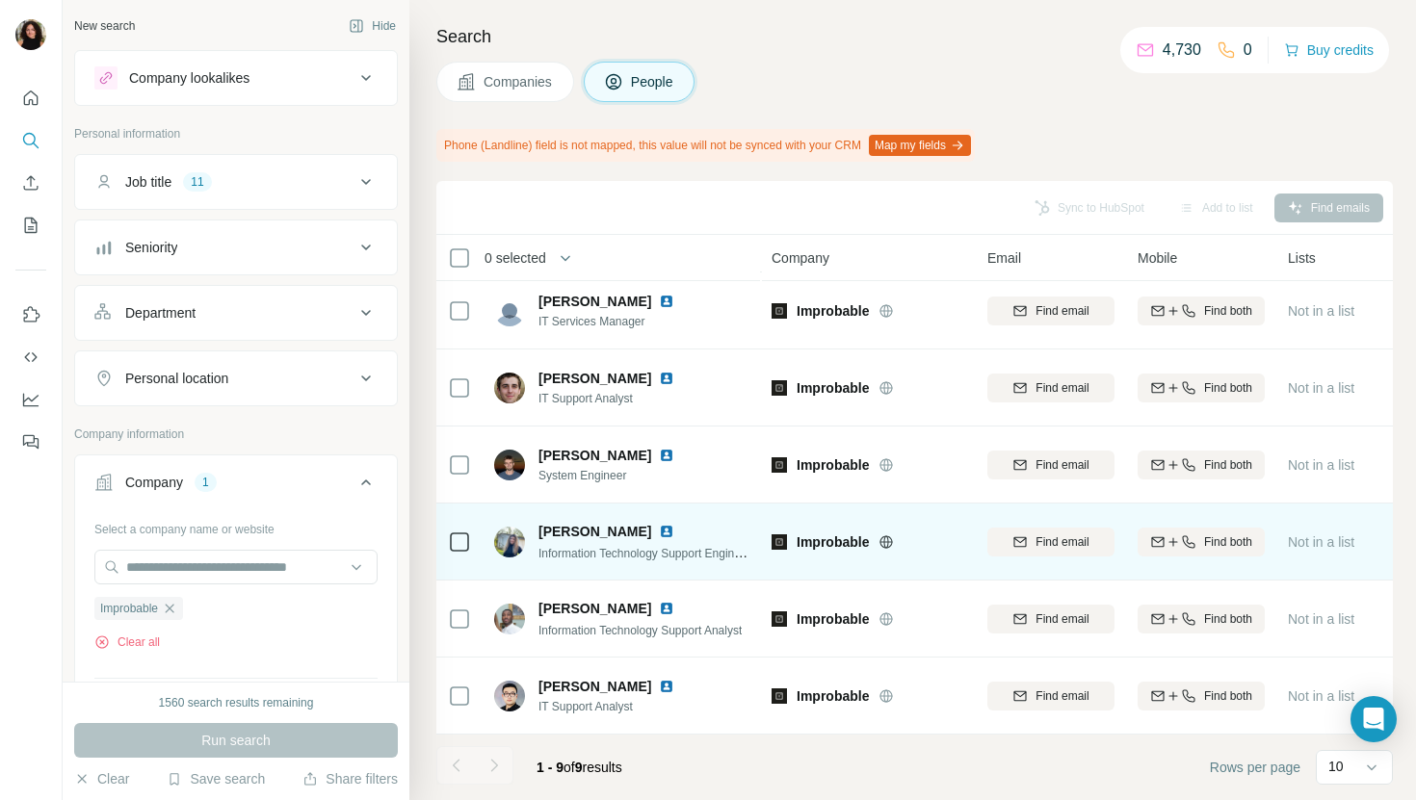
click at [659, 530] on img at bounding box center [666, 531] width 15 height 15
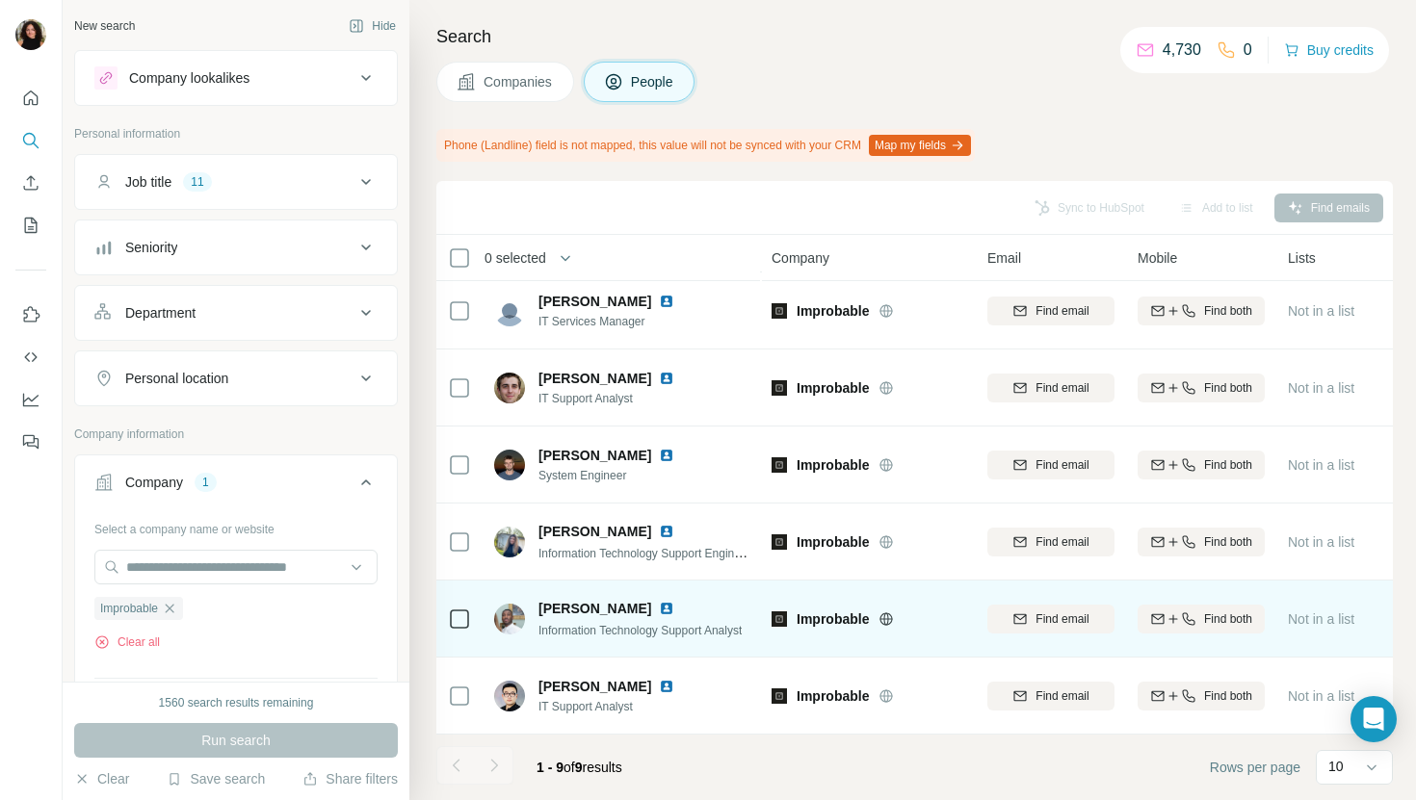
scroll to position [0, 0]
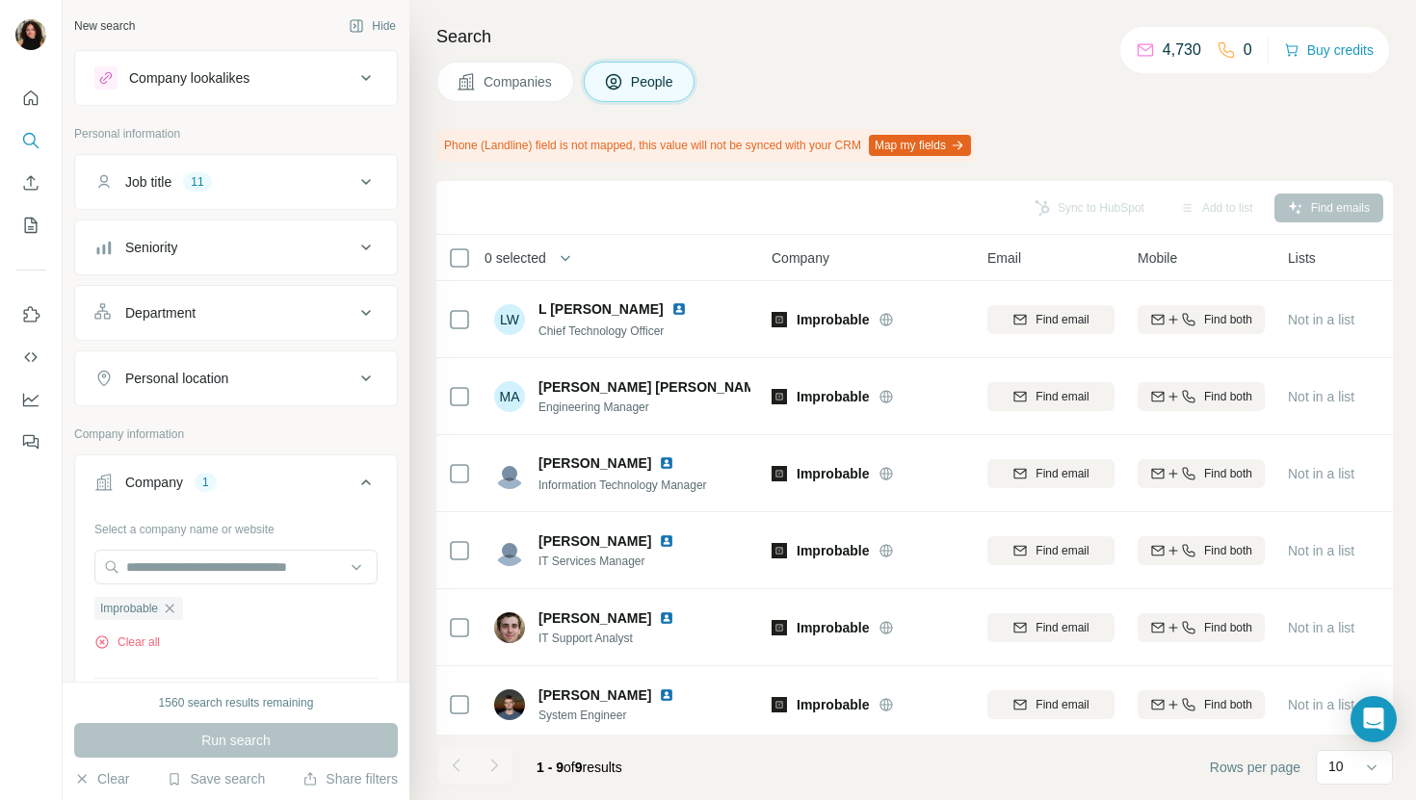
click at [485, 67] on button "Companies" at bounding box center [505, 82] width 138 height 40
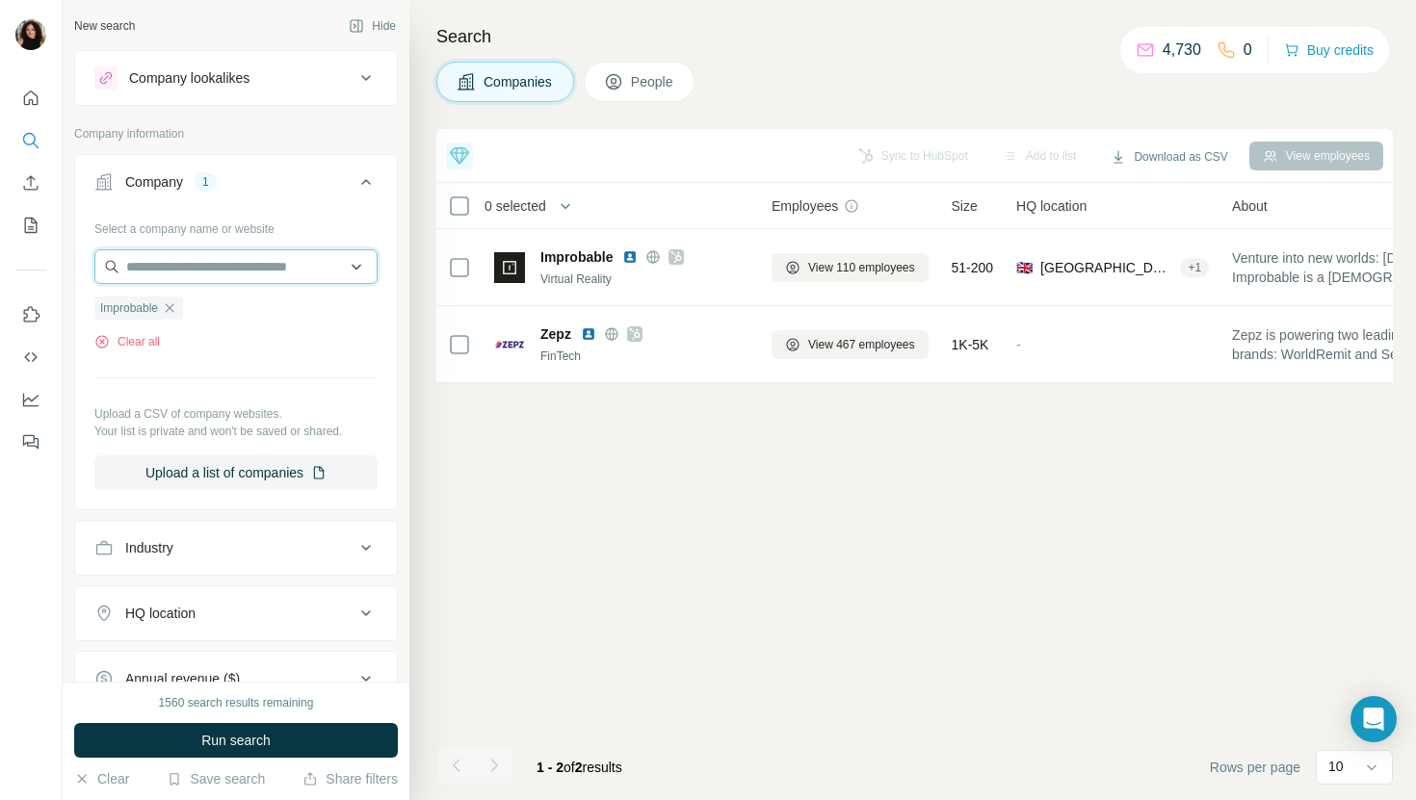
click at [249, 259] on input "text" at bounding box center [235, 266] width 283 height 35
paste input "**********"
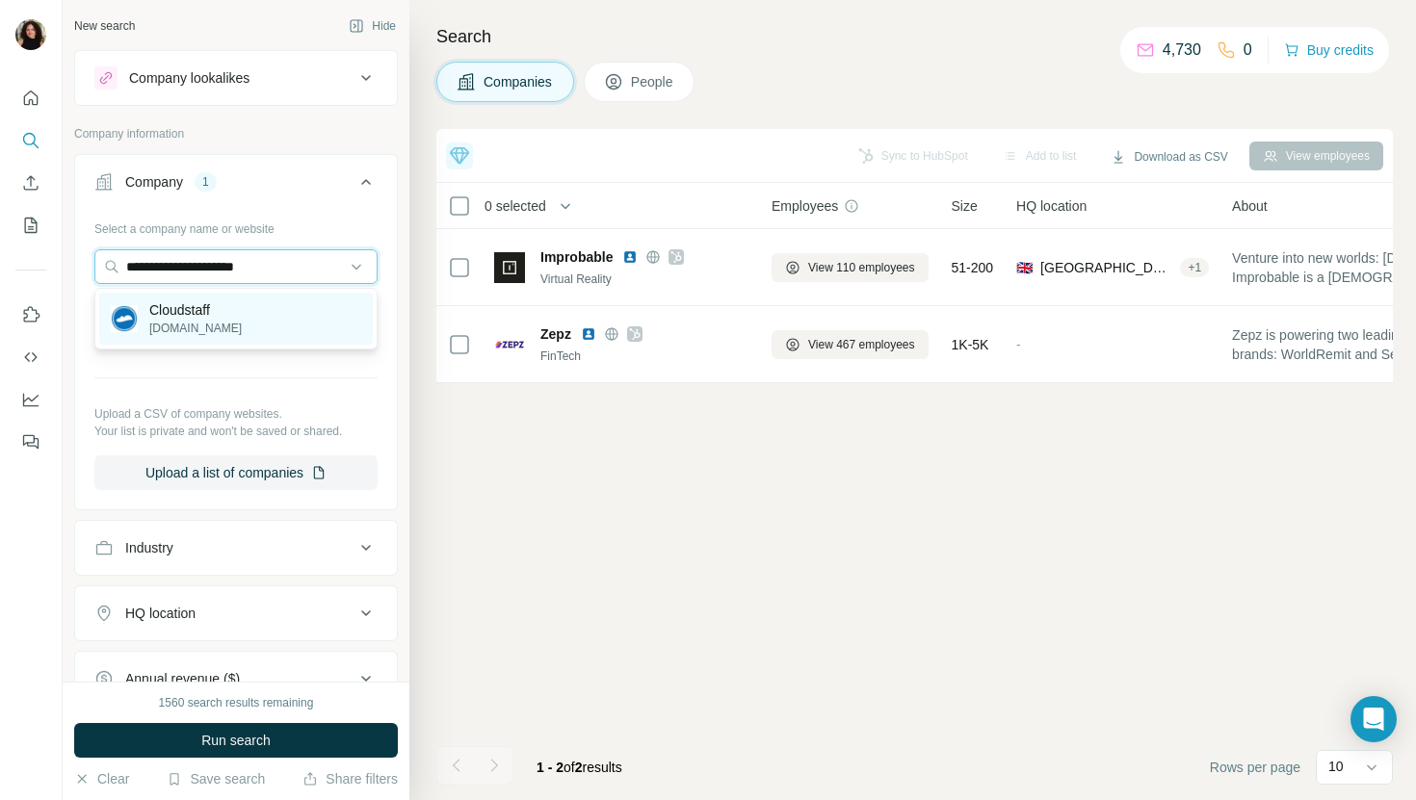
type input "**********"
click at [300, 320] on div "Cloudstaff [DOMAIN_NAME]" at bounding box center [236, 319] width 274 height 52
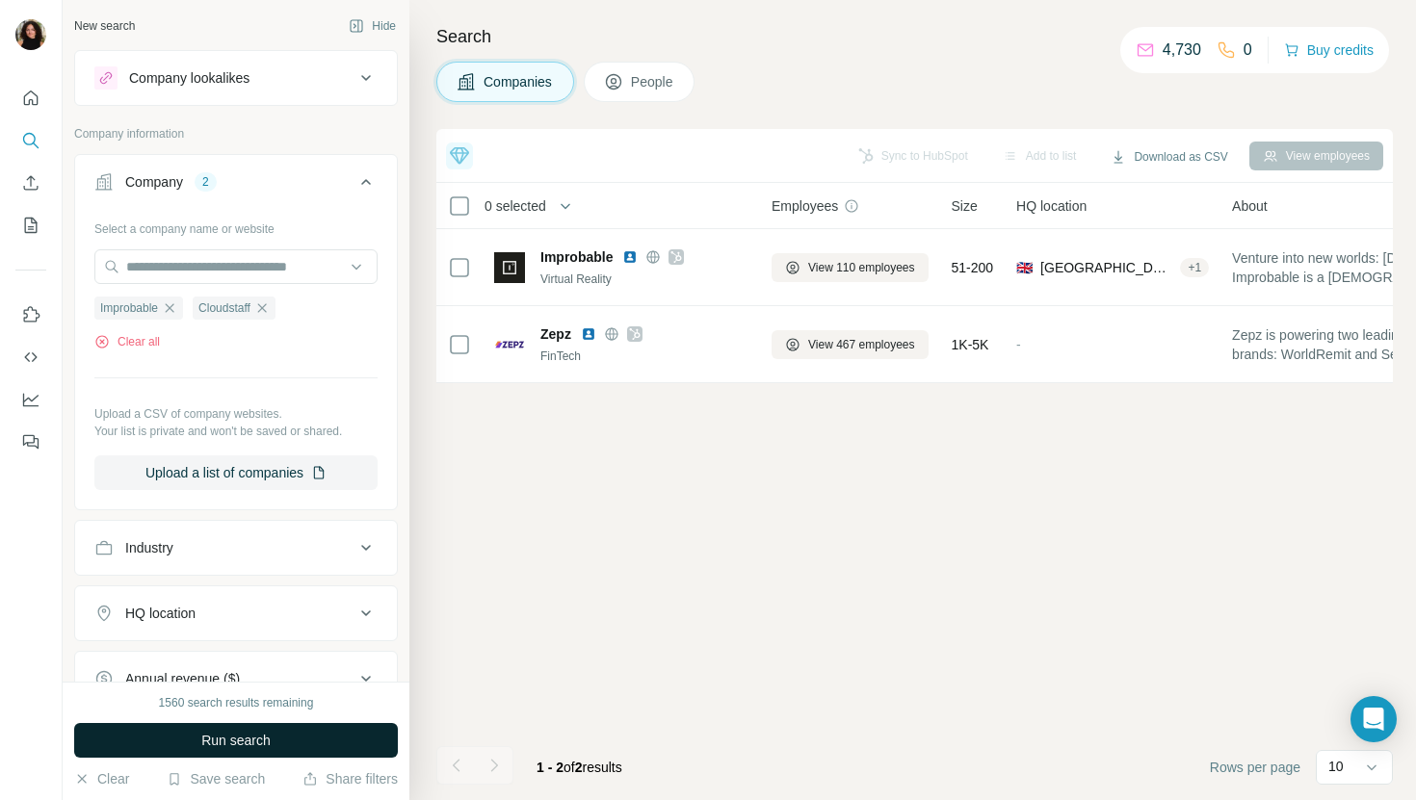
click at [220, 744] on span "Run search" at bounding box center [235, 740] width 69 height 19
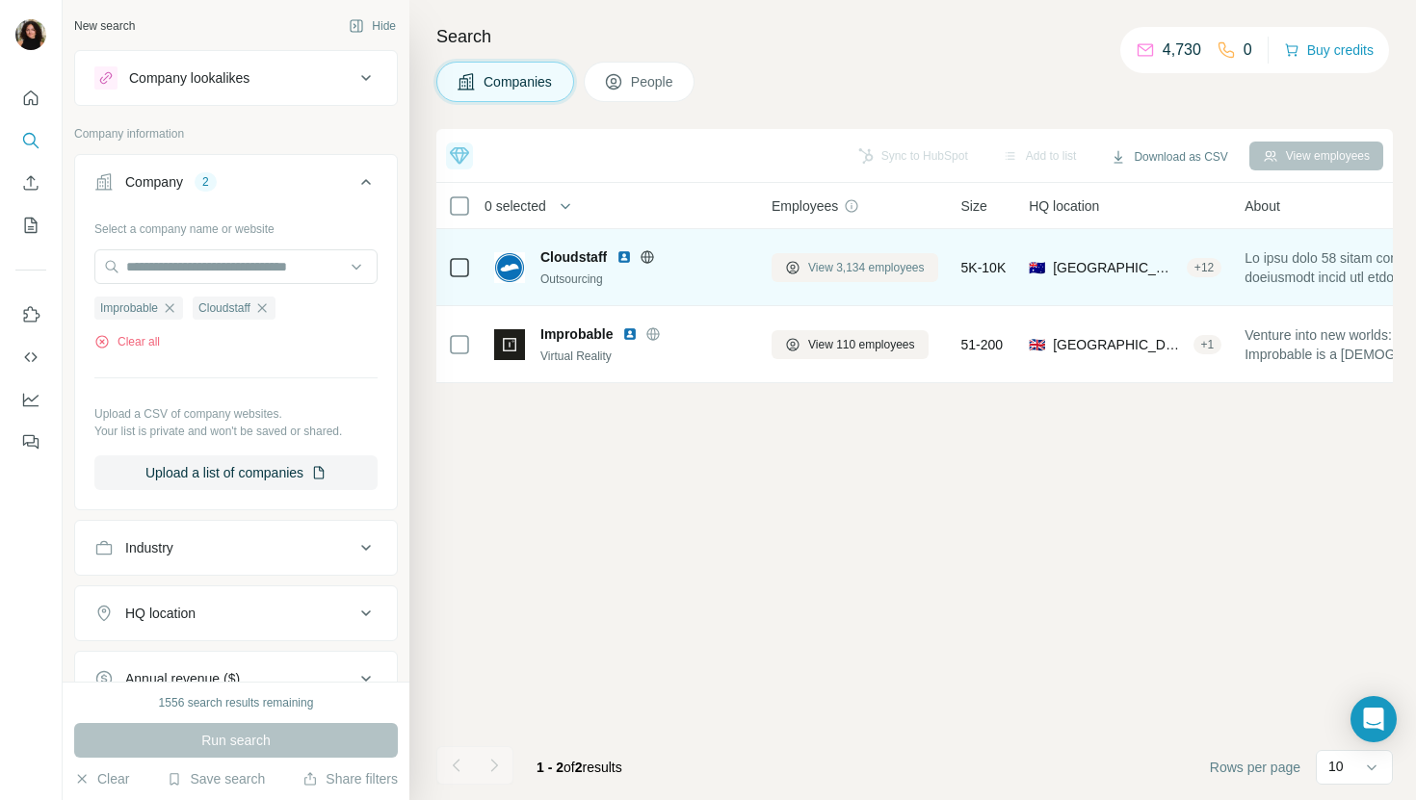
click at [819, 262] on span "View 3,134 employees" at bounding box center [866, 267] width 117 height 17
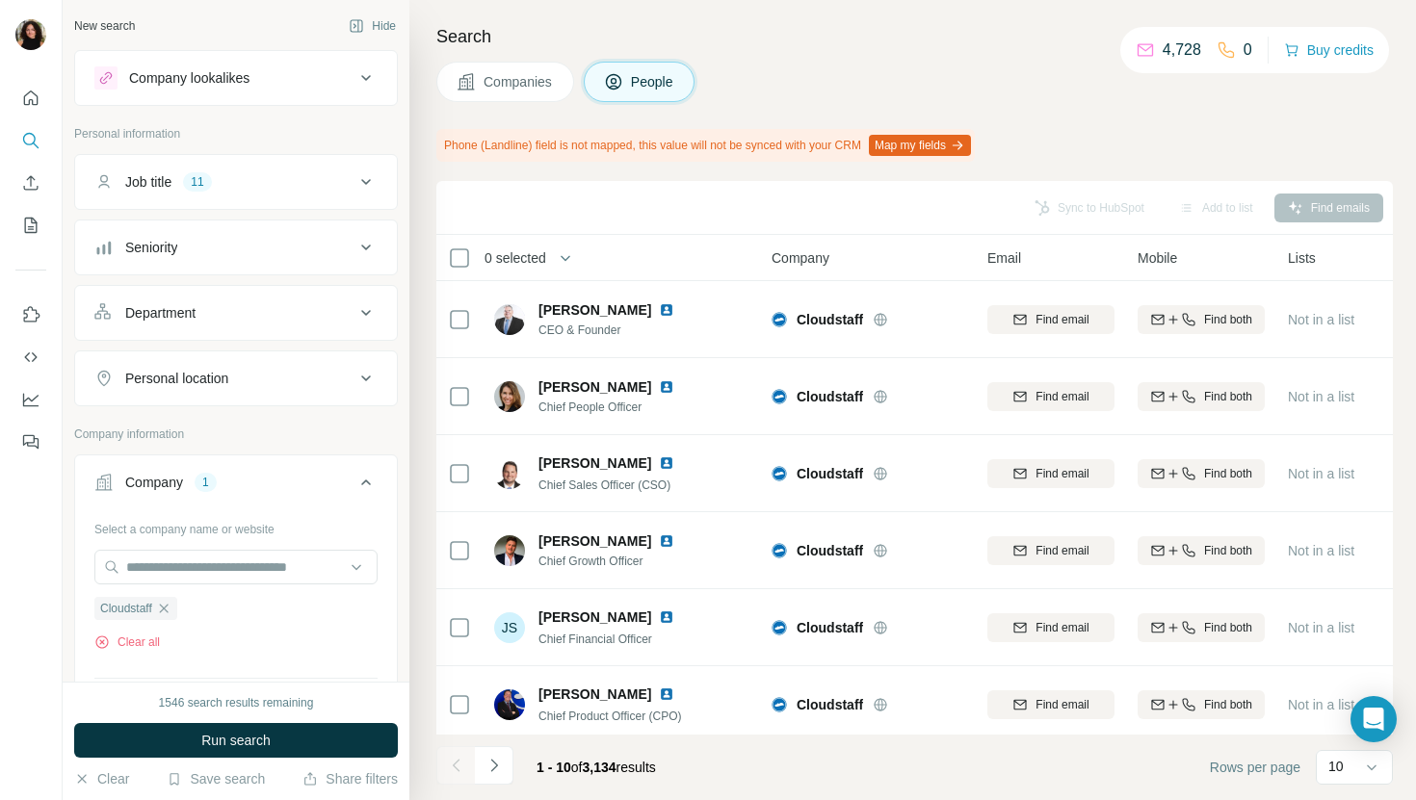
click at [284, 721] on div "1546 search results remaining Run search Clear Save search Share filters" at bounding box center [236, 741] width 347 height 118
click at [299, 759] on div "1546 search results remaining Run search Clear Save search Share filters" at bounding box center [236, 741] width 347 height 118
click at [300, 746] on button "Run search" at bounding box center [236, 740] width 324 height 35
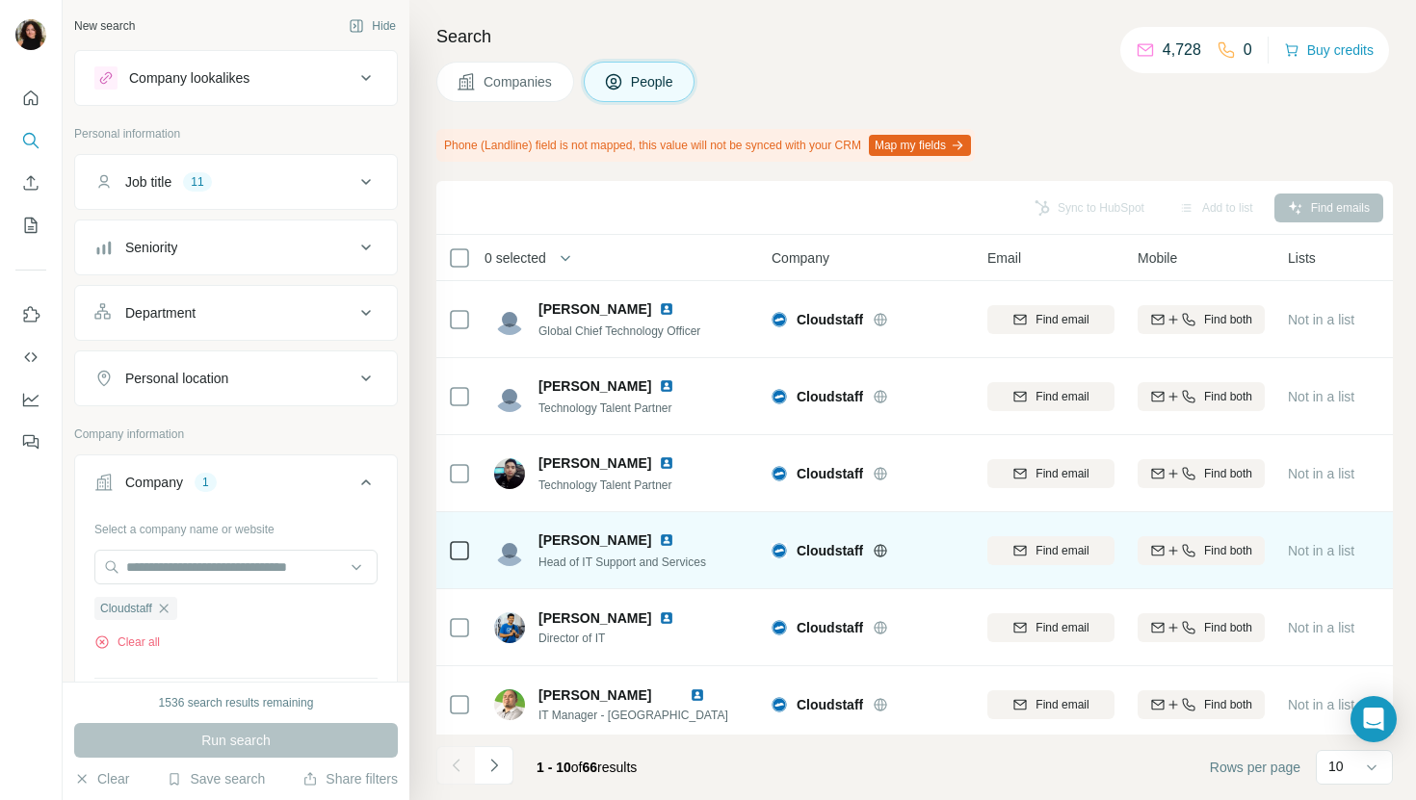
scroll to position [15, 0]
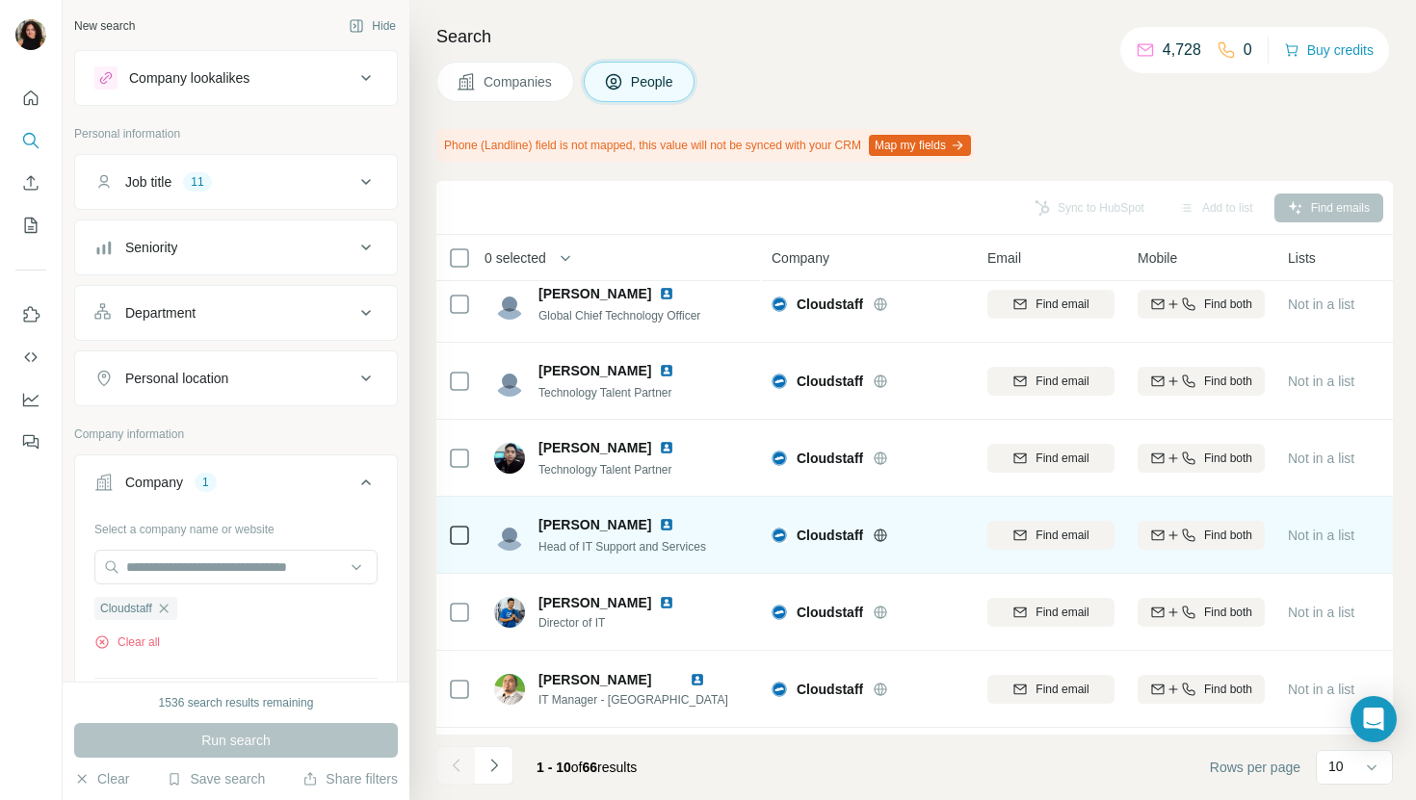
click at [659, 527] on img at bounding box center [666, 524] width 15 height 15
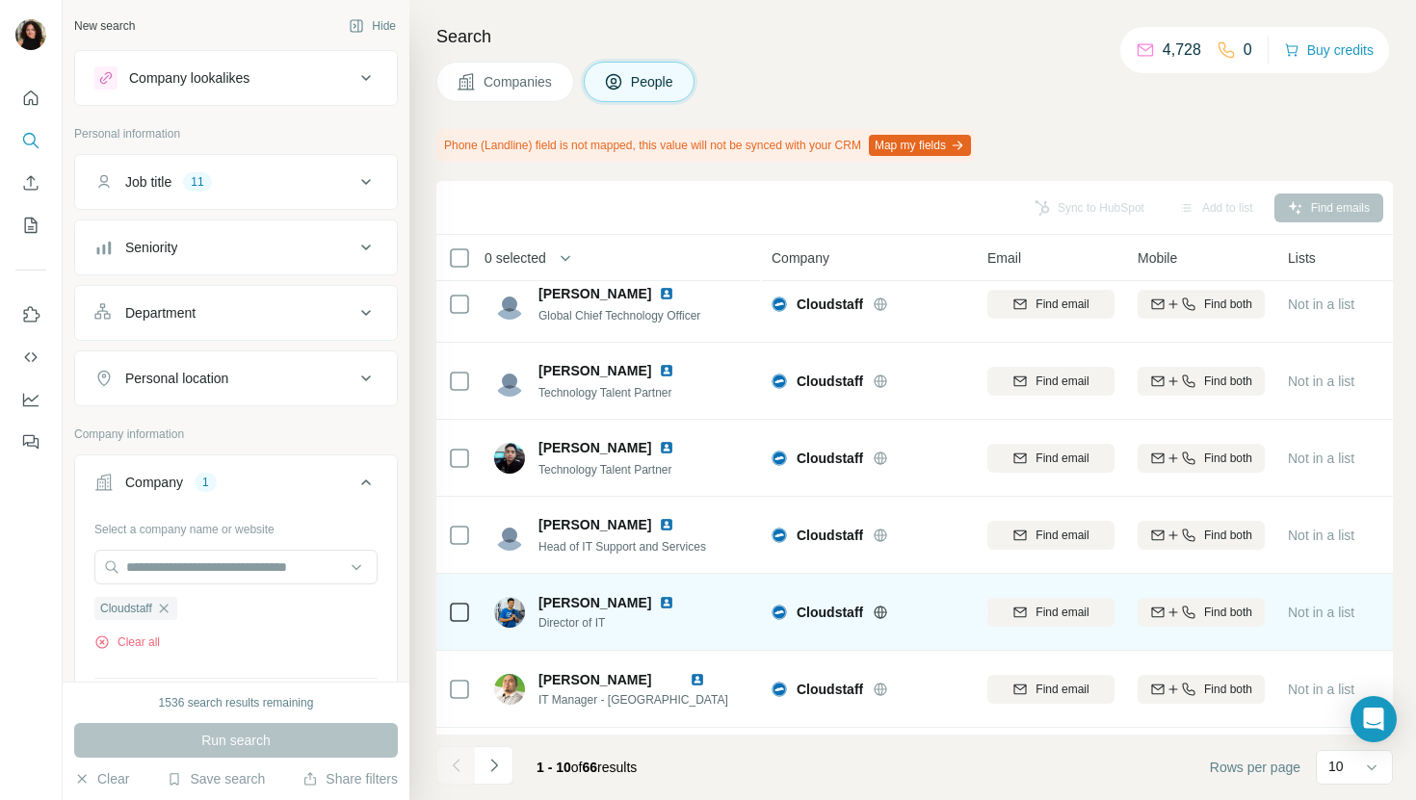
click at [659, 597] on img at bounding box center [666, 602] width 15 height 15
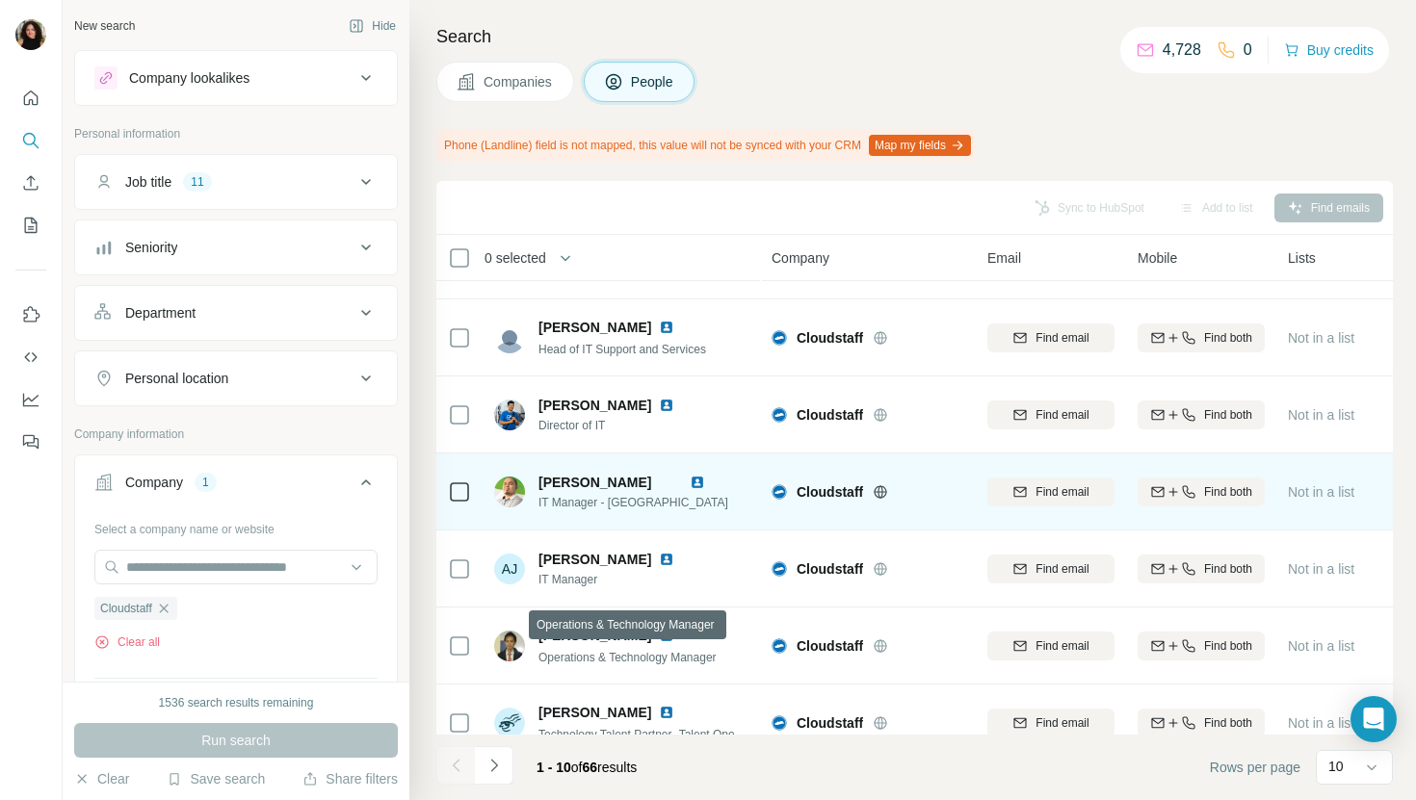
scroll to position [317, 0]
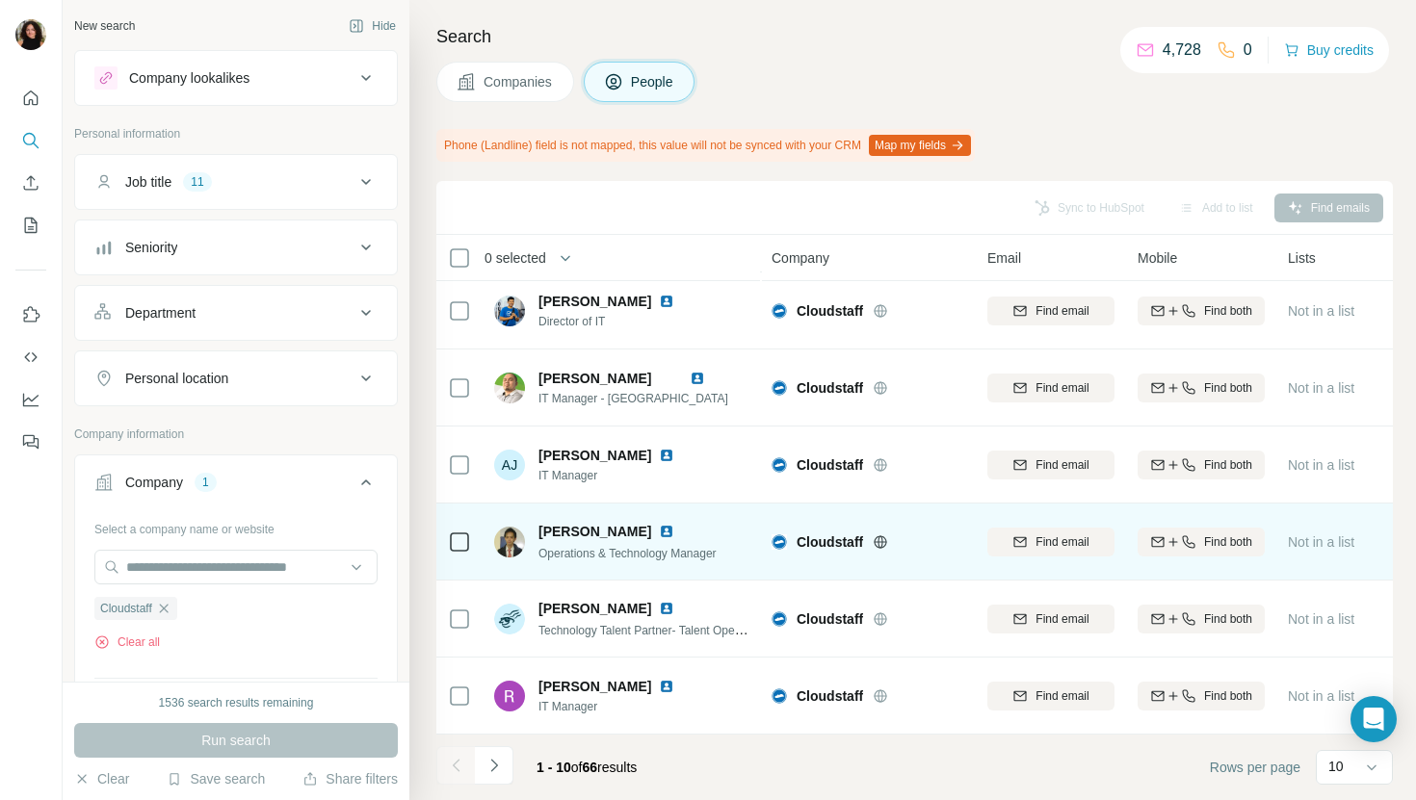
click at [659, 528] on img at bounding box center [666, 531] width 15 height 15
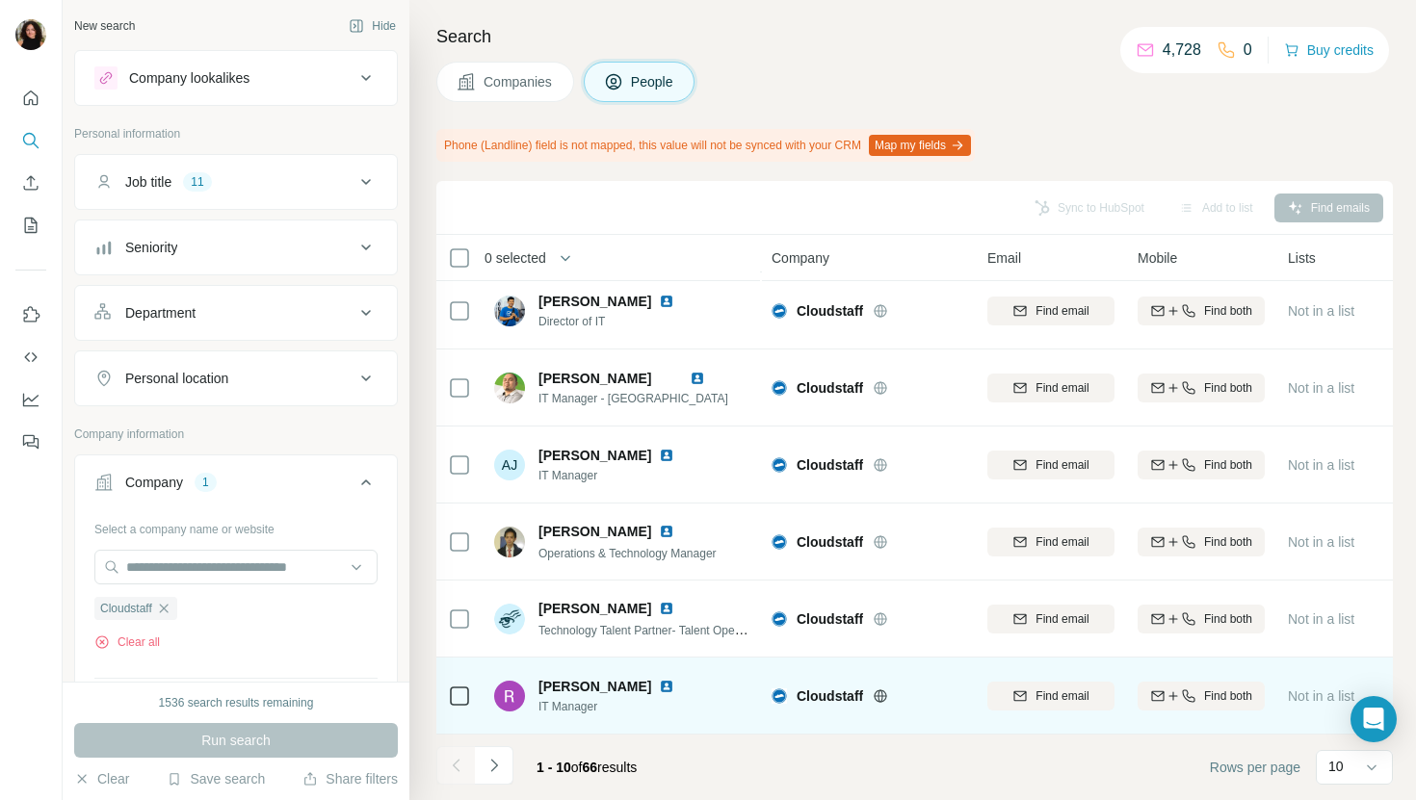
click at [659, 686] on img at bounding box center [666, 686] width 15 height 15
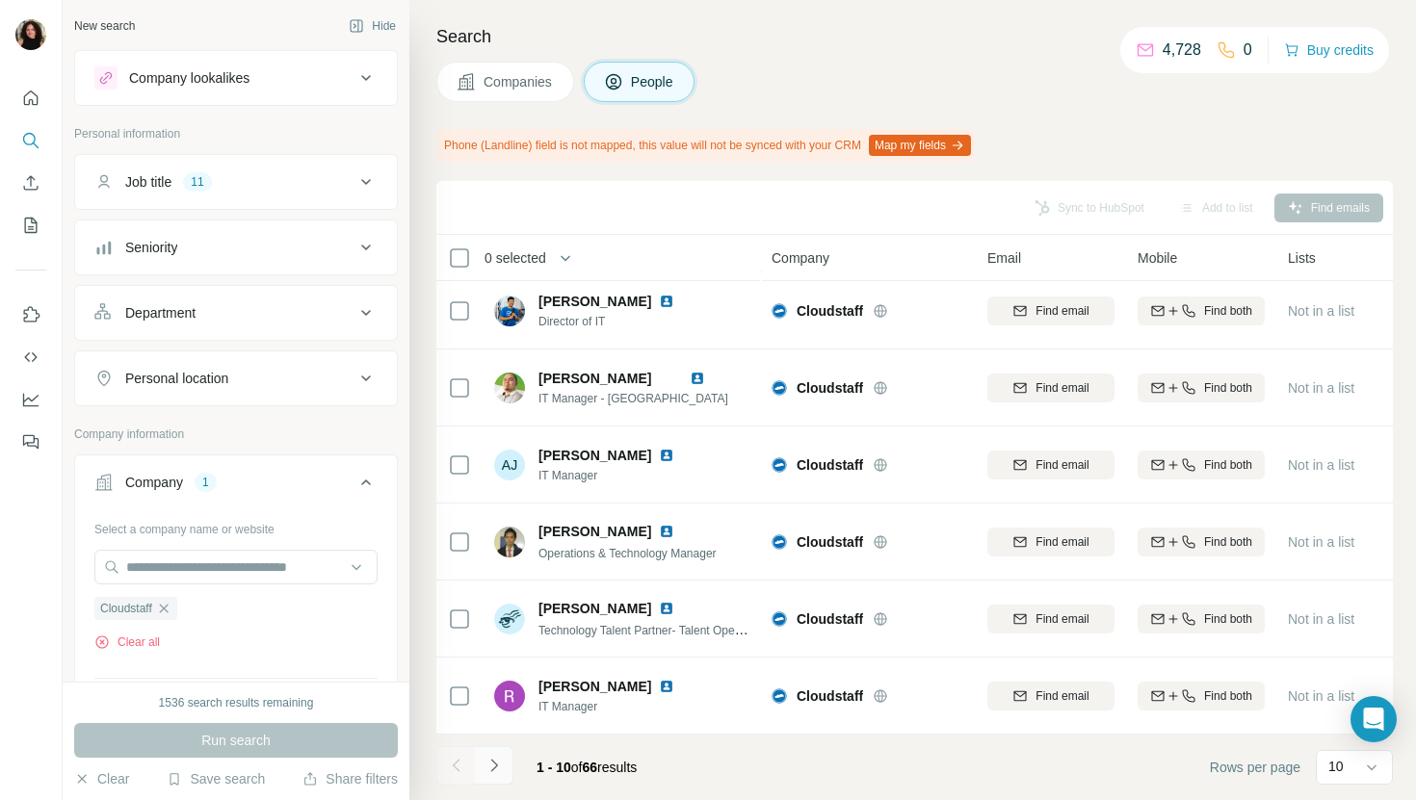
click at [494, 765] on icon "Navigate to next page" at bounding box center [493, 765] width 19 height 19
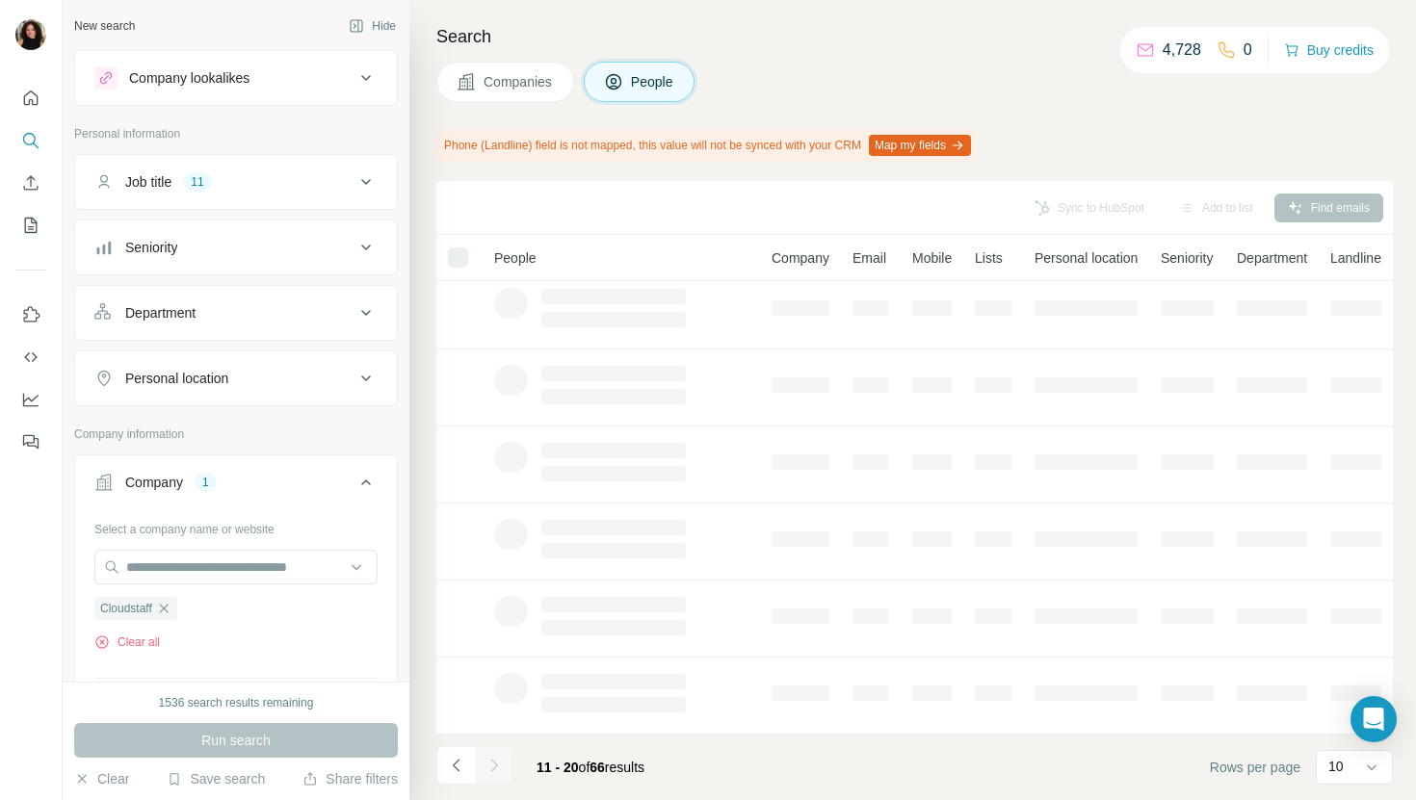
scroll to position [0, 0]
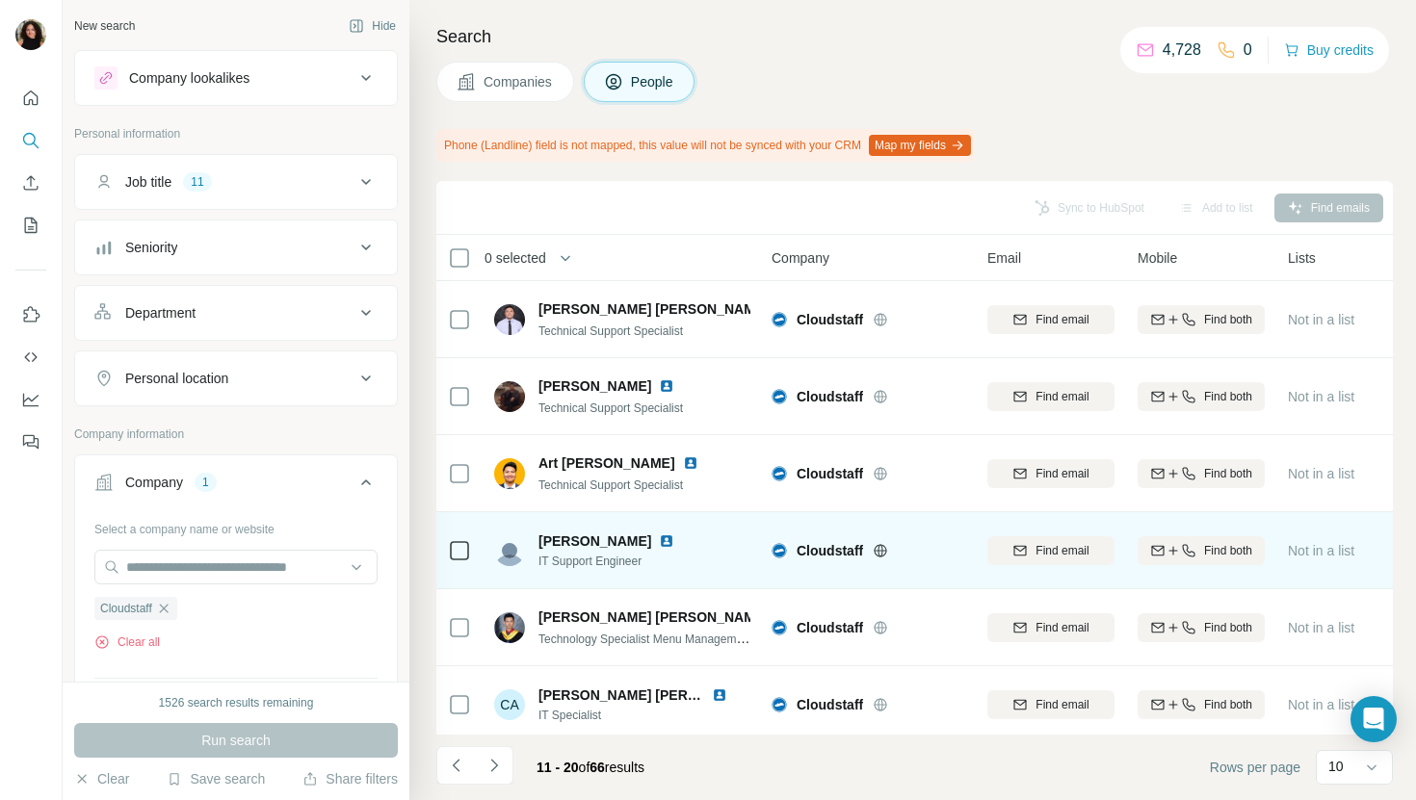
click at [659, 548] on img at bounding box center [666, 541] width 15 height 15
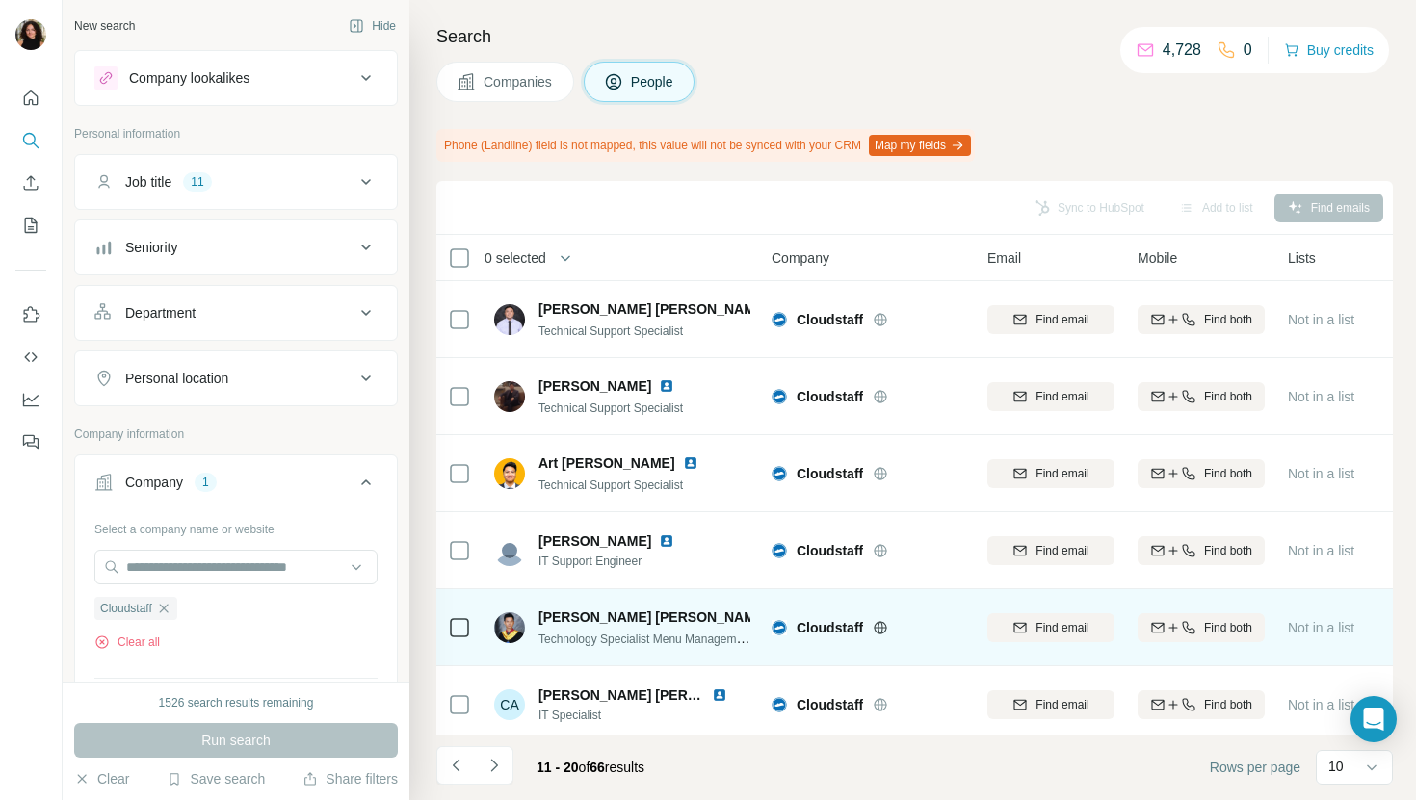
scroll to position [317, 0]
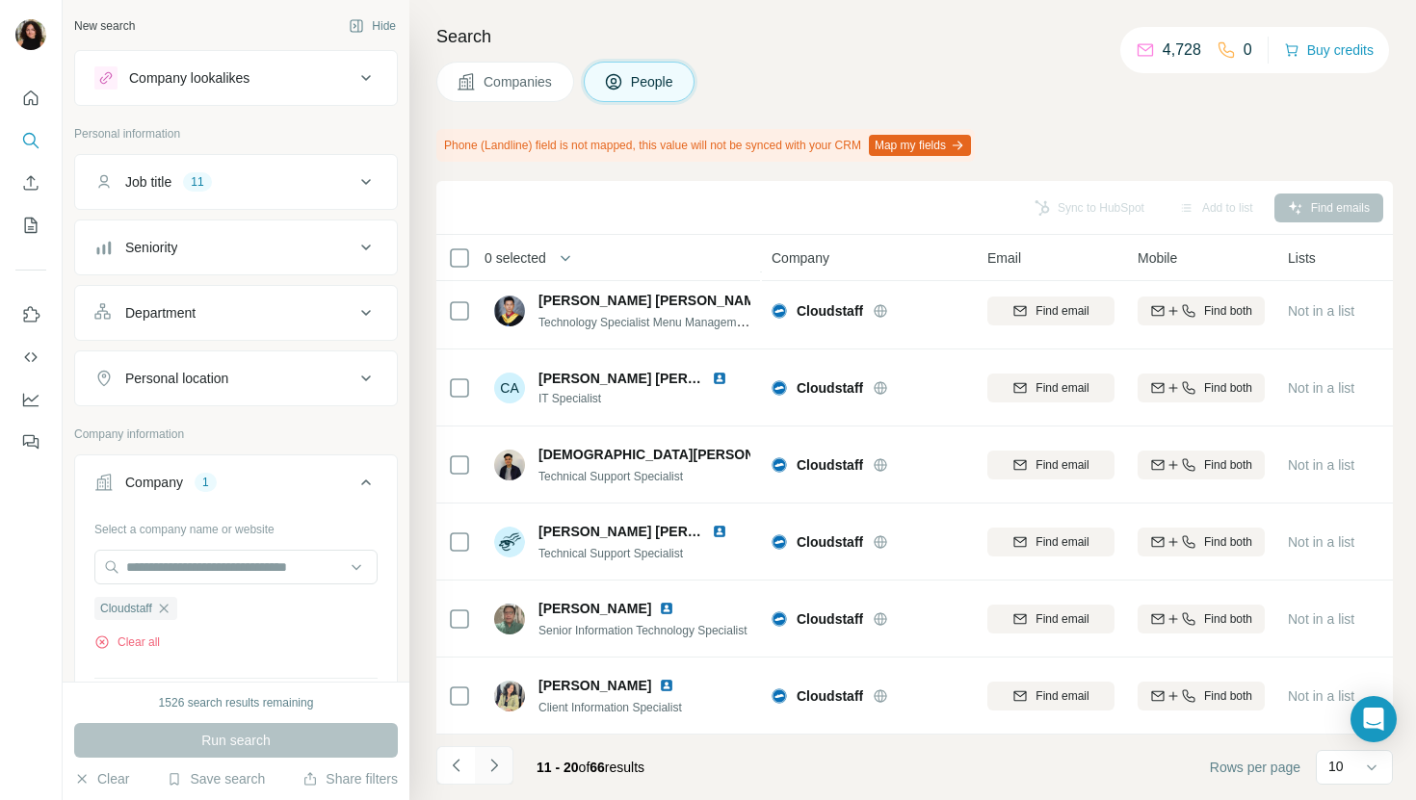
click at [491, 773] on icon "Navigate to next page" at bounding box center [493, 765] width 19 height 19
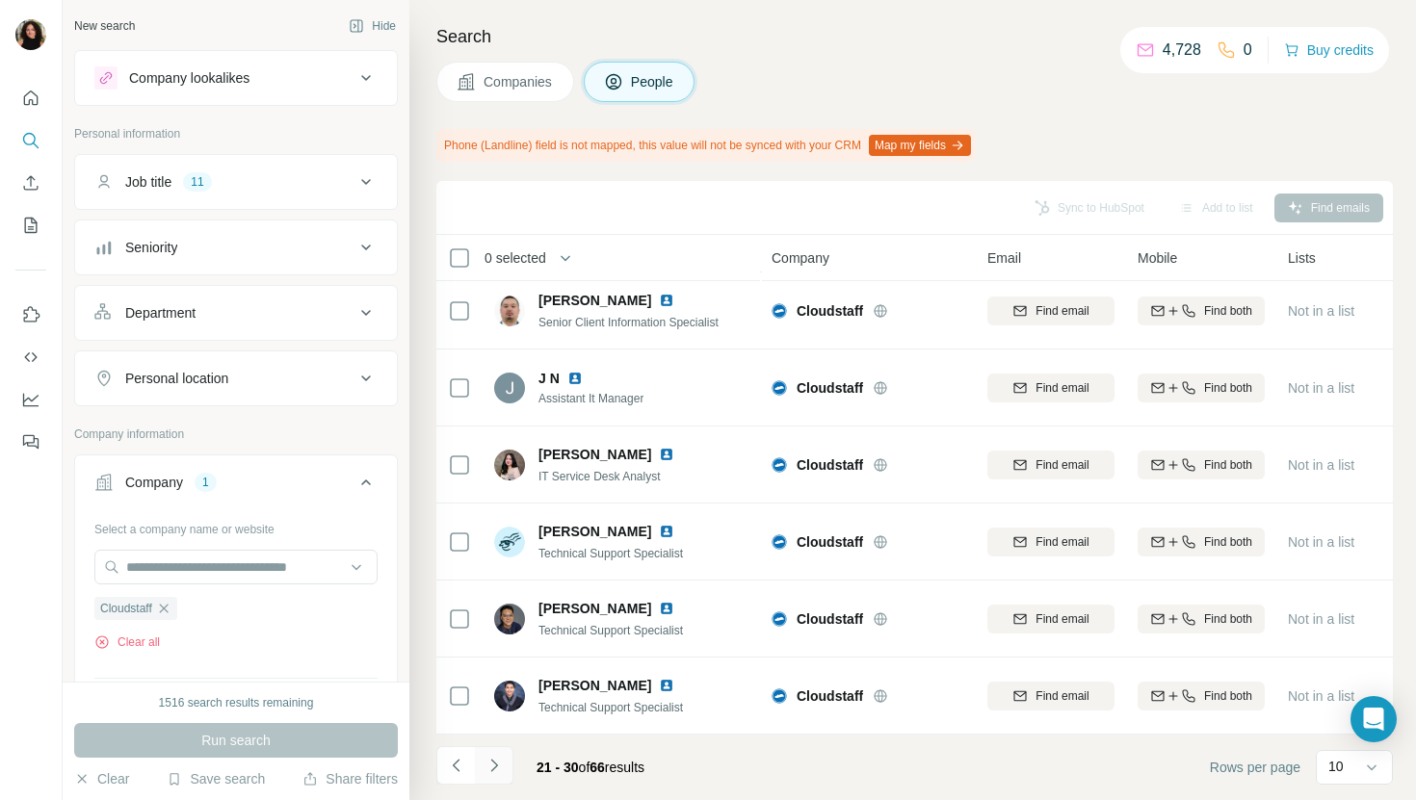
click at [493, 770] on icon "Navigate to next page" at bounding box center [493, 765] width 19 height 19
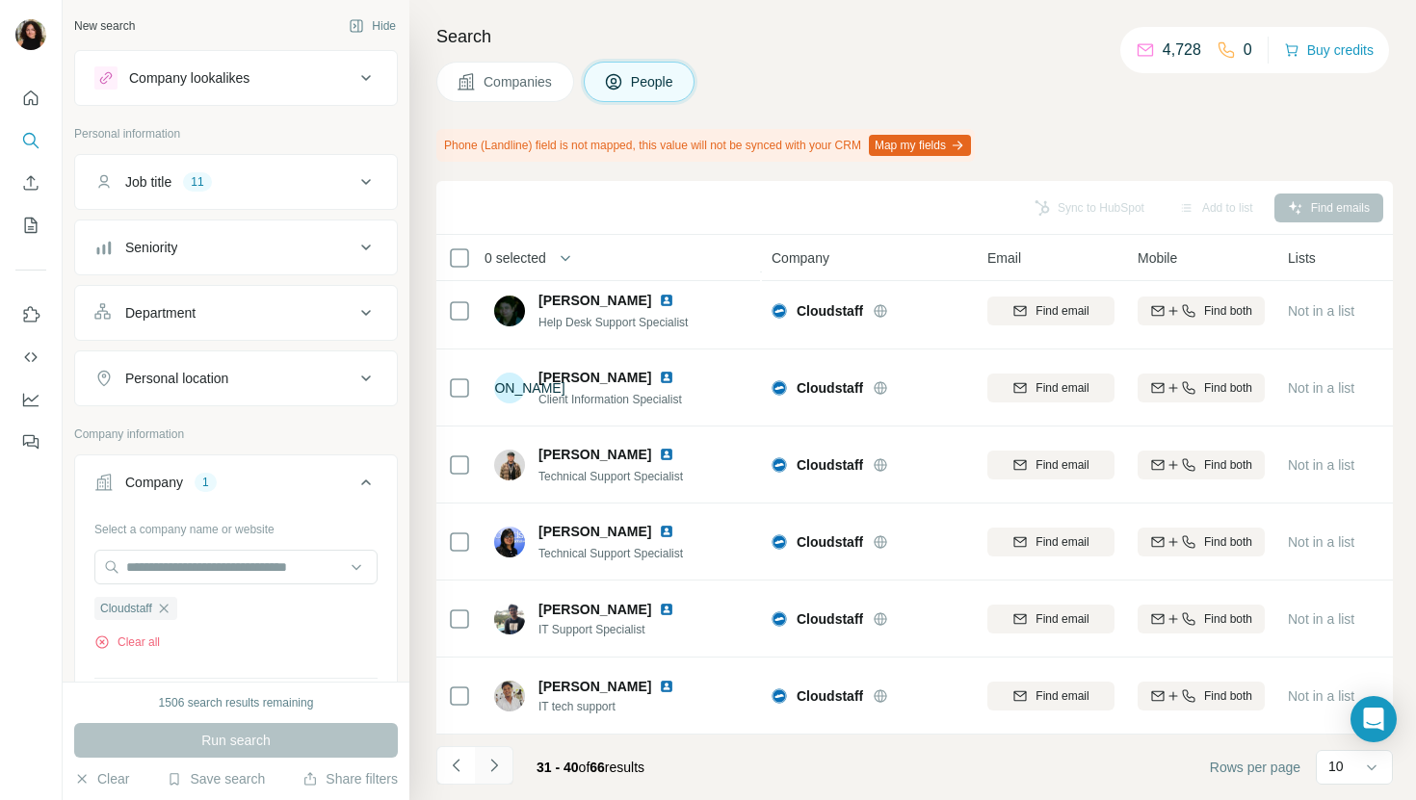
click at [489, 773] on icon "Navigate to next page" at bounding box center [493, 765] width 19 height 19
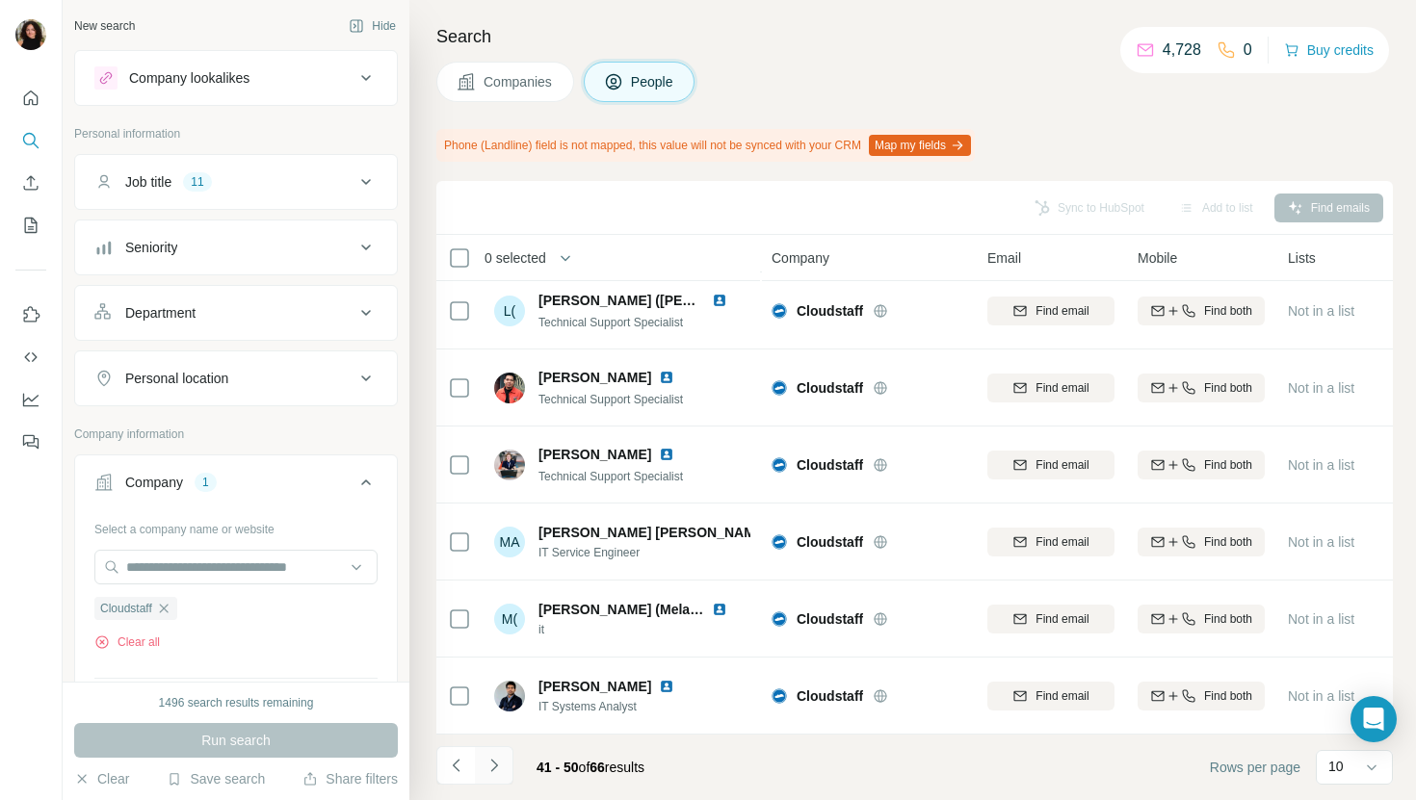
click at [494, 782] on button "Navigate to next page" at bounding box center [494, 765] width 39 height 39
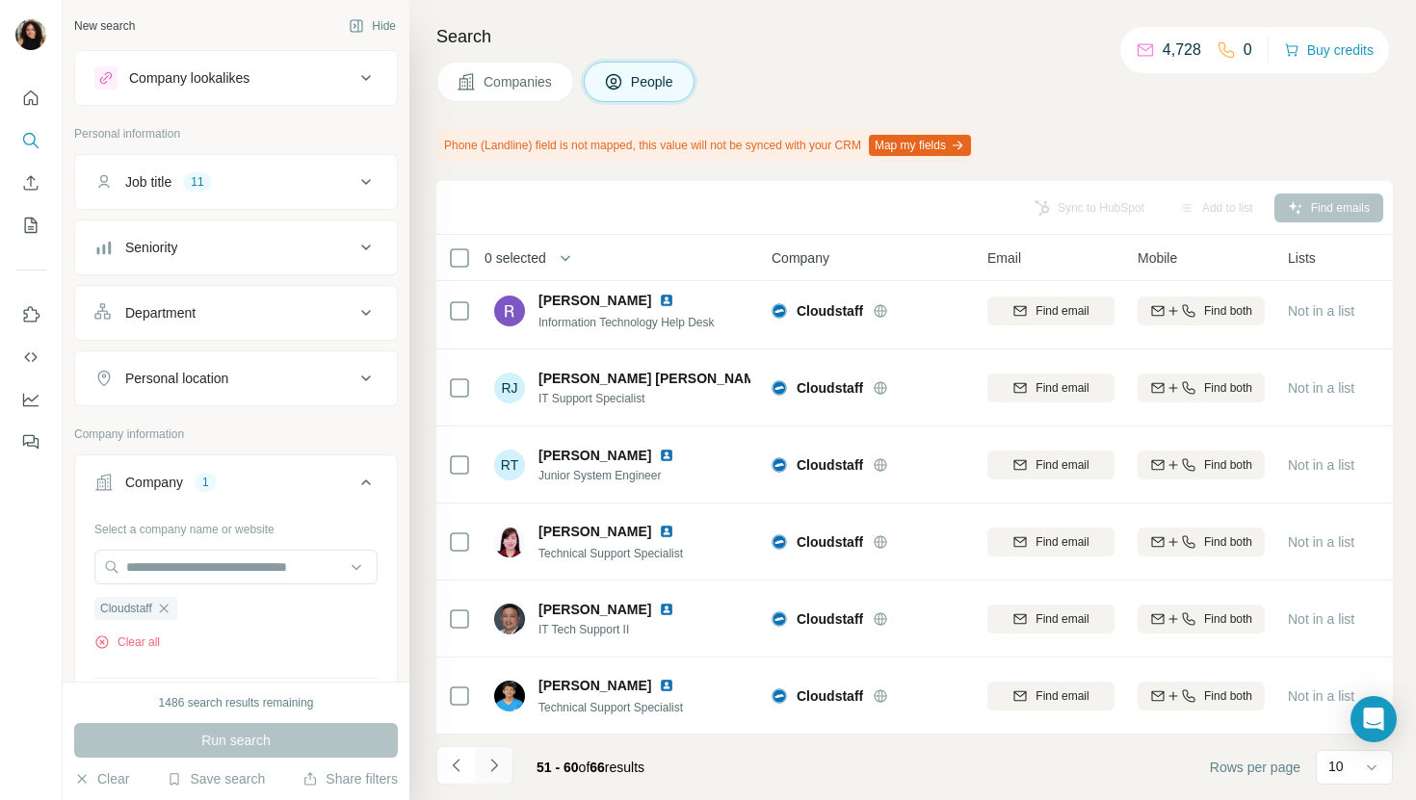
click at [495, 766] on icon "Navigate to next page" at bounding box center [493, 765] width 7 height 13
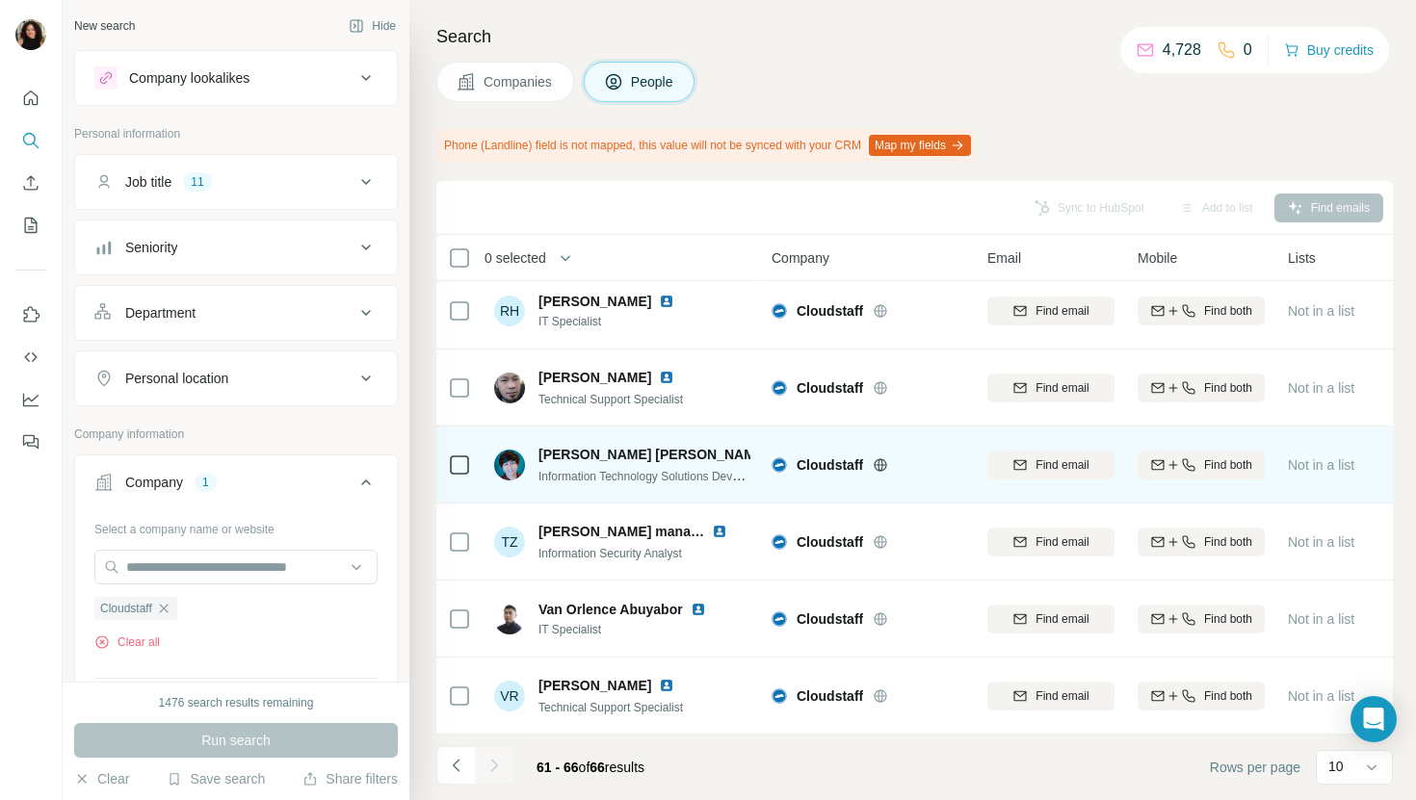
scroll to position [0, 0]
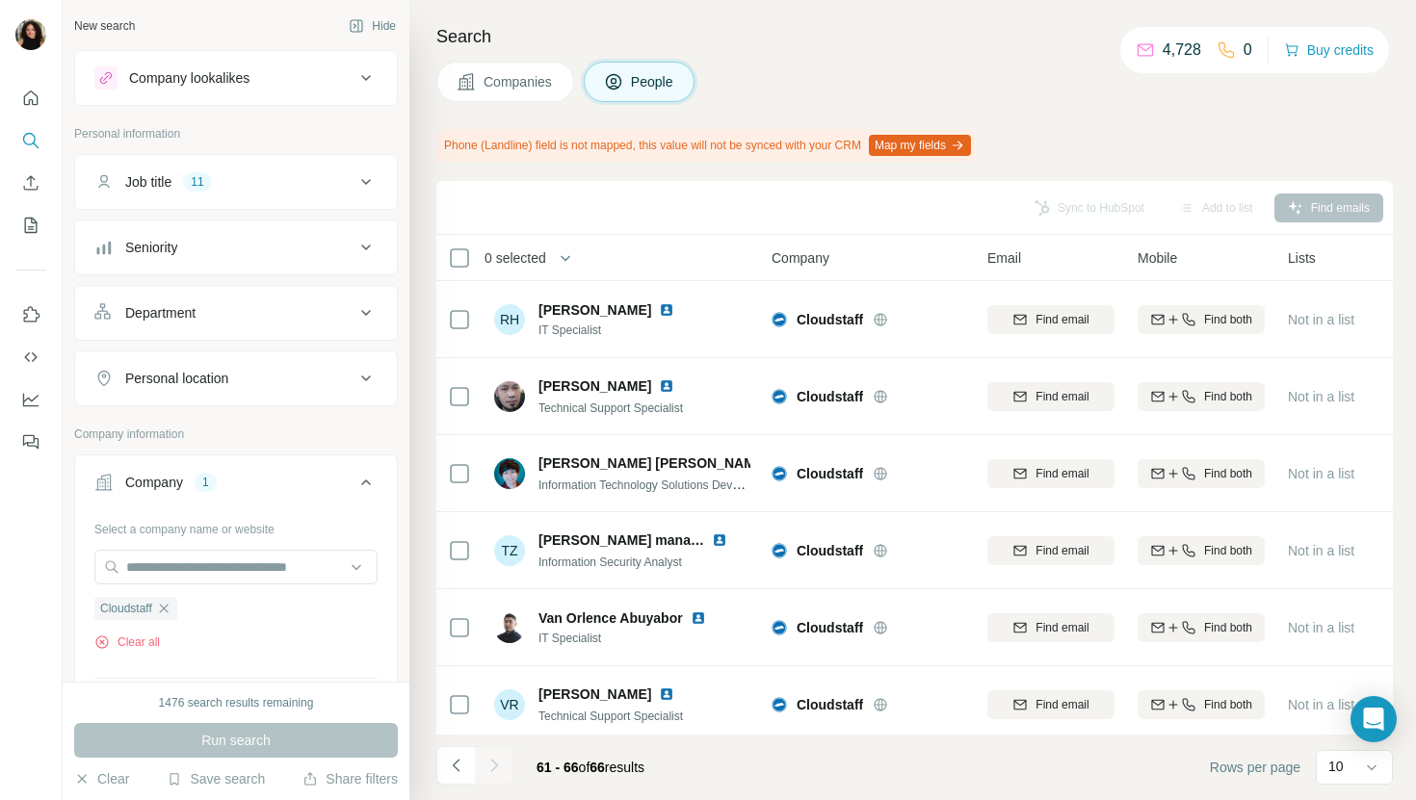
click at [522, 87] on span "Companies" at bounding box center [519, 81] width 70 height 19
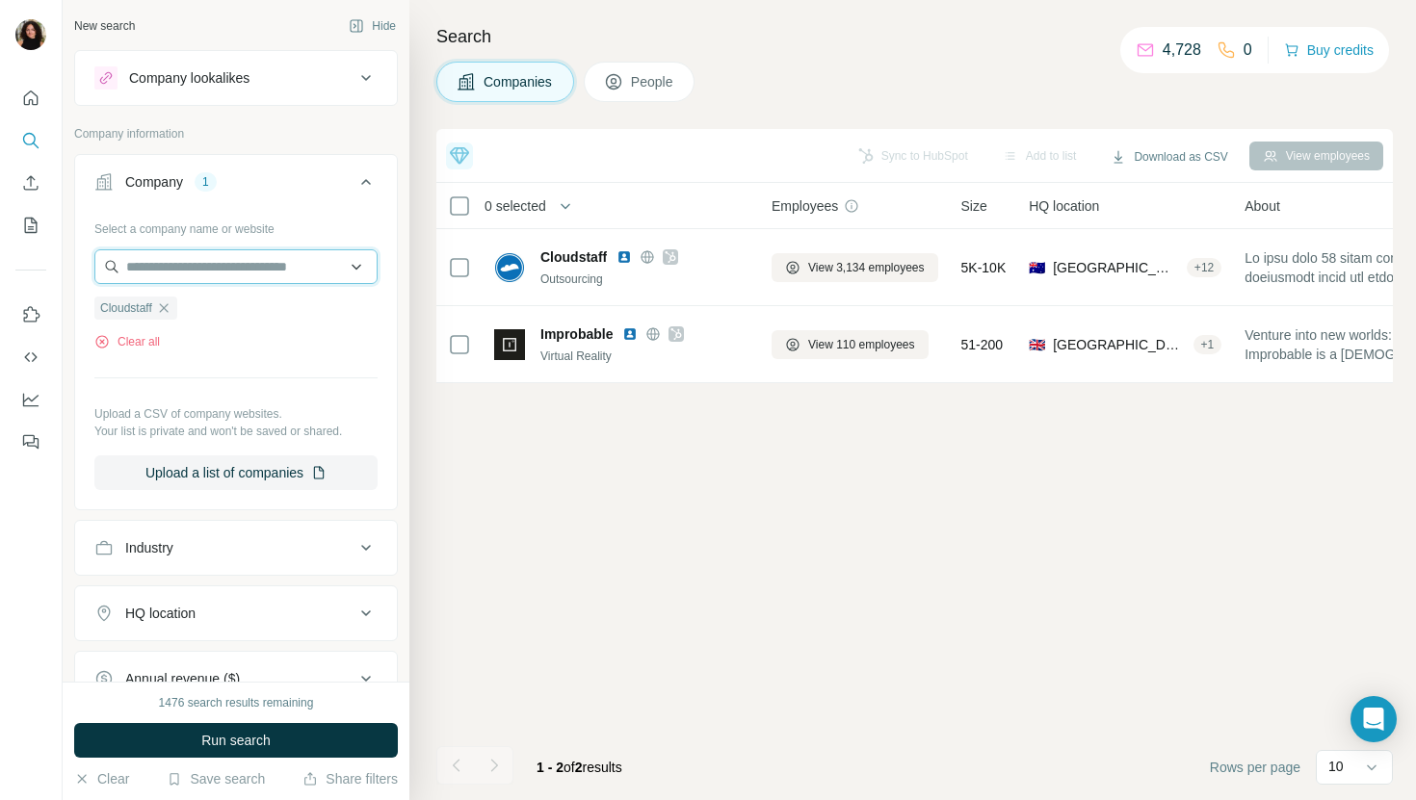
click at [213, 269] on input "text" at bounding box center [235, 266] width 283 height 35
paste input "**********"
click at [248, 269] on input "**********" at bounding box center [235, 266] width 283 height 35
click at [252, 266] on input "**********" at bounding box center [235, 266] width 283 height 35
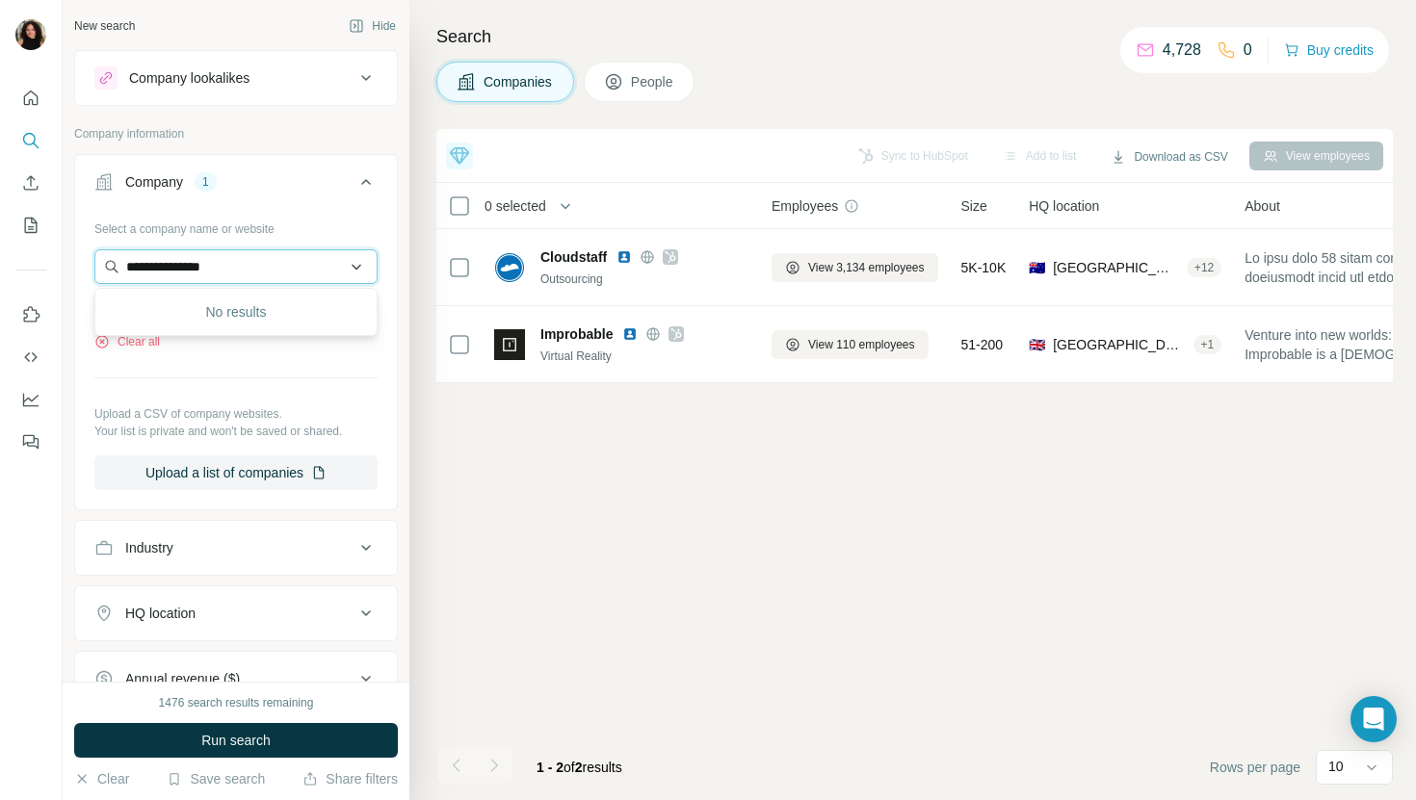
click at [252, 266] on input "**********" at bounding box center [235, 266] width 283 height 35
click at [174, 273] on input "**********" at bounding box center [235, 266] width 283 height 35
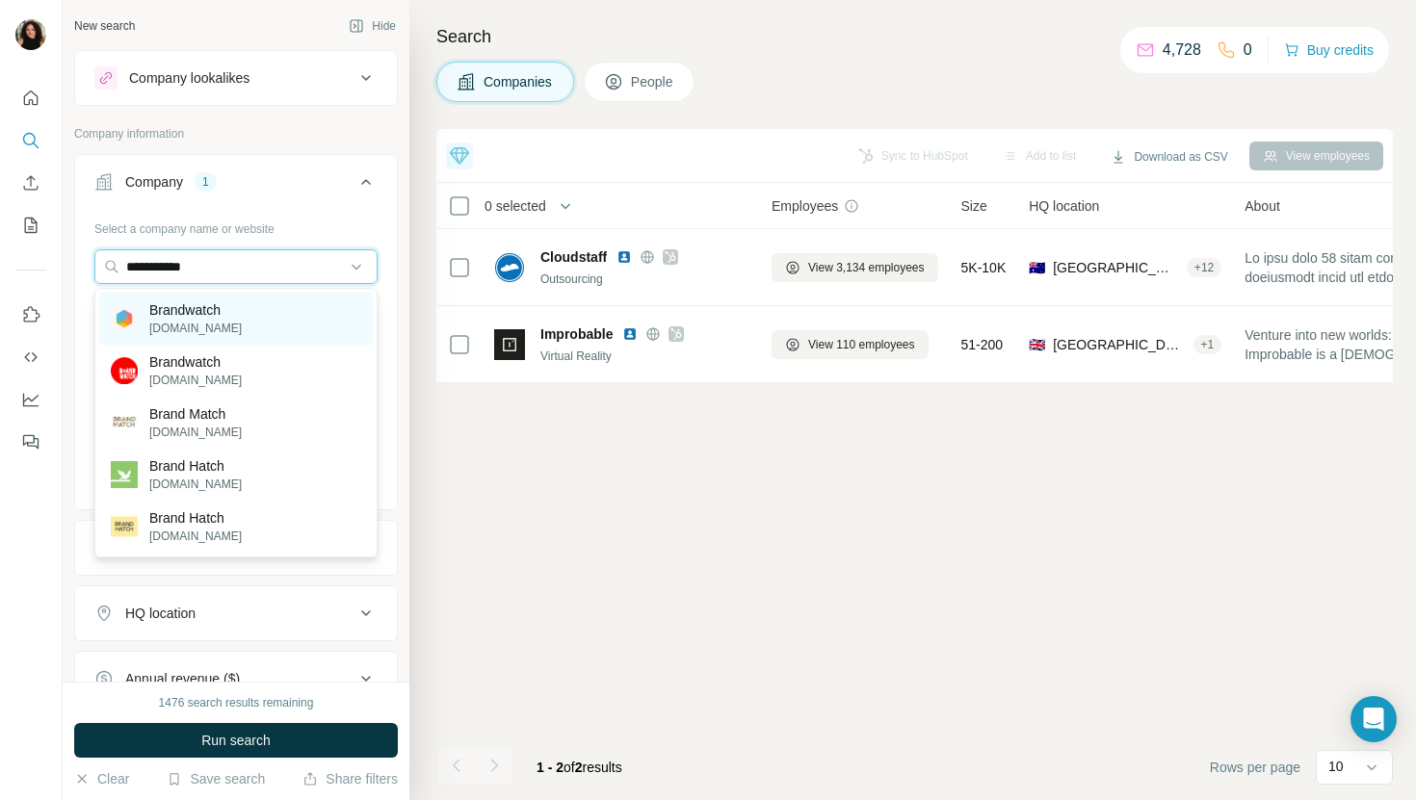
type input "**********"
click at [189, 320] on p "[DOMAIN_NAME]" at bounding box center [195, 328] width 92 height 17
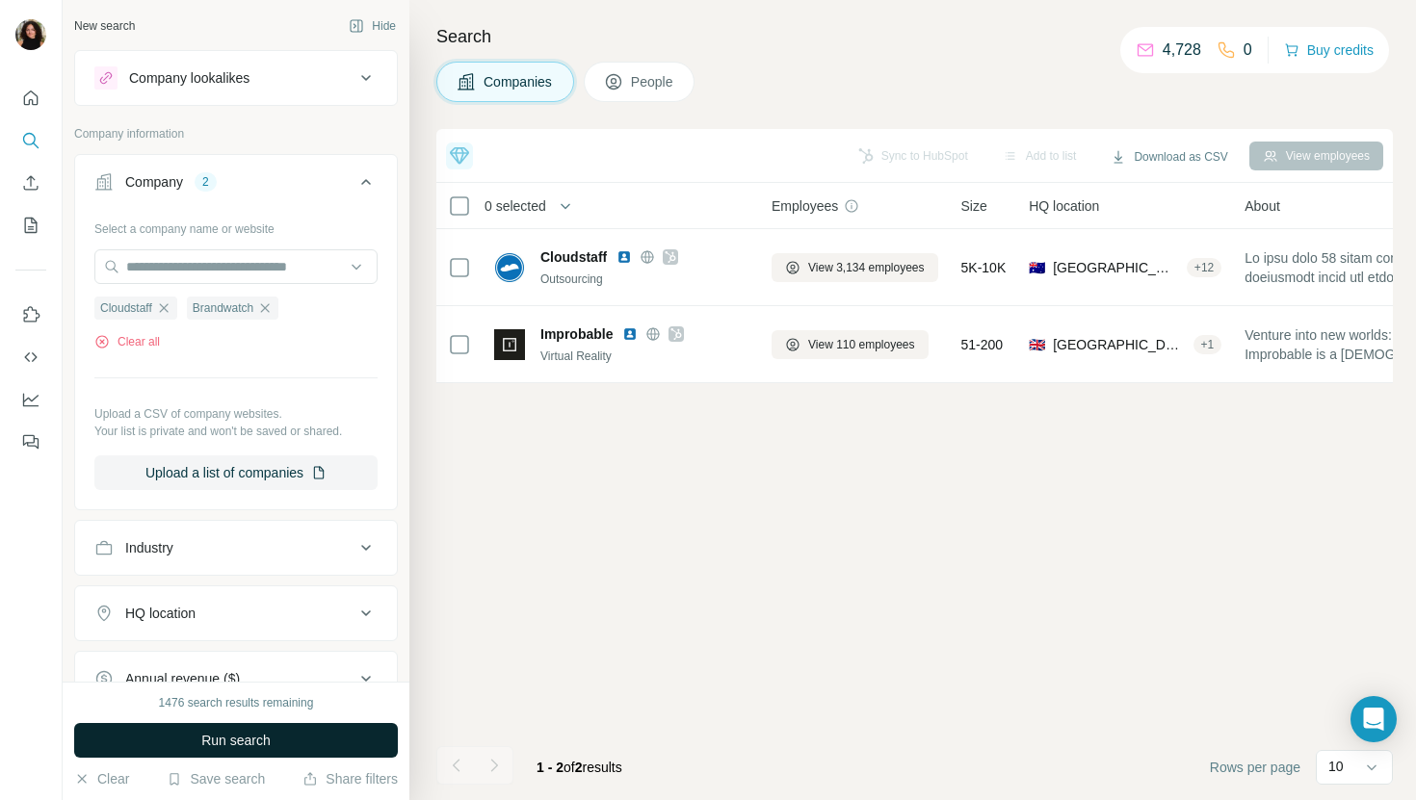
click at [180, 744] on button "Run search" at bounding box center [236, 740] width 324 height 35
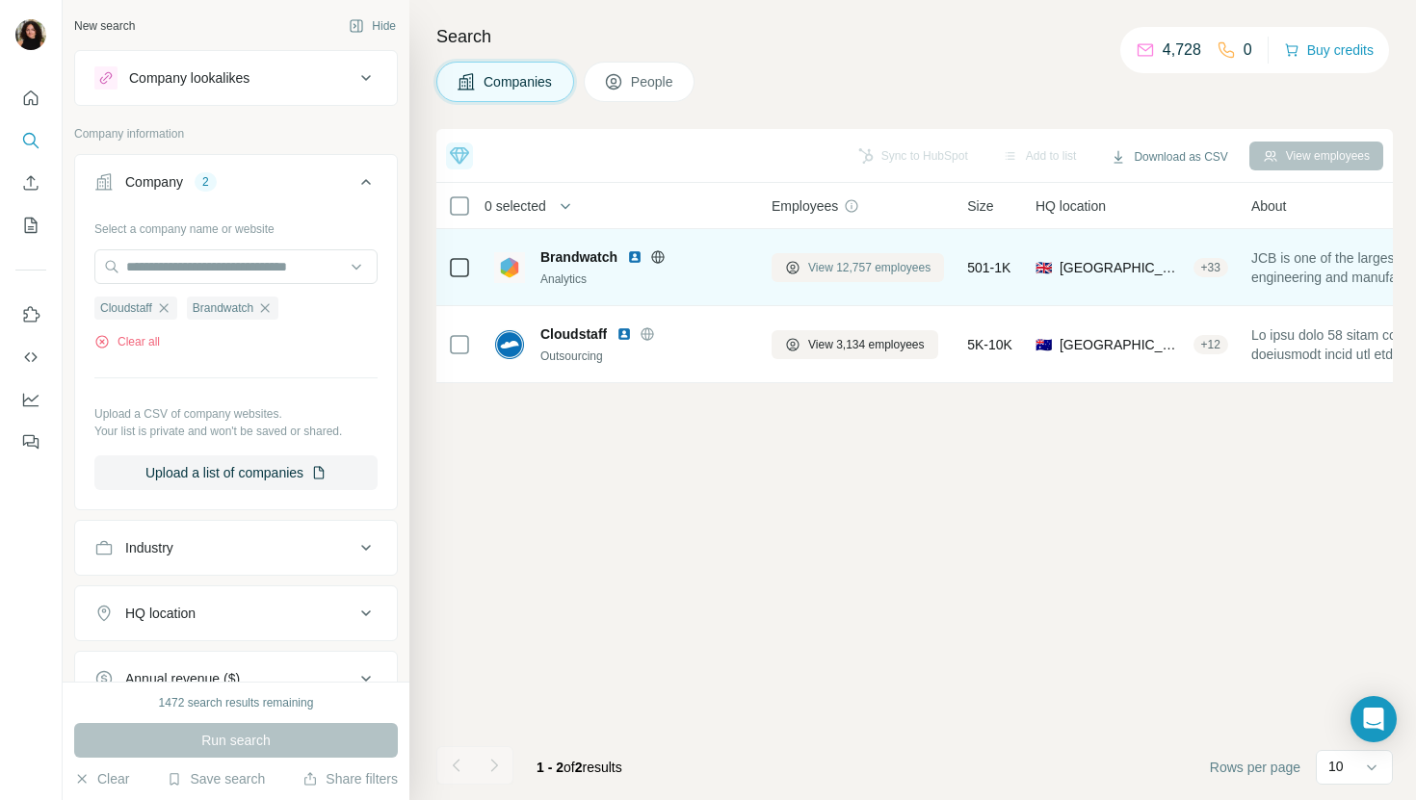
click at [850, 264] on span "View 12,757 employees" at bounding box center [869, 267] width 122 height 17
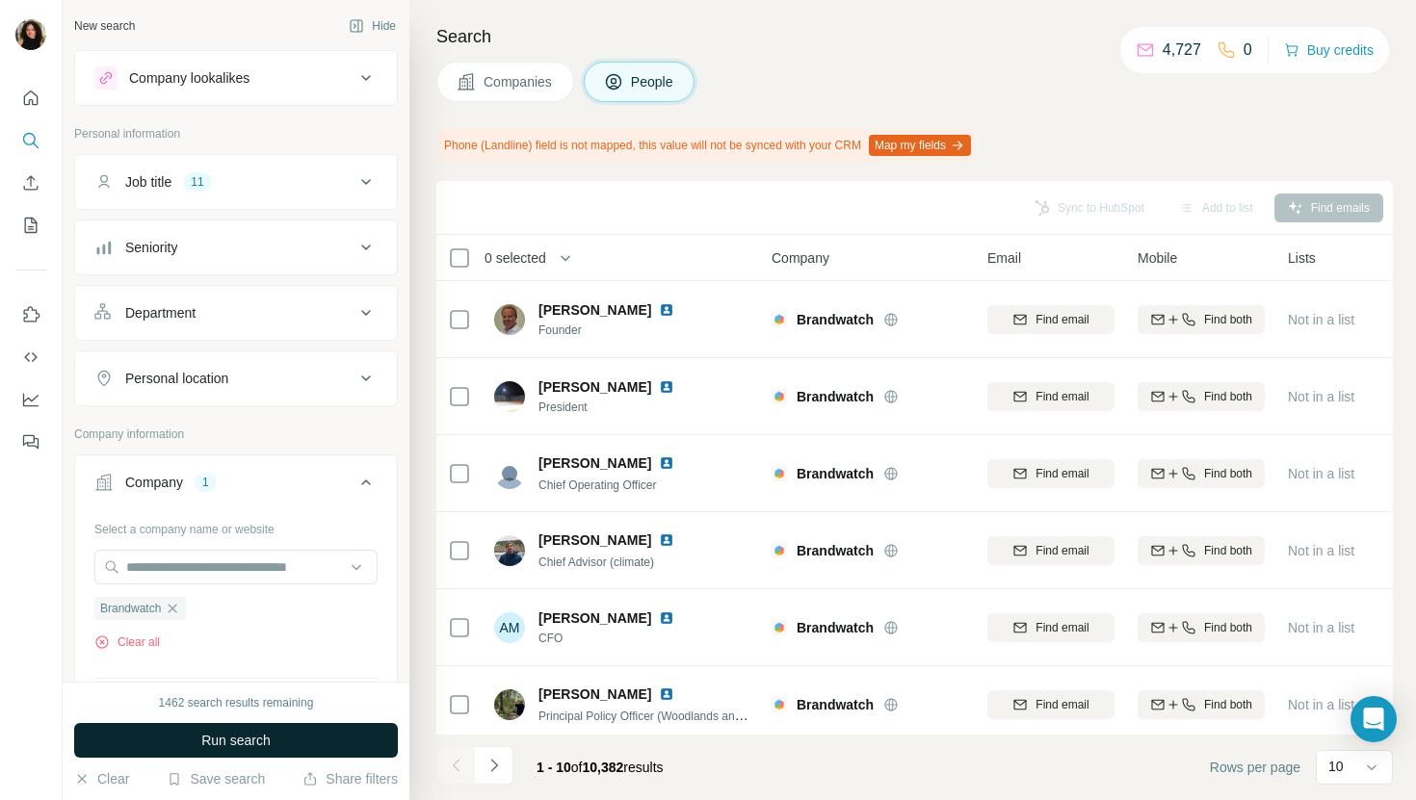
click at [282, 745] on button "Run search" at bounding box center [236, 740] width 324 height 35
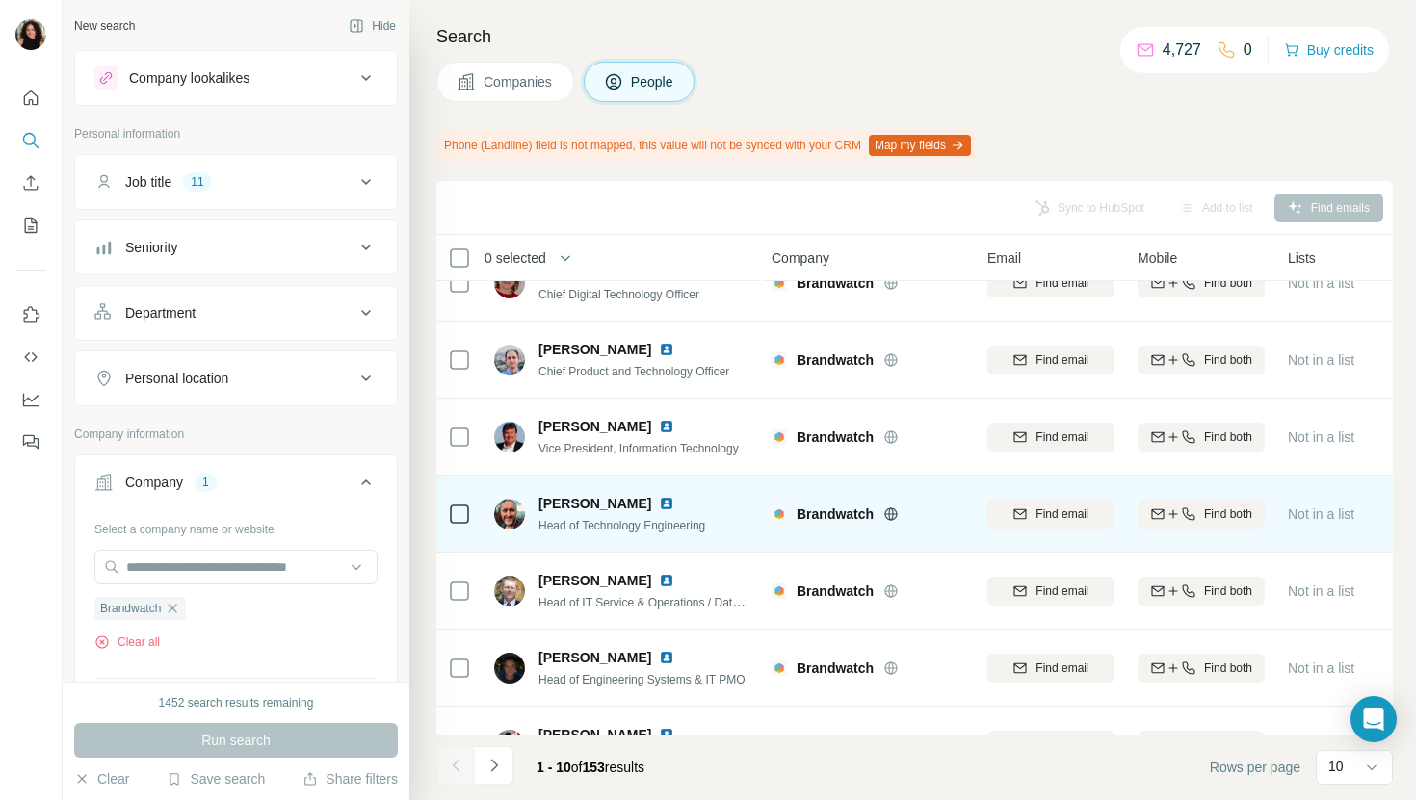
scroll to position [38, 0]
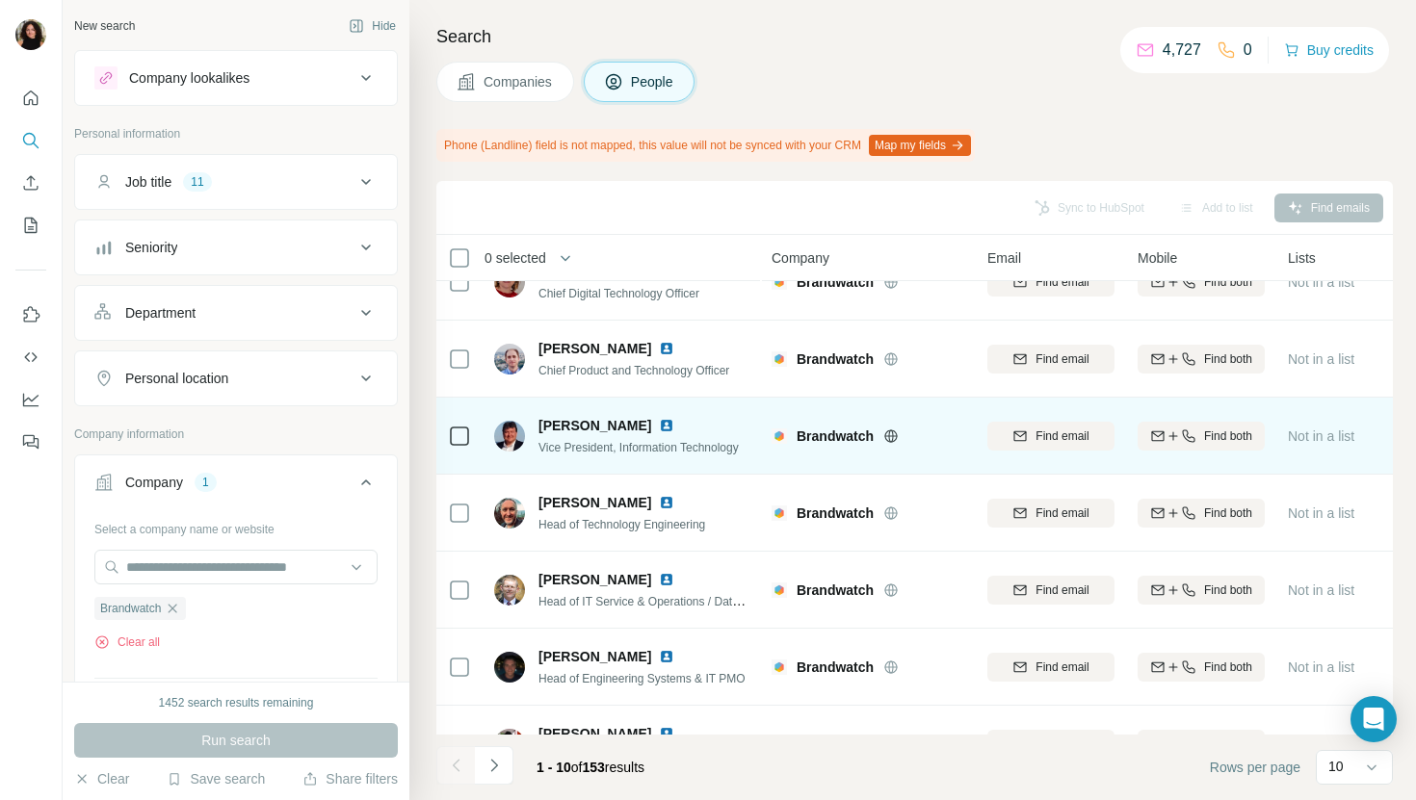
click at [674, 424] on img at bounding box center [666, 425] width 15 height 15
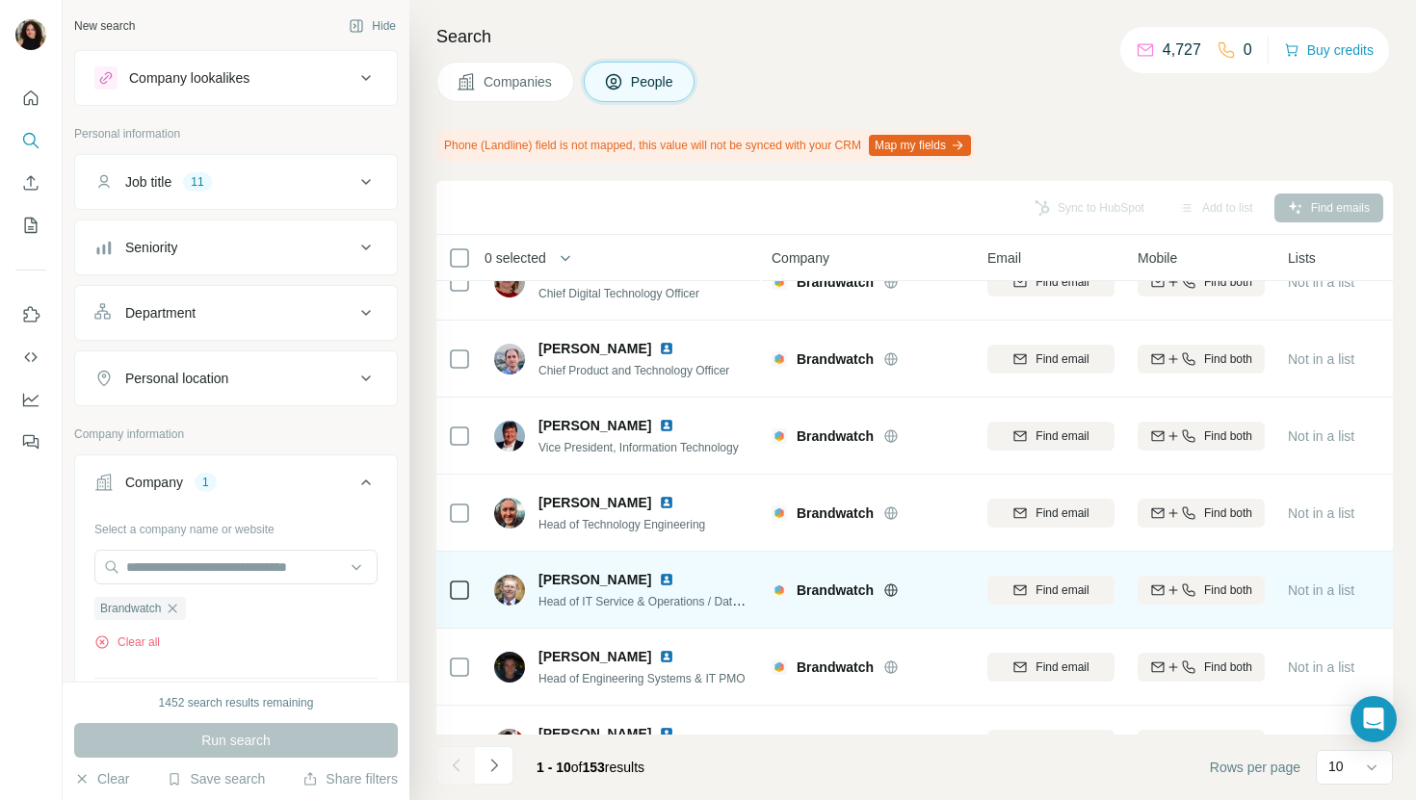
click at [659, 584] on img at bounding box center [666, 579] width 15 height 15
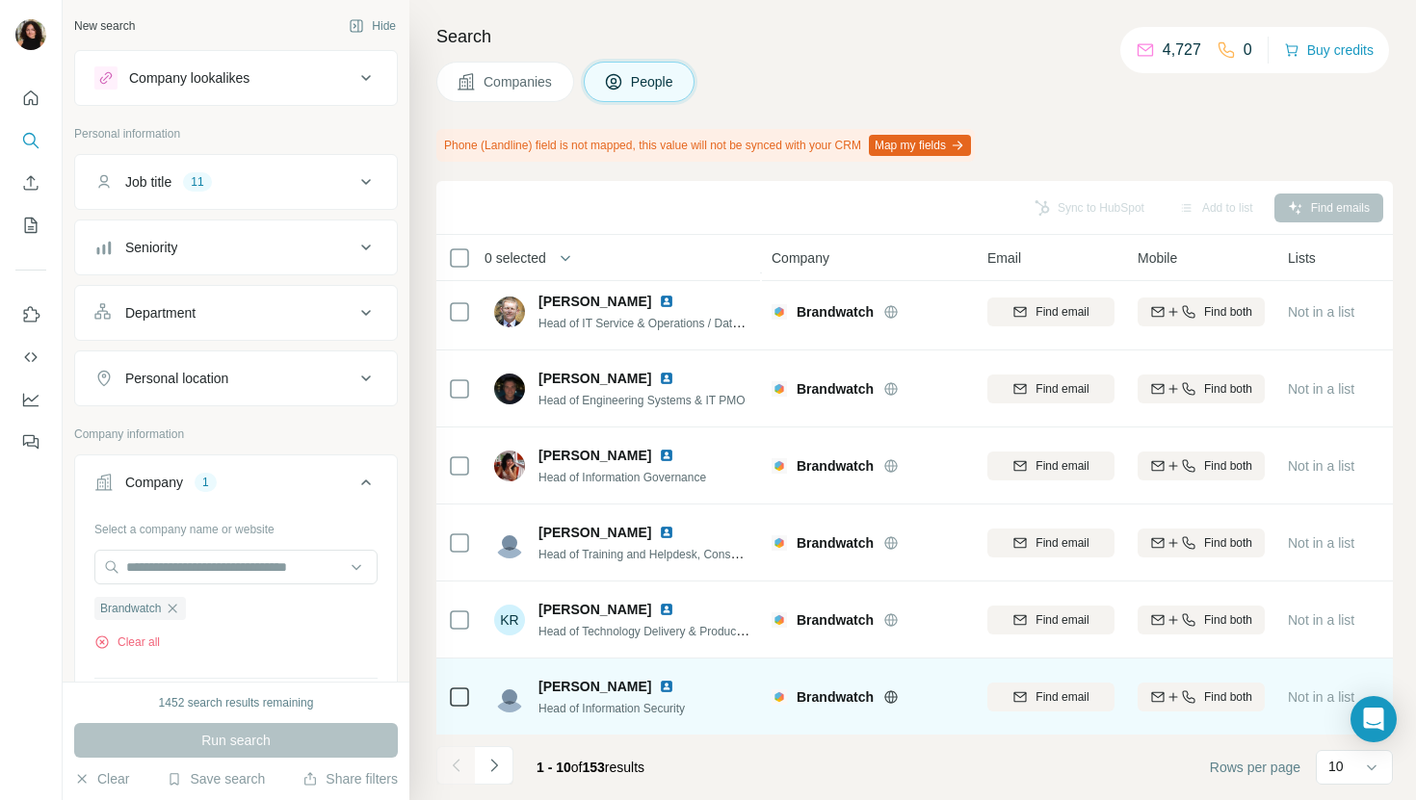
scroll to position [317, 0]
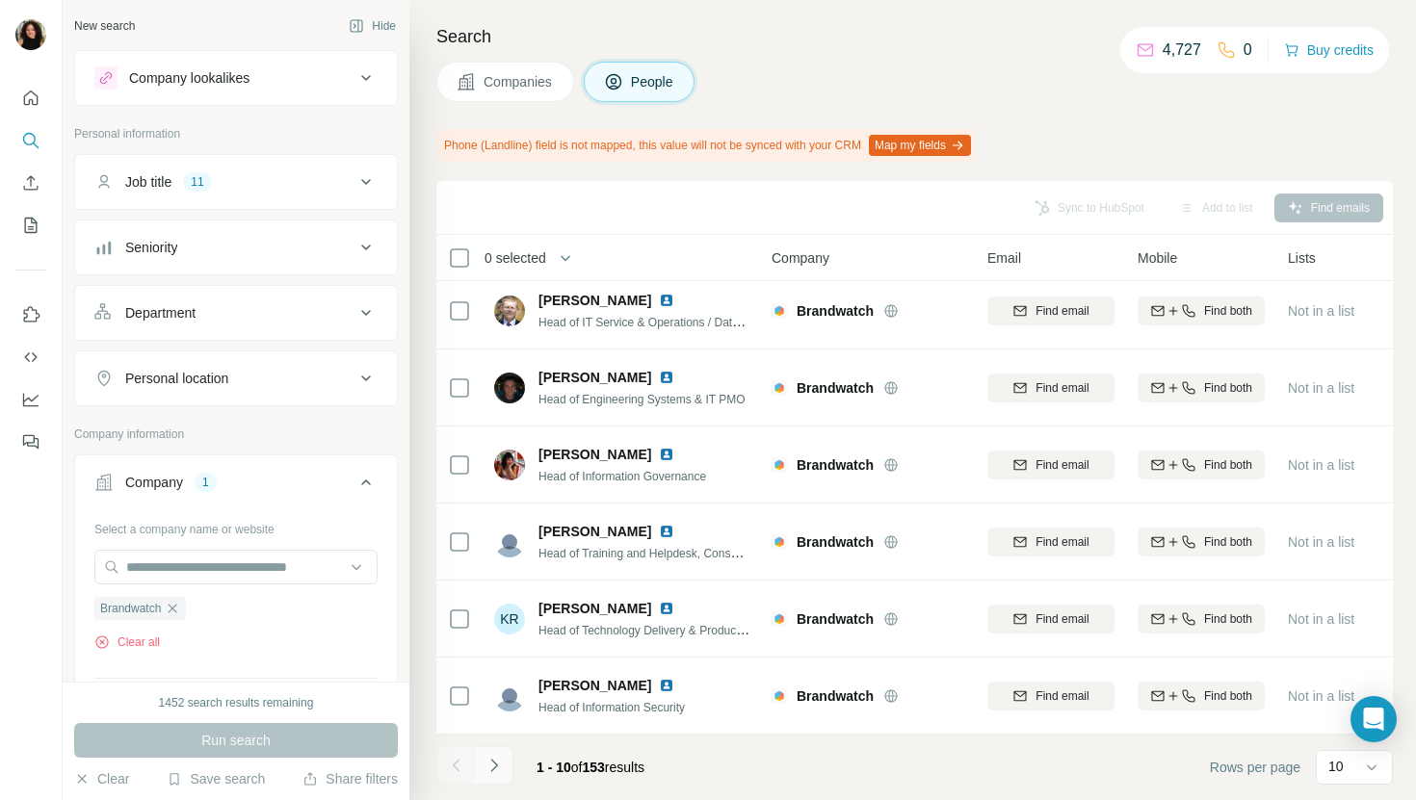
click at [496, 767] on icon "Navigate to next page" at bounding box center [493, 765] width 7 height 13
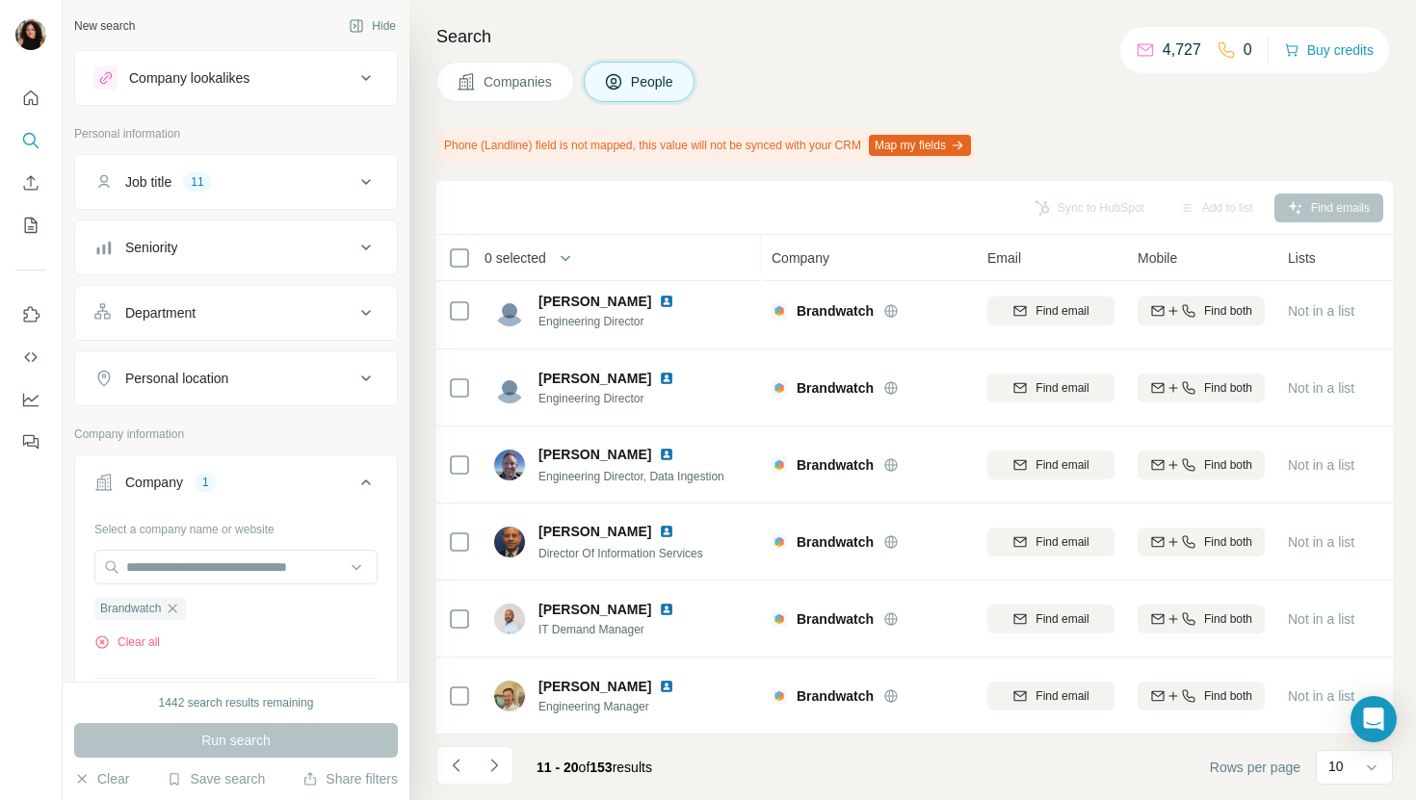
scroll to position [315, 0]
click at [491, 767] on icon "Navigate to next page" at bounding box center [493, 765] width 19 height 19
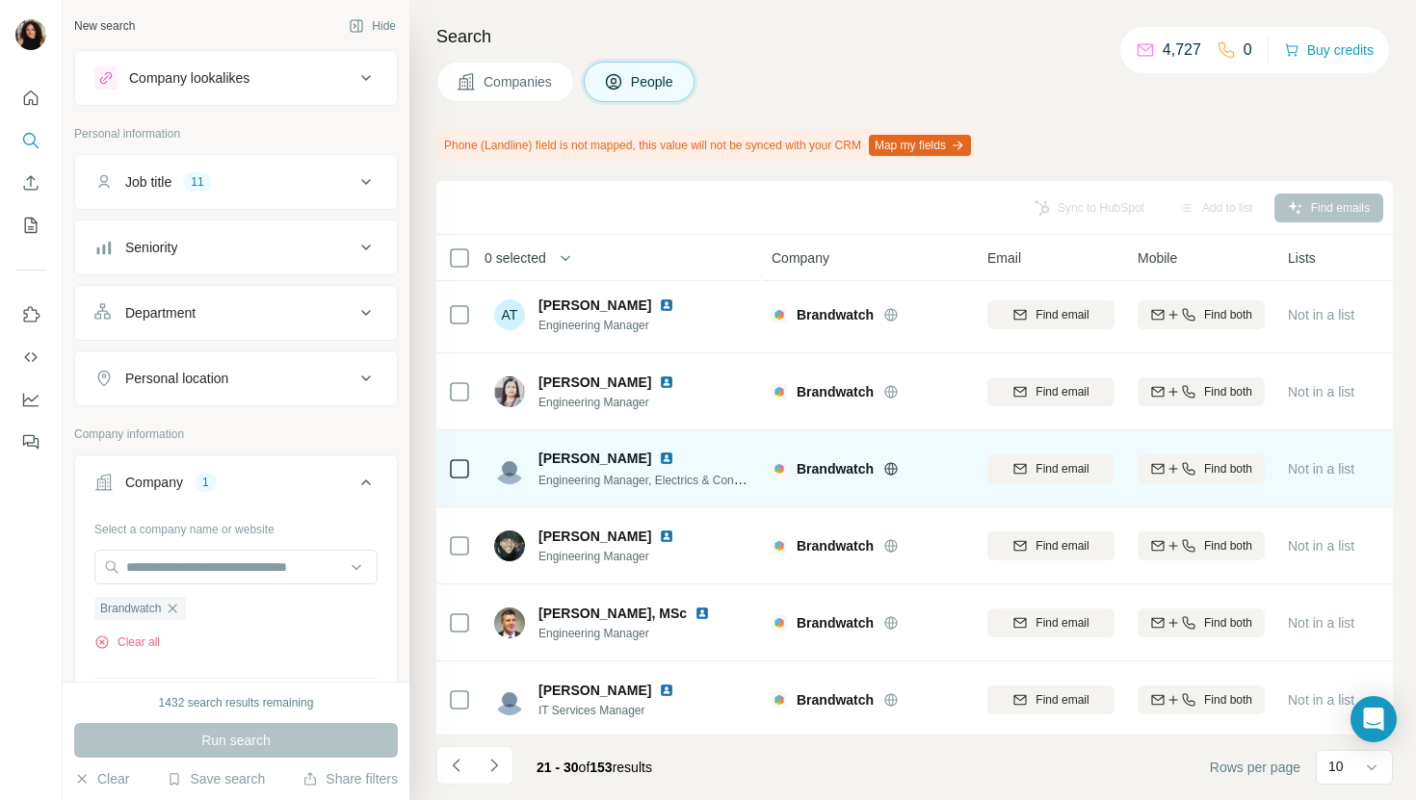
scroll to position [317, 0]
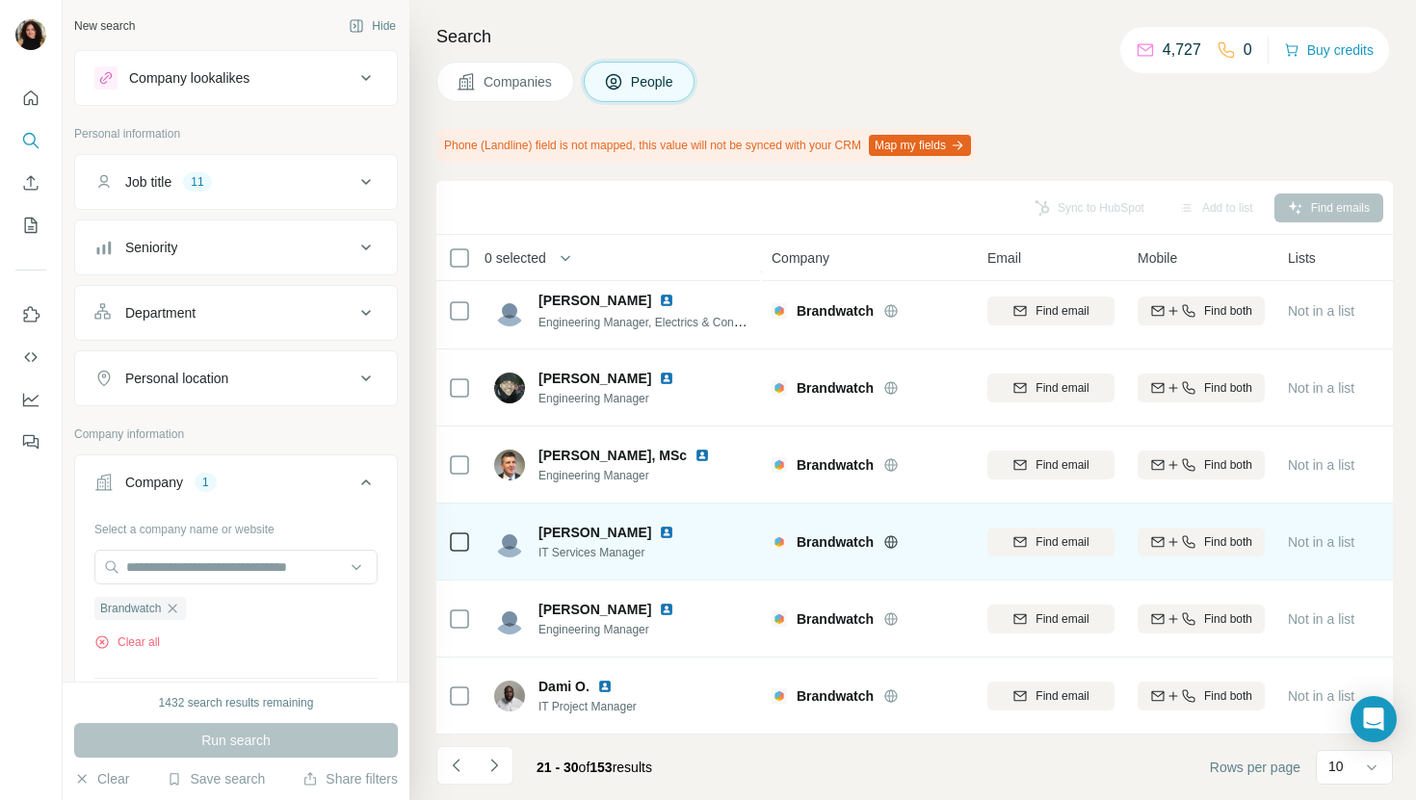
click at [659, 532] on img at bounding box center [666, 532] width 15 height 15
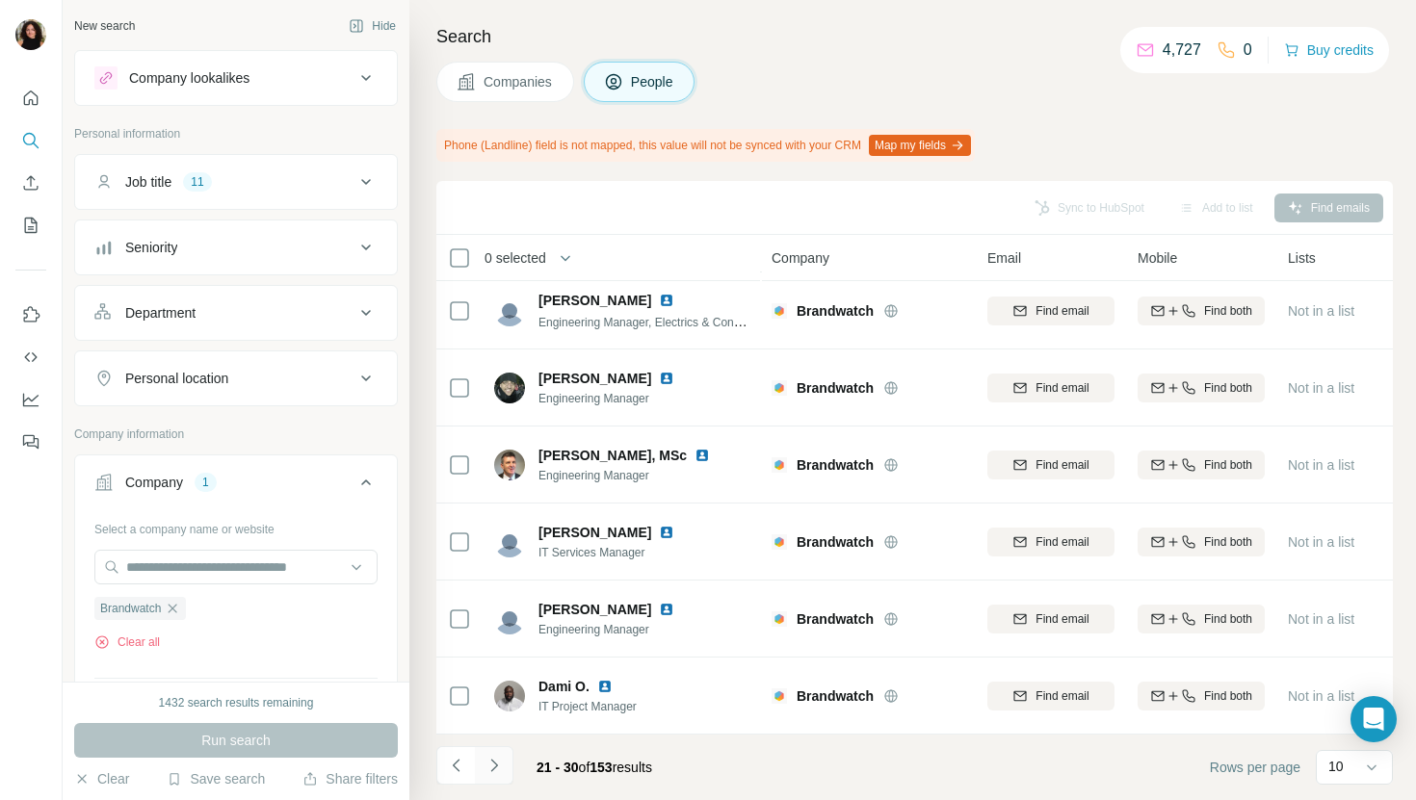
click at [494, 762] on icon "Navigate to next page" at bounding box center [493, 765] width 19 height 19
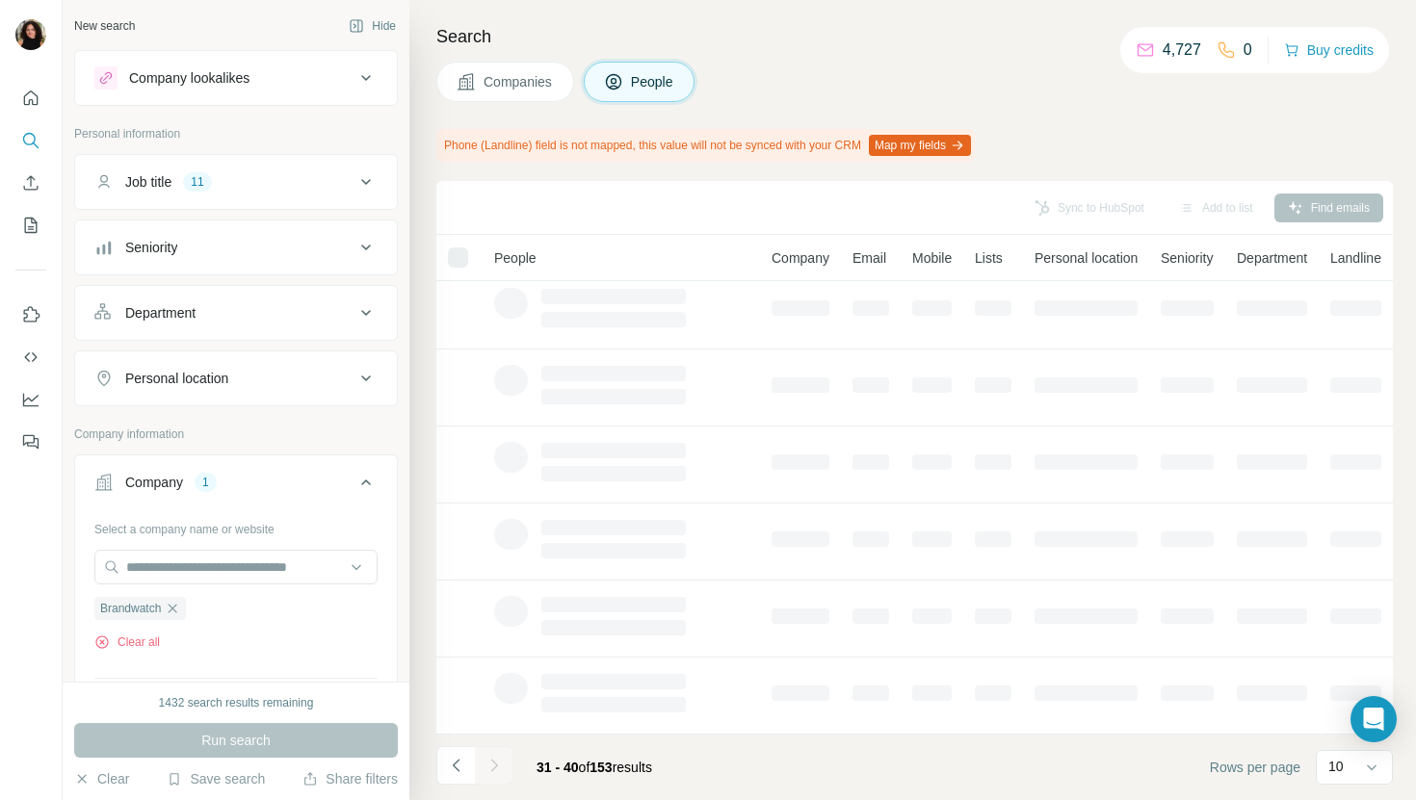
scroll to position [0, 0]
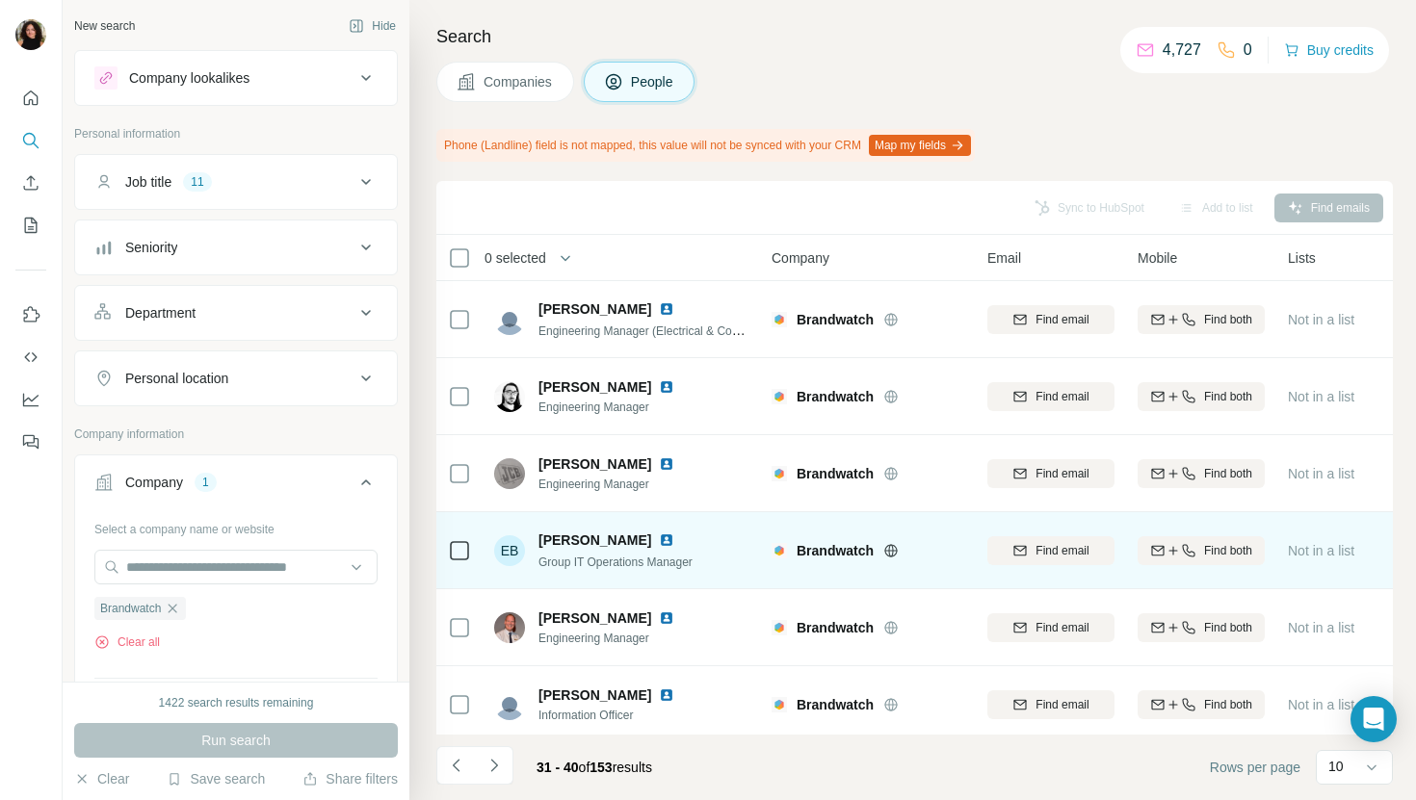
click at [659, 541] on img at bounding box center [666, 540] width 15 height 15
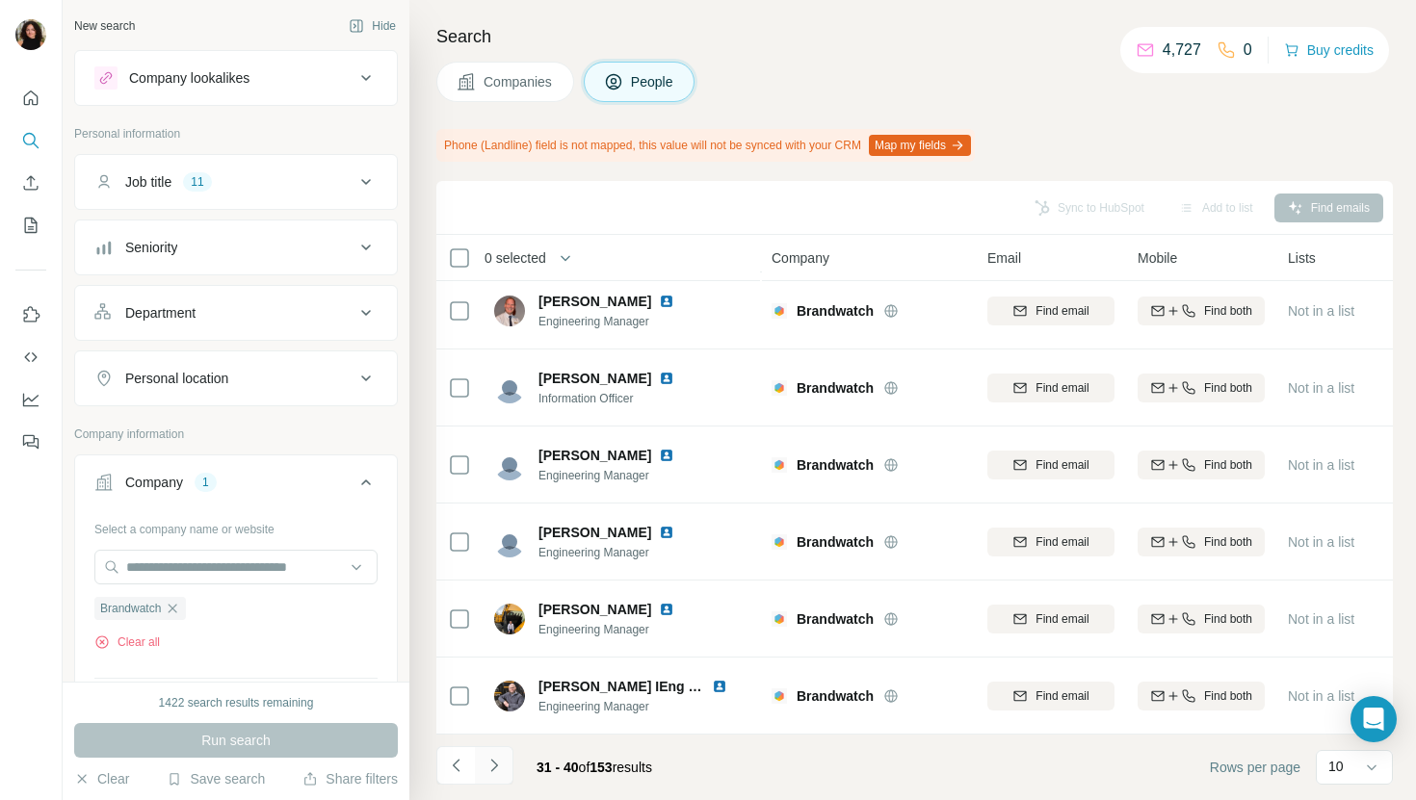
click at [500, 763] on icon "Navigate to next page" at bounding box center [493, 765] width 19 height 19
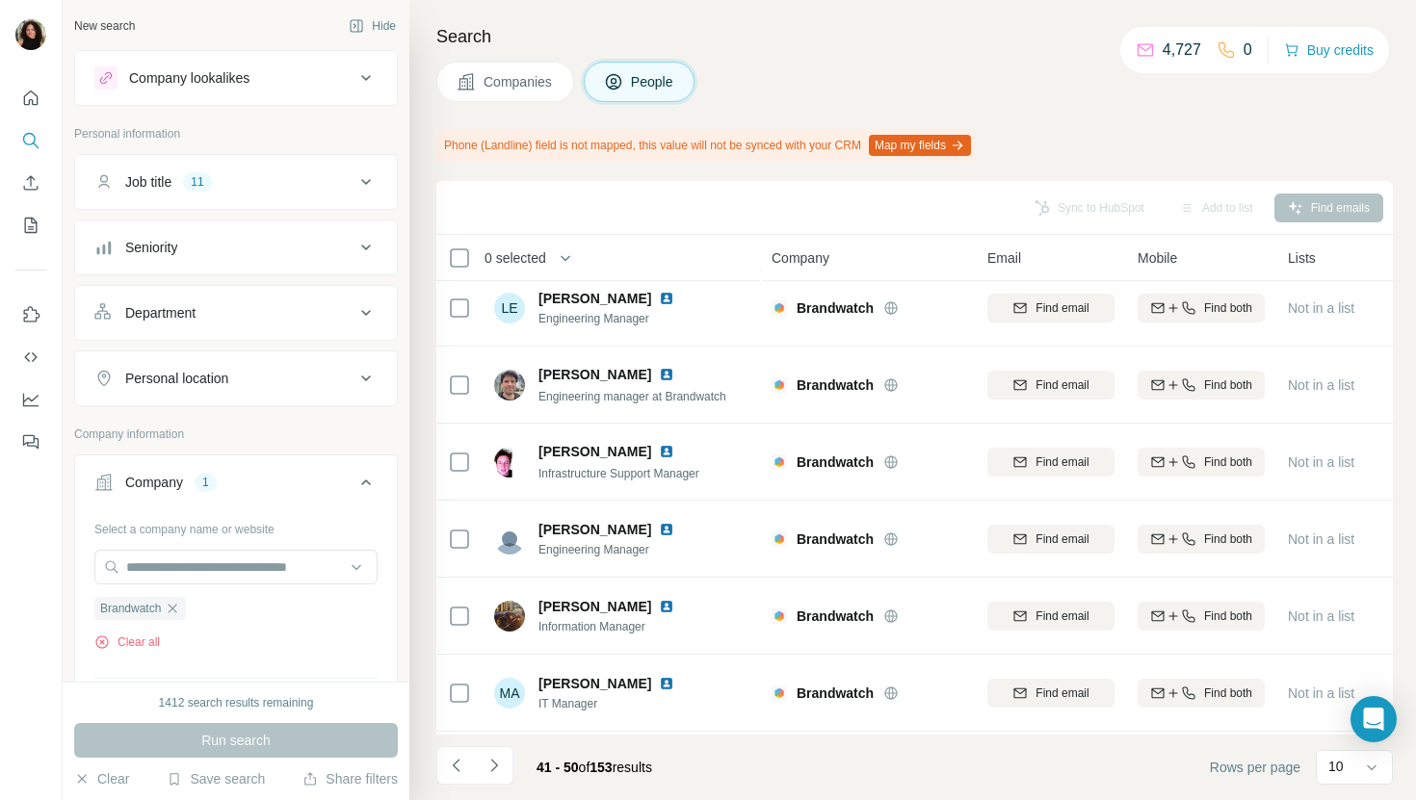
scroll to position [203, 0]
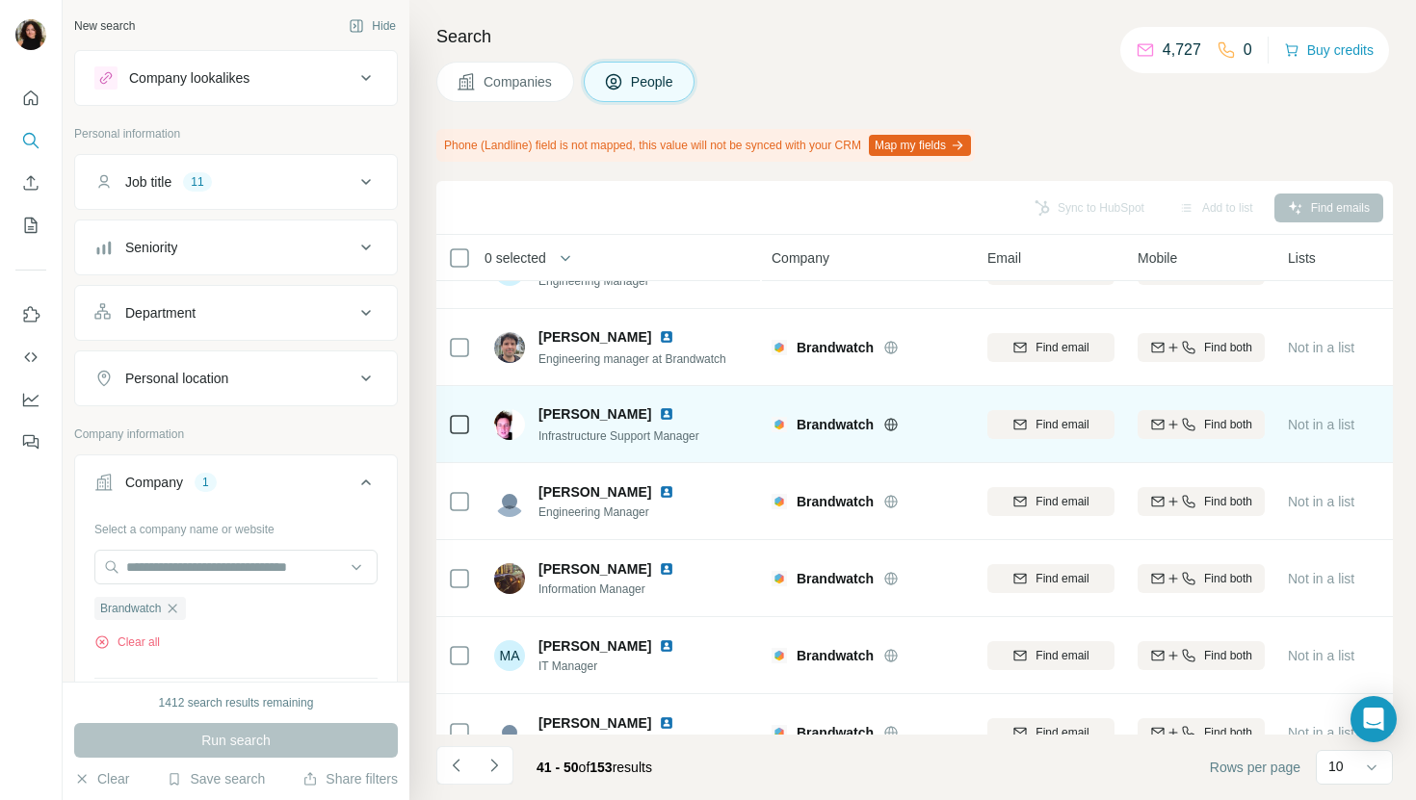
click at [659, 417] on img at bounding box center [666, 413] width 15 height 15
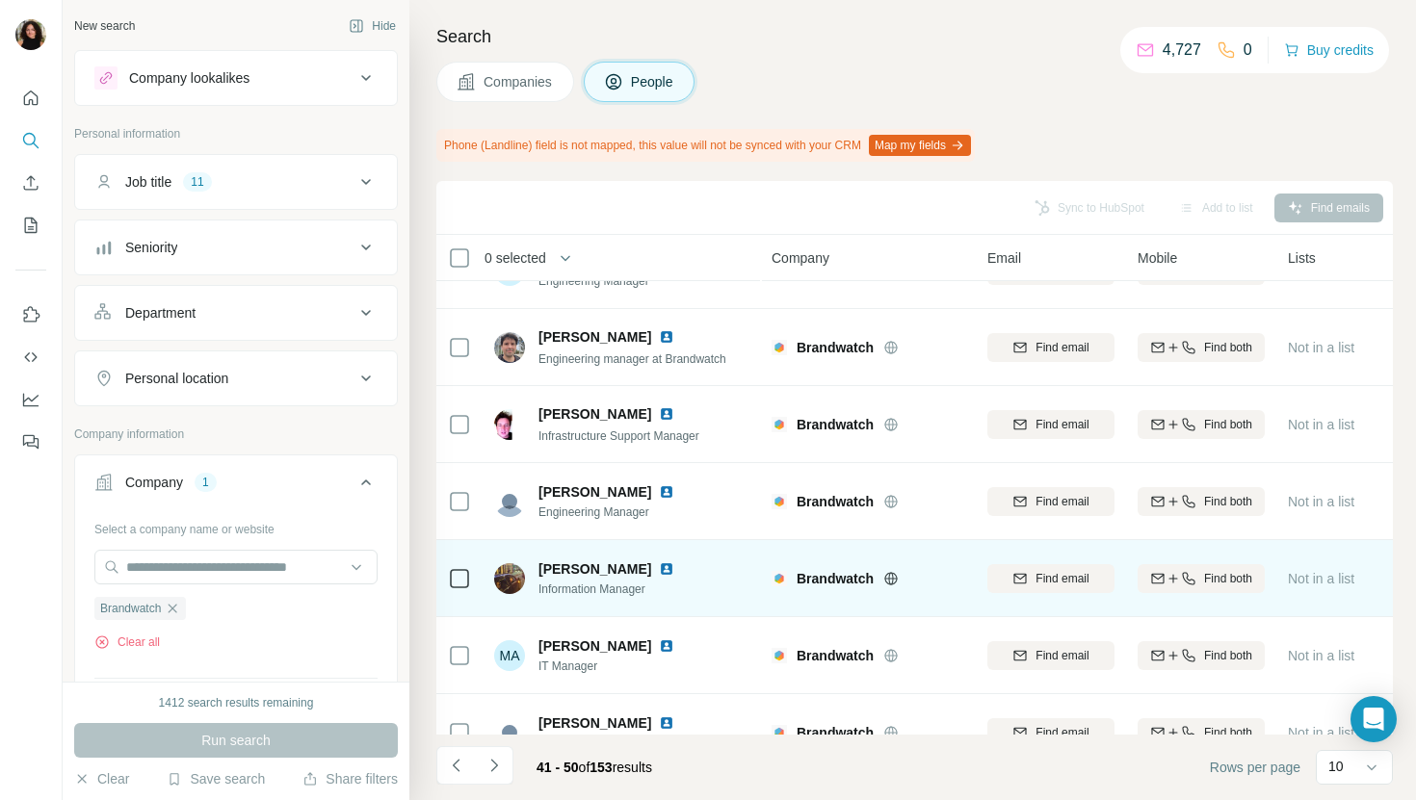
scroll to position [317, 0]
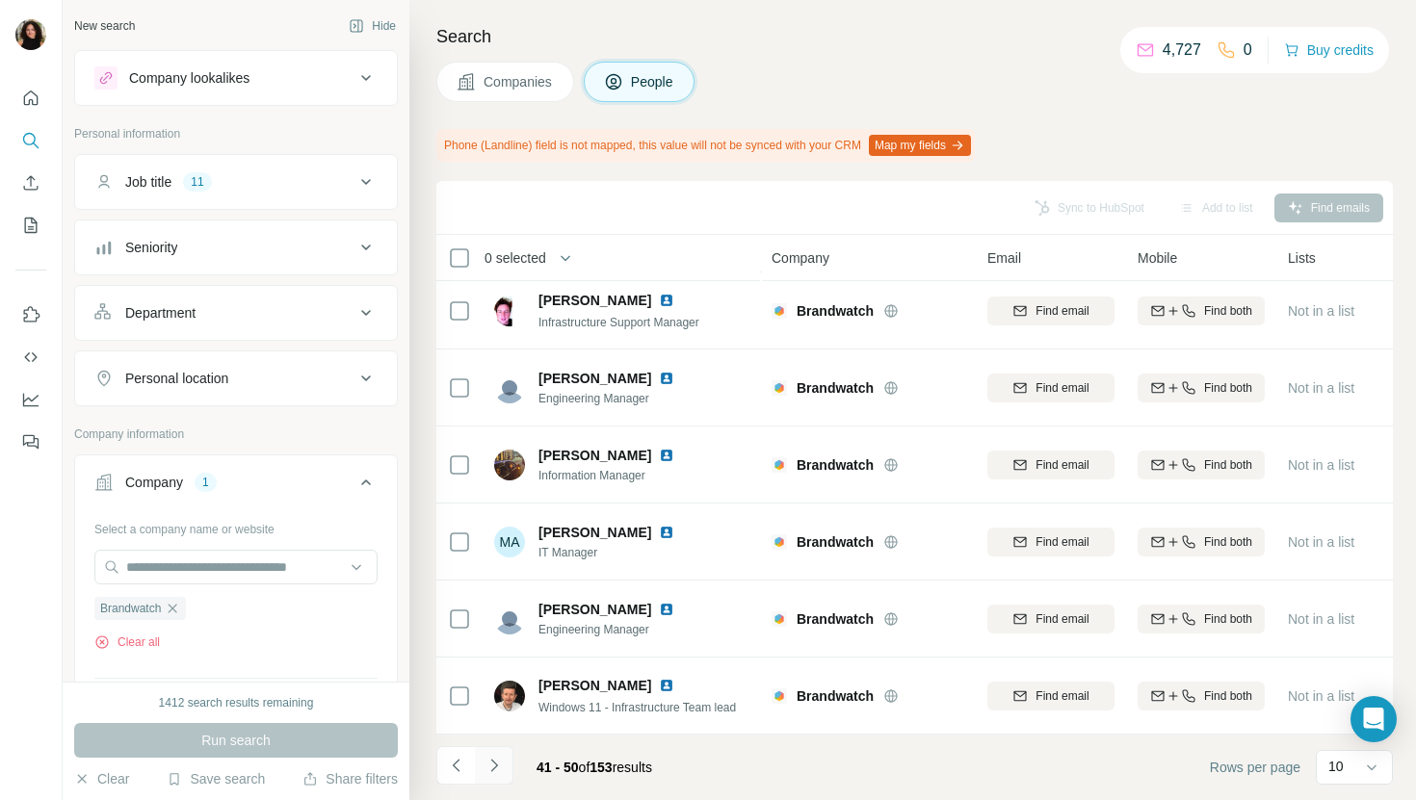
click at [492, 769] on icon "Navigate to next page" at bounding box center [493, 765] width 19 height 19
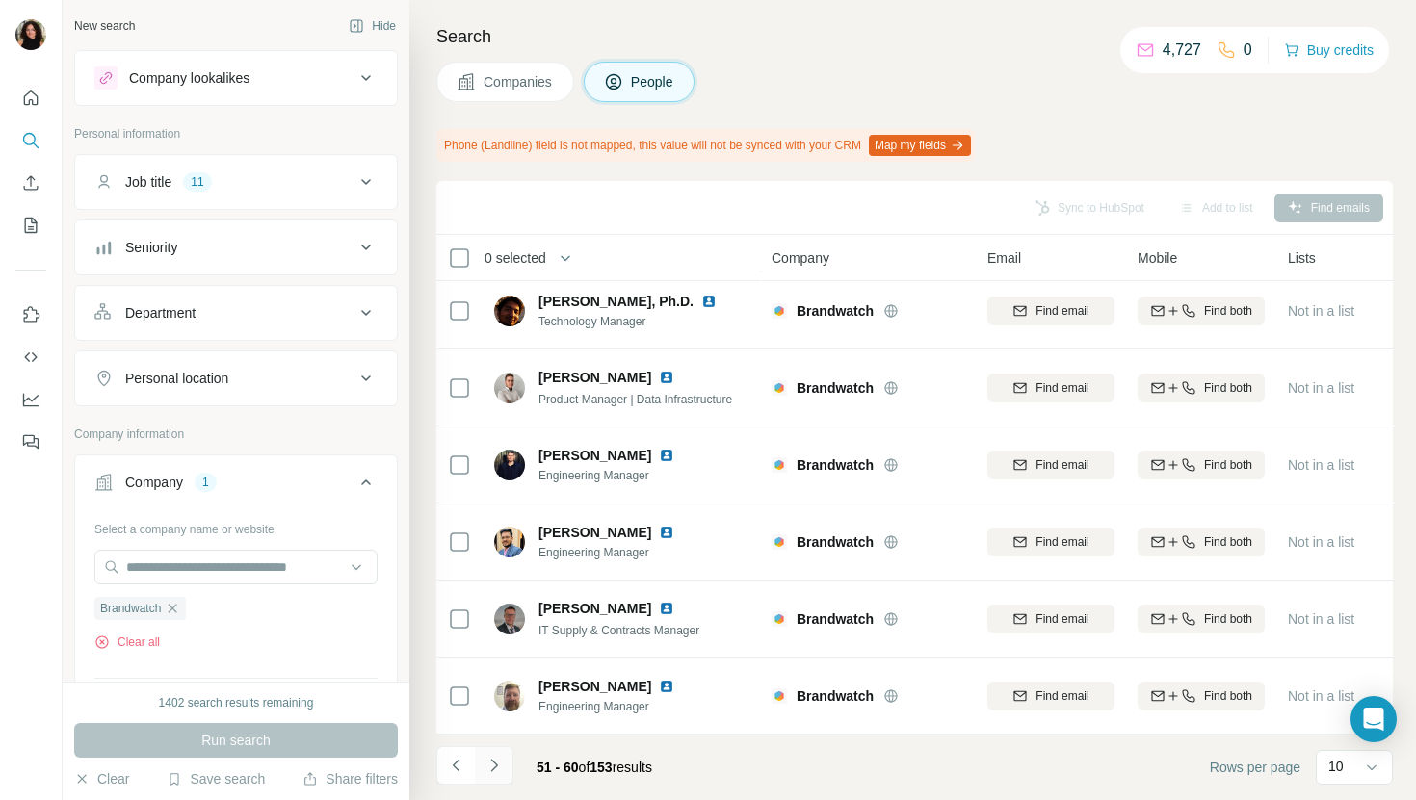
click at [485, 771] on icon "Navigate to next page" at bounding box center [493, 765] width 19 height 19
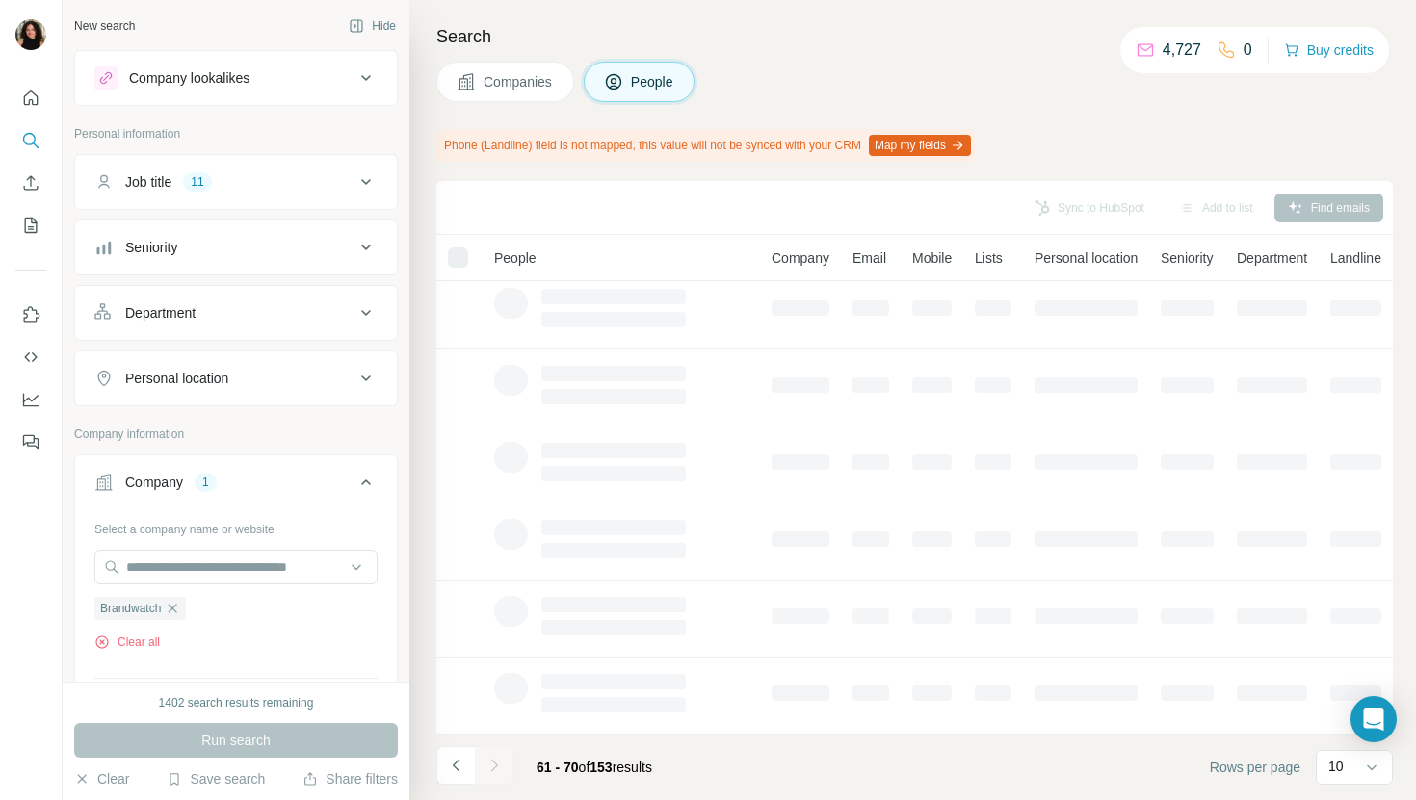
scroll to position [0, 0]
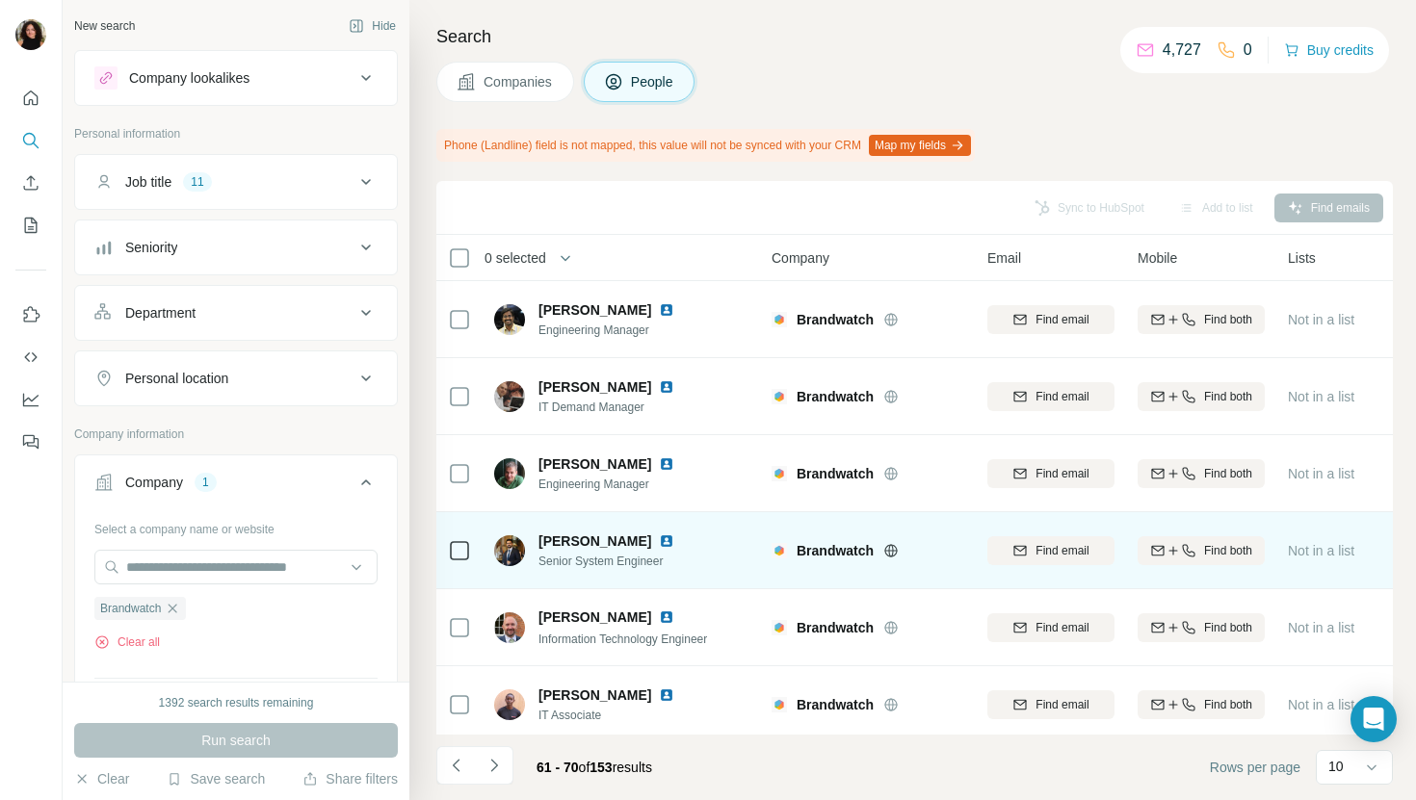
click at [659, 538] on img at bounding box center [666, 541] width 15 height 15
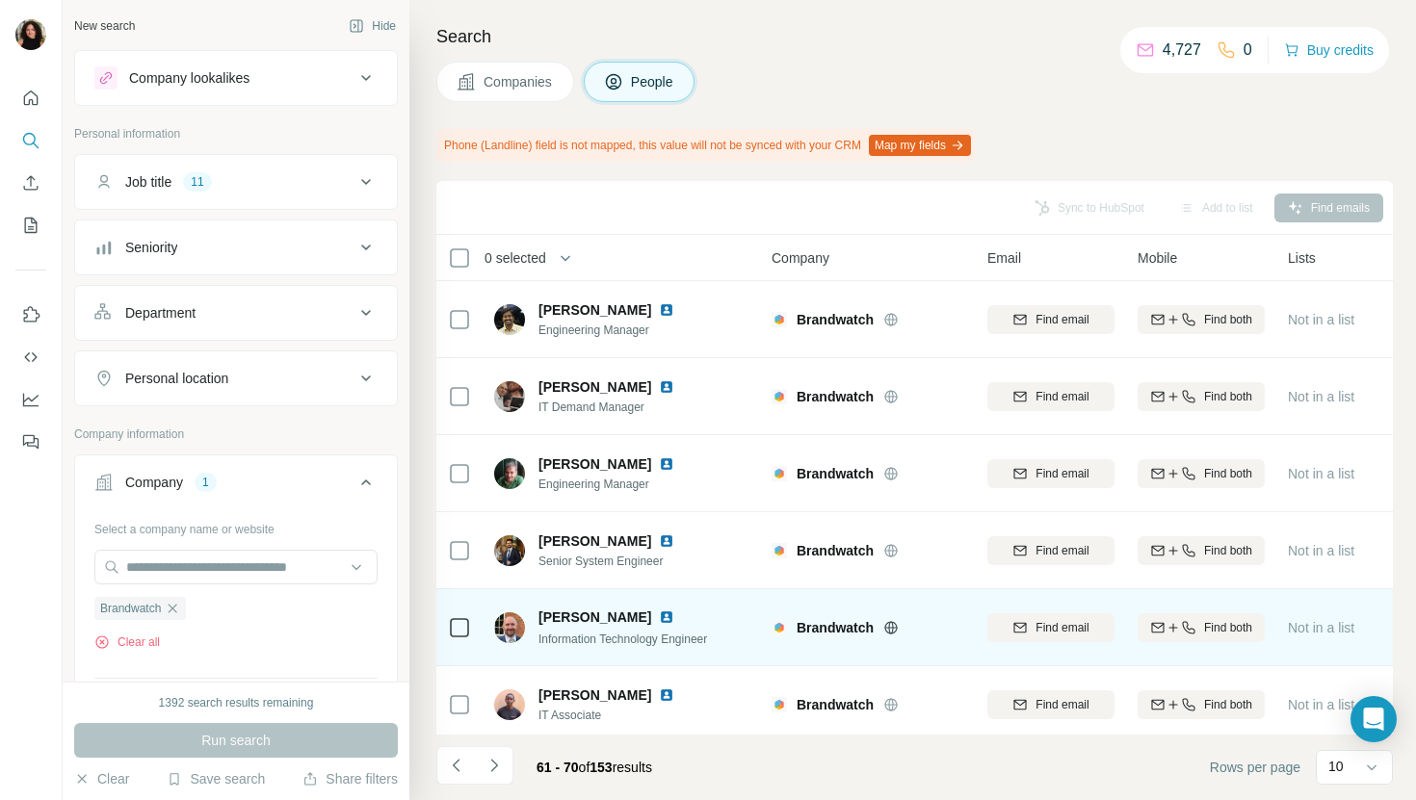
click at [659, 618] on img at bounding box center [666, 617] width 15 height 15
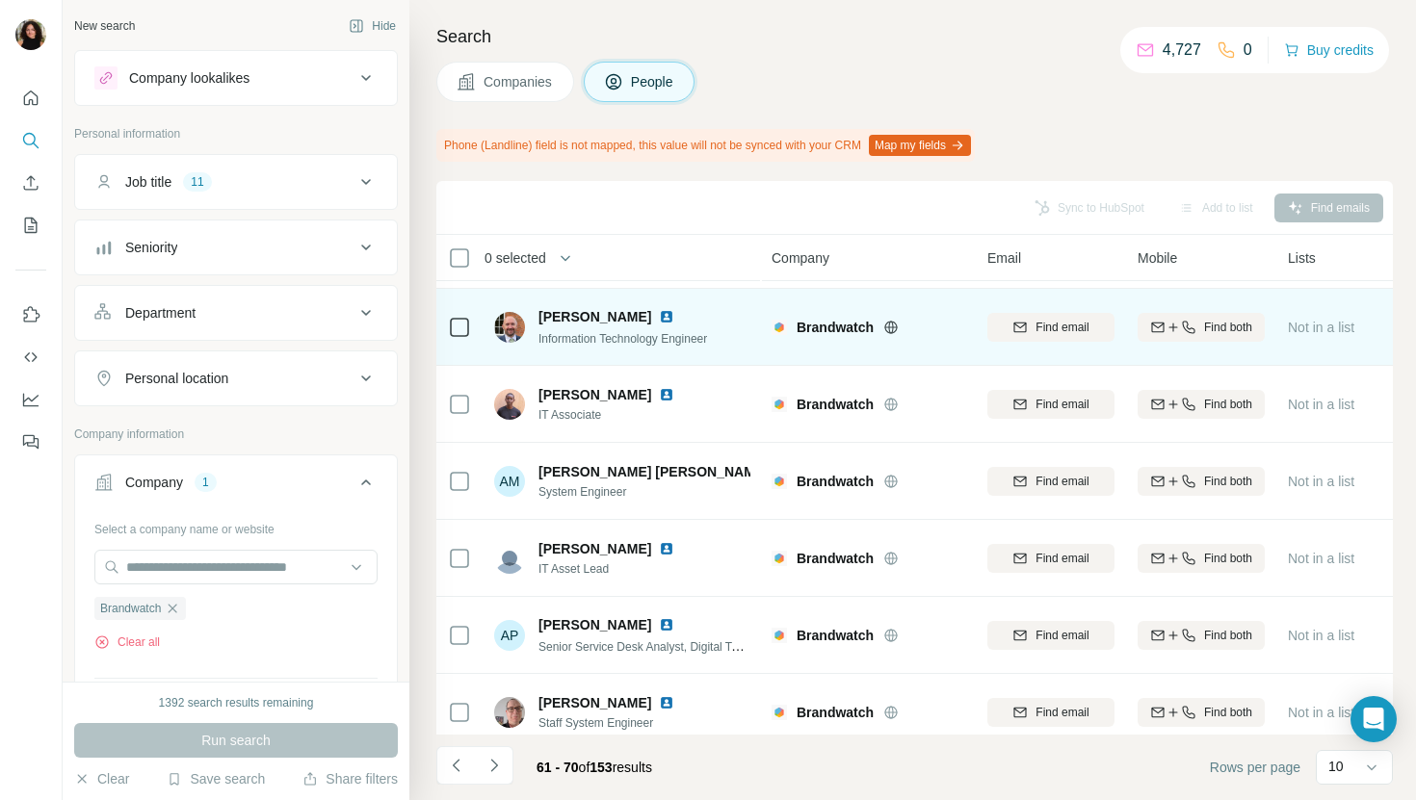
scroll to position [317, 0]
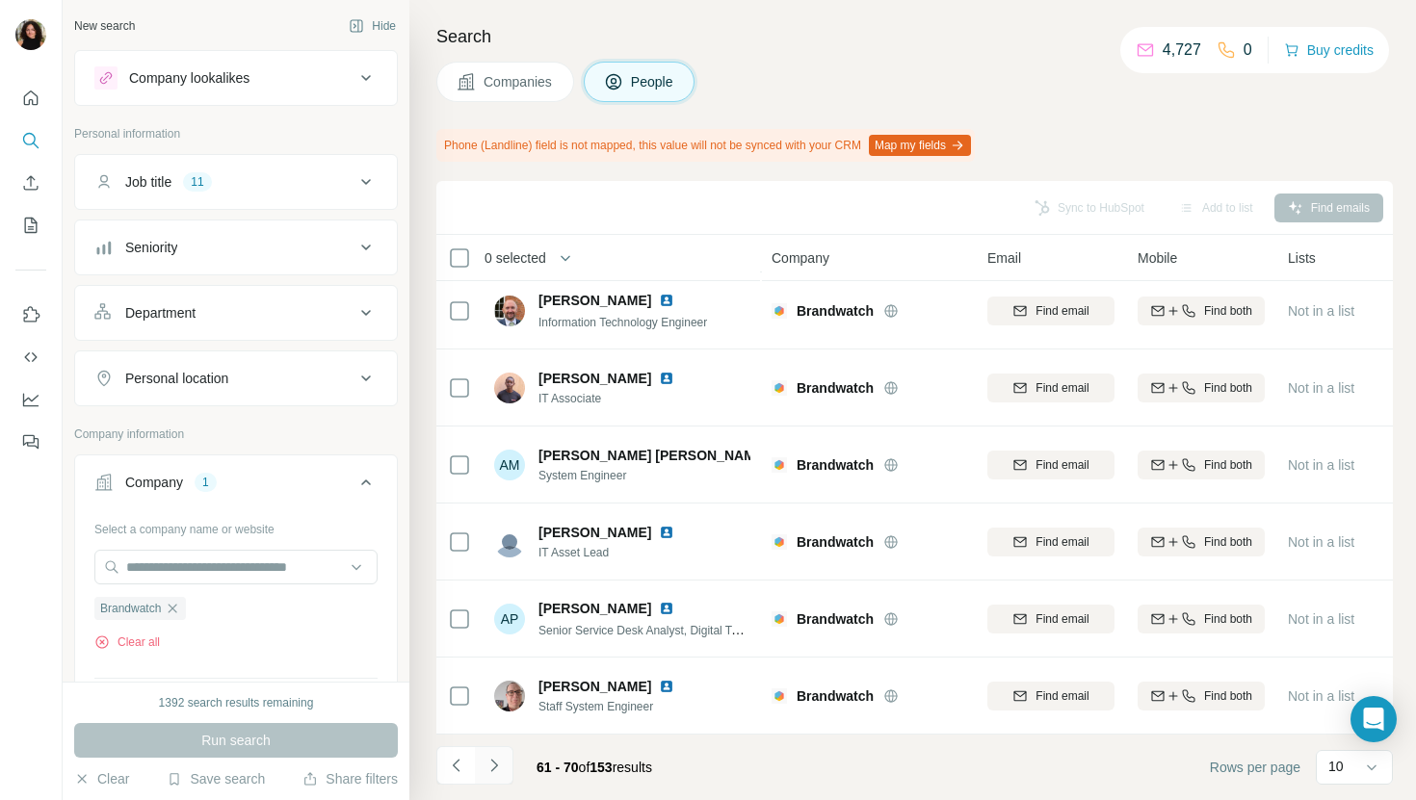
click at [497, 768] on icon "Navigate to next page" at bounding box center [493, 765] width 19 height 19
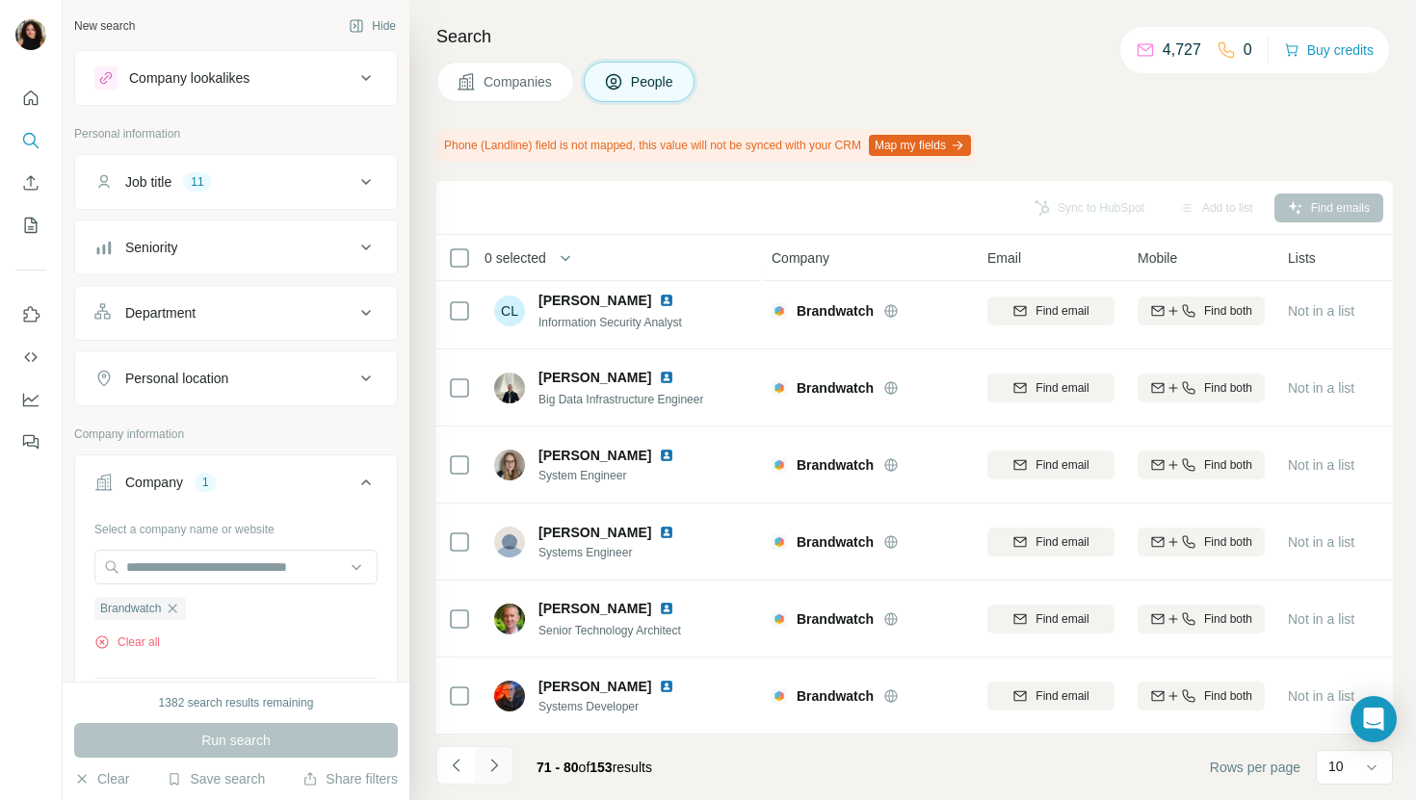
click at [489, 776] on button "Navigate to next page" at bounding box center [494, 765] width 39 height 39
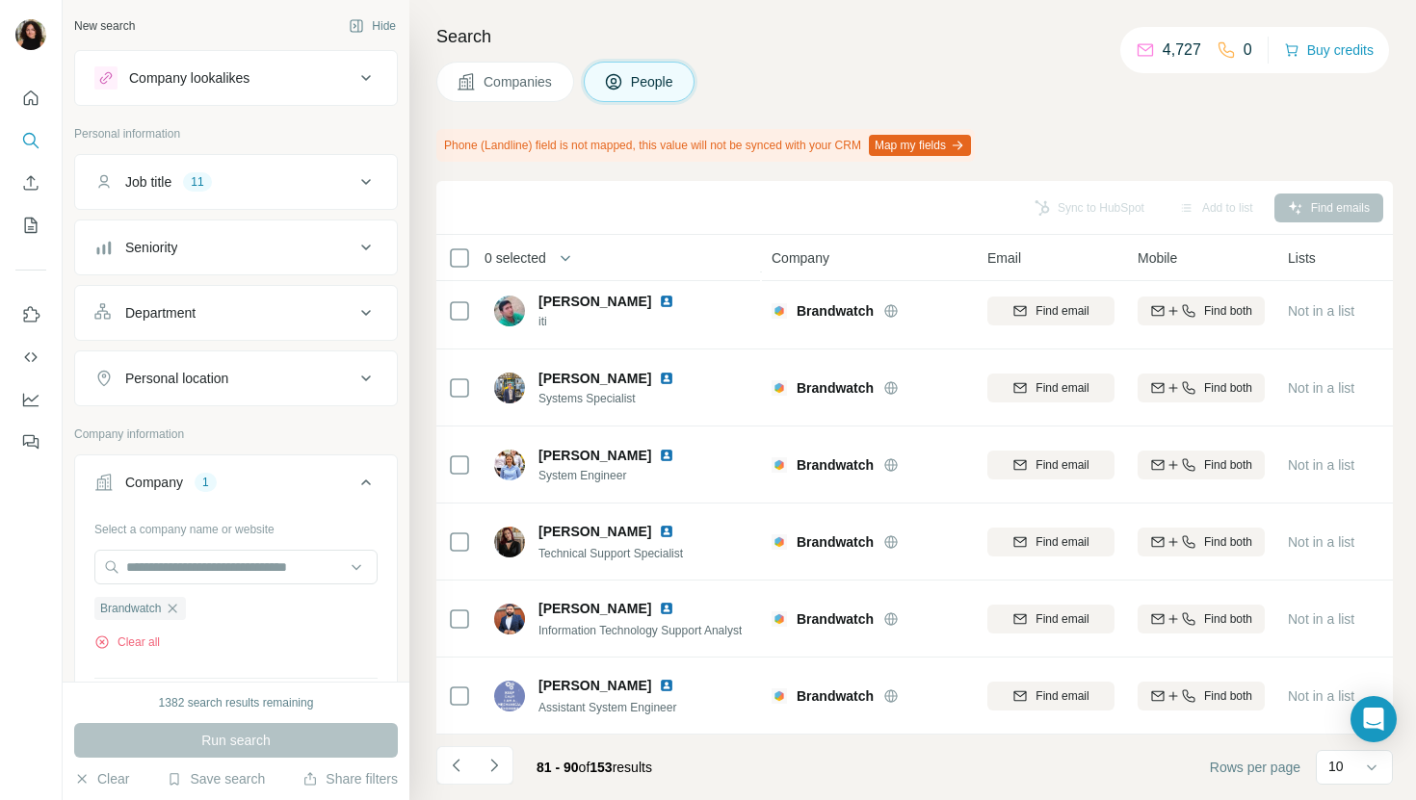
scroll to position [0, 0]
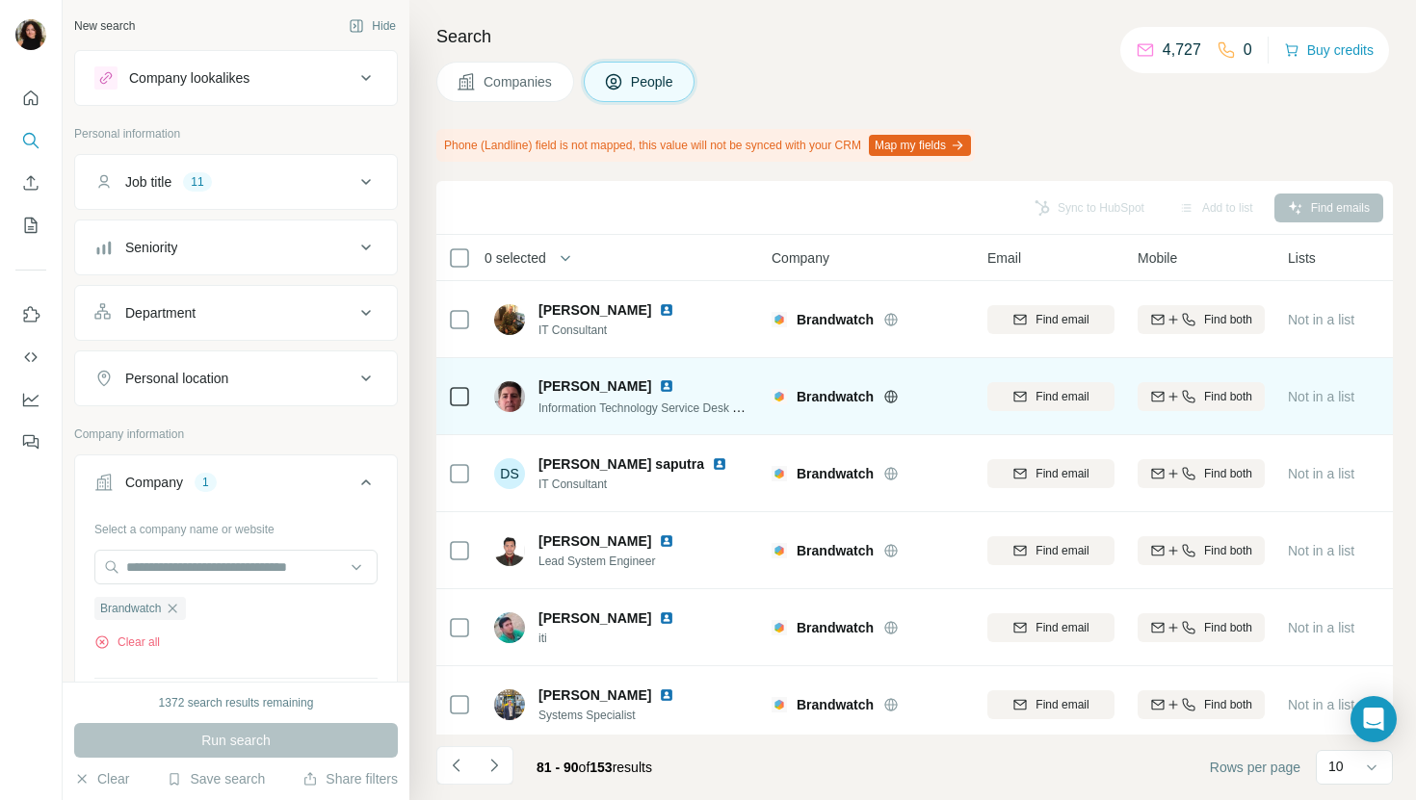
click at [659, 383] on img at bounding box center [666, 386] width 15 height 15
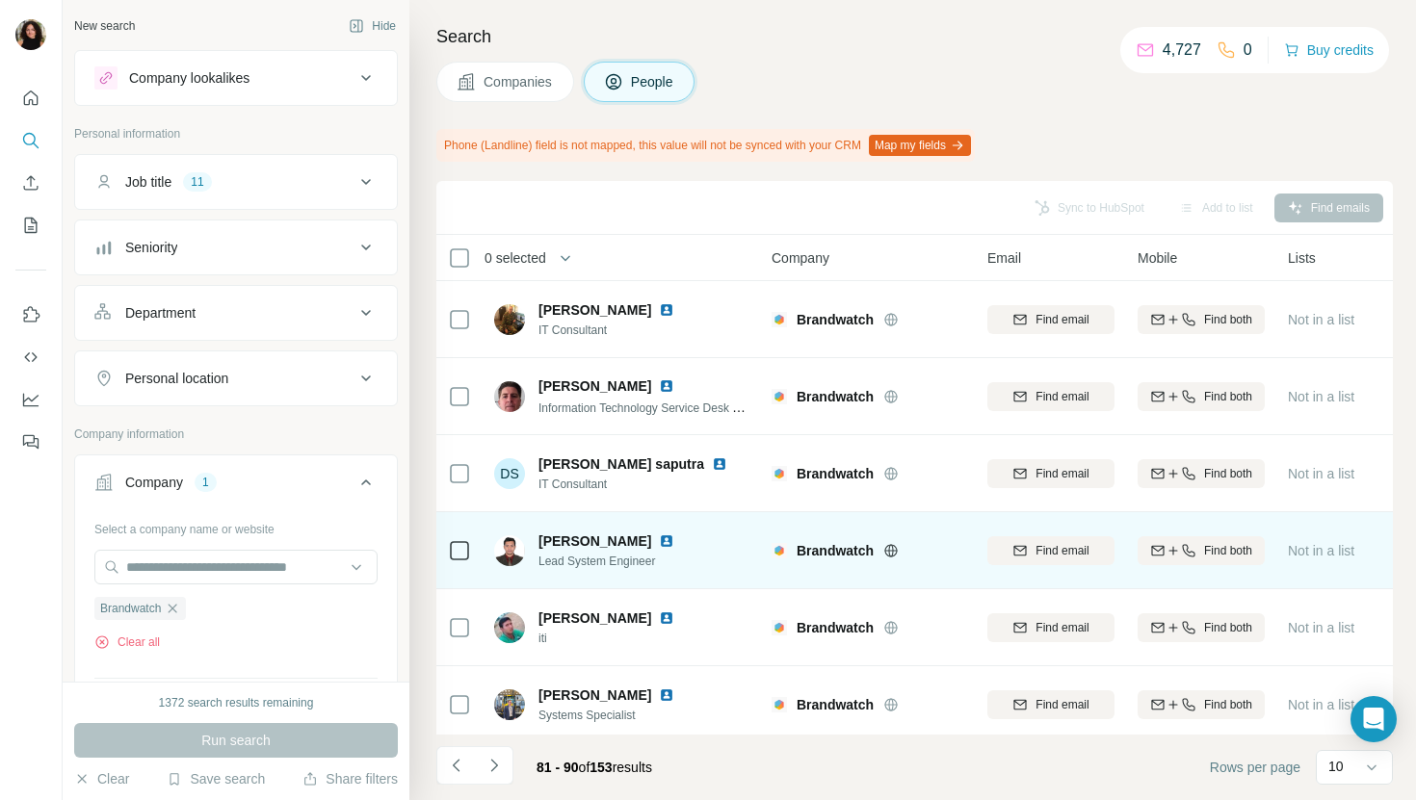
scroll to position [317, 0]
